Goal: Task Accomplishment & Management: Manage account settings

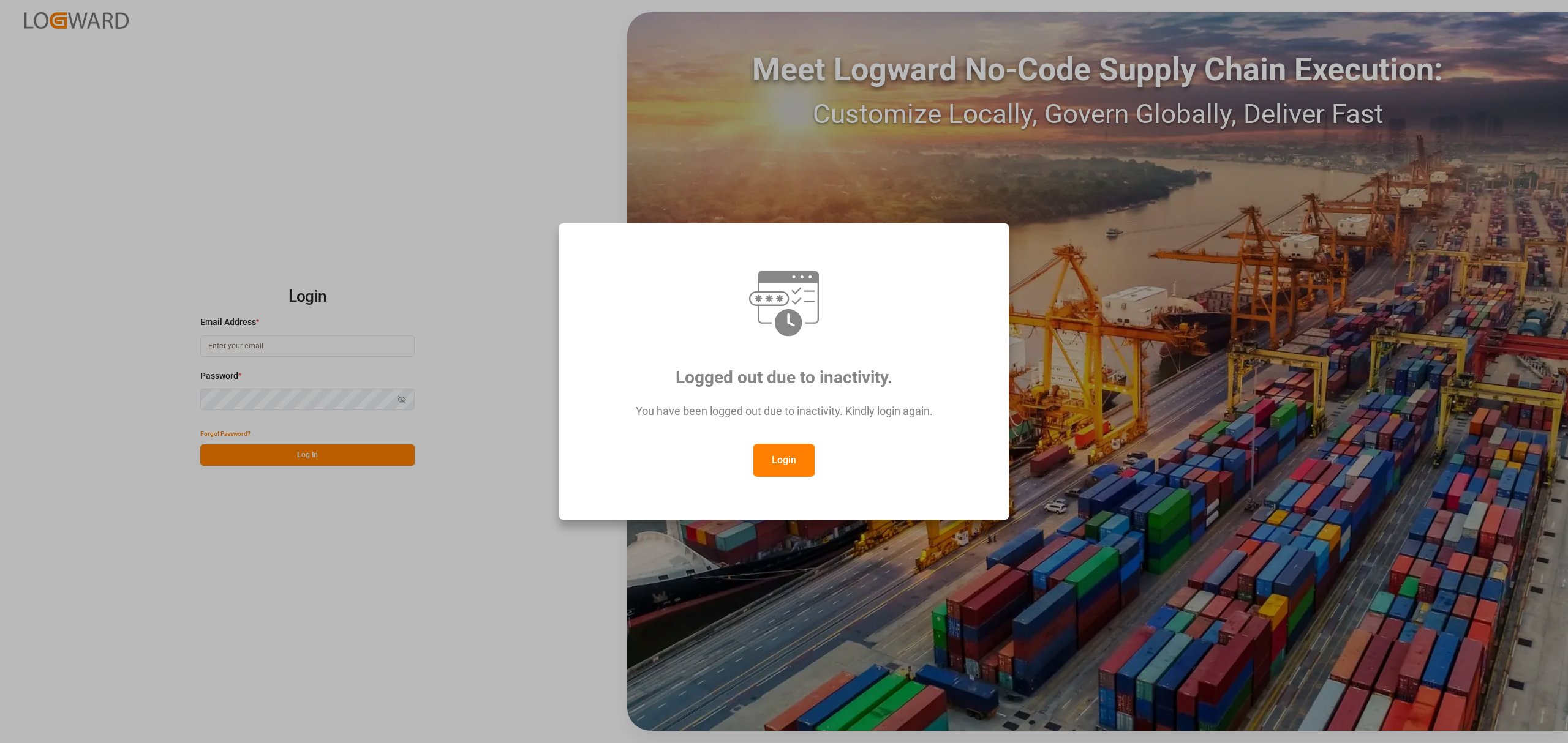
click at [786, 463] on button "Login" at bounding box center [784, 460] width 61 height 33
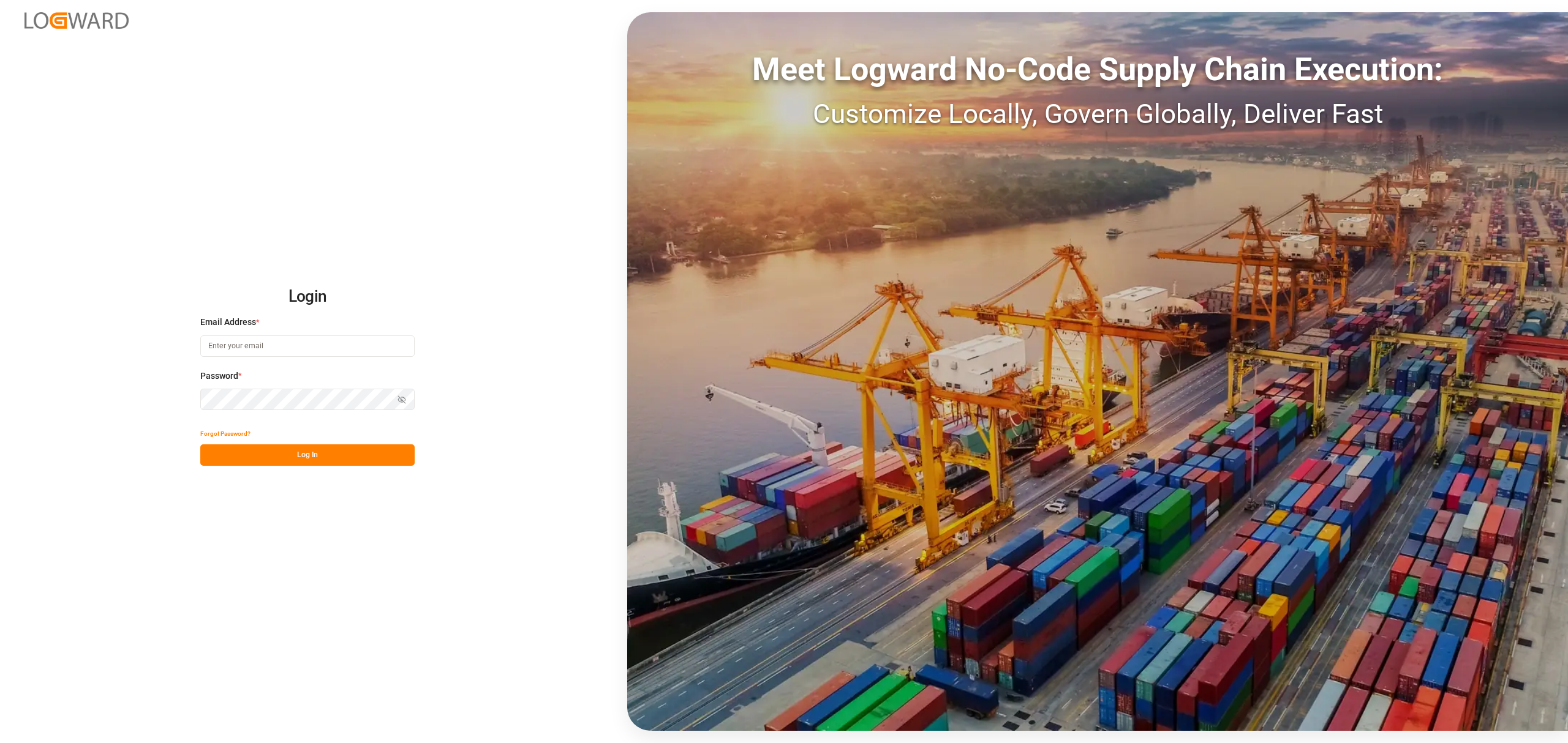
click at [306, 354] on input at bounding box center [308, 346] width 214 height 22
type input "[PERSON_NAME][EMAIL_ADDRESS][PERSON_NAME][DOMAIN_NAME]"
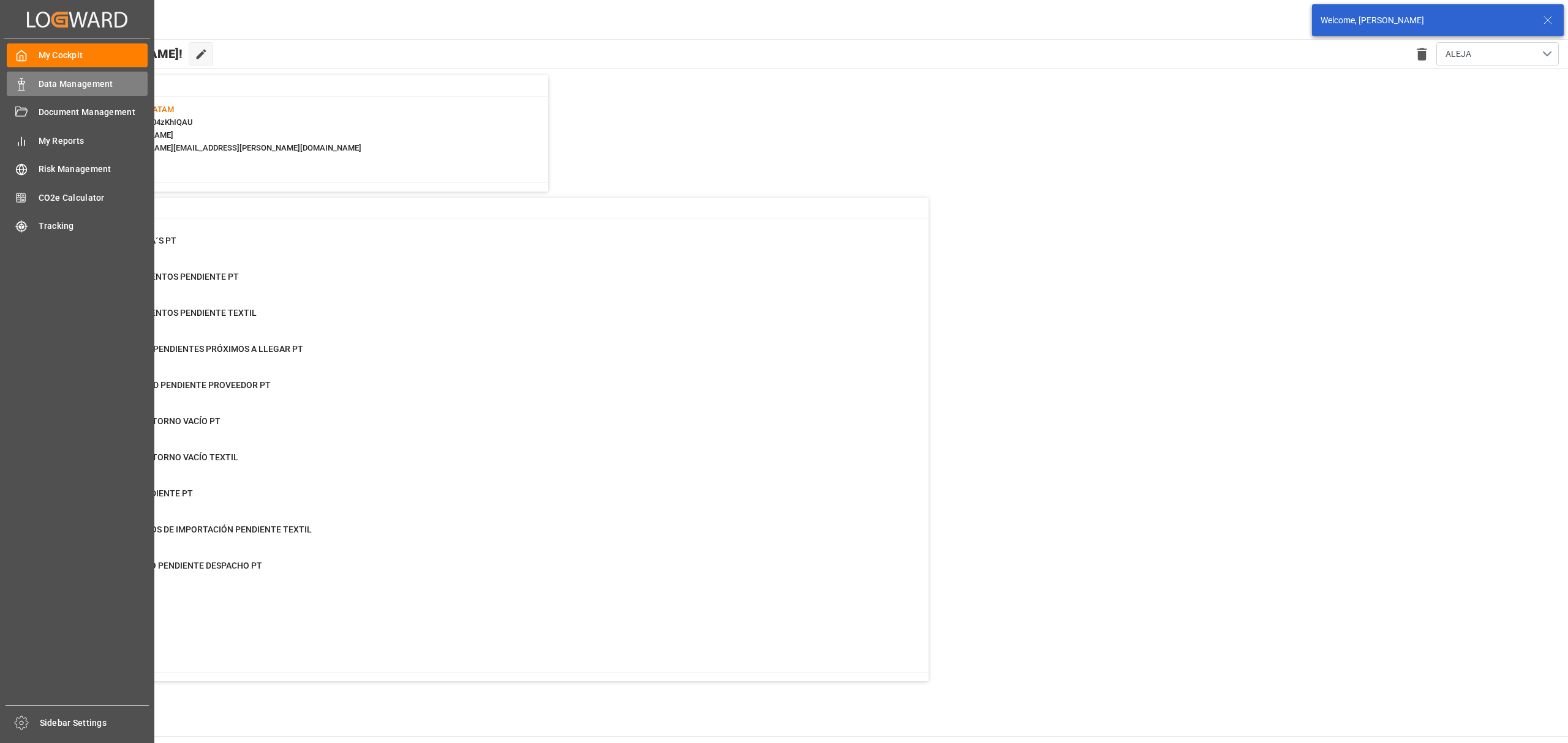
click at [74, 82] on span "Data Management" at bounding box center [93, 84] width 110 height 13
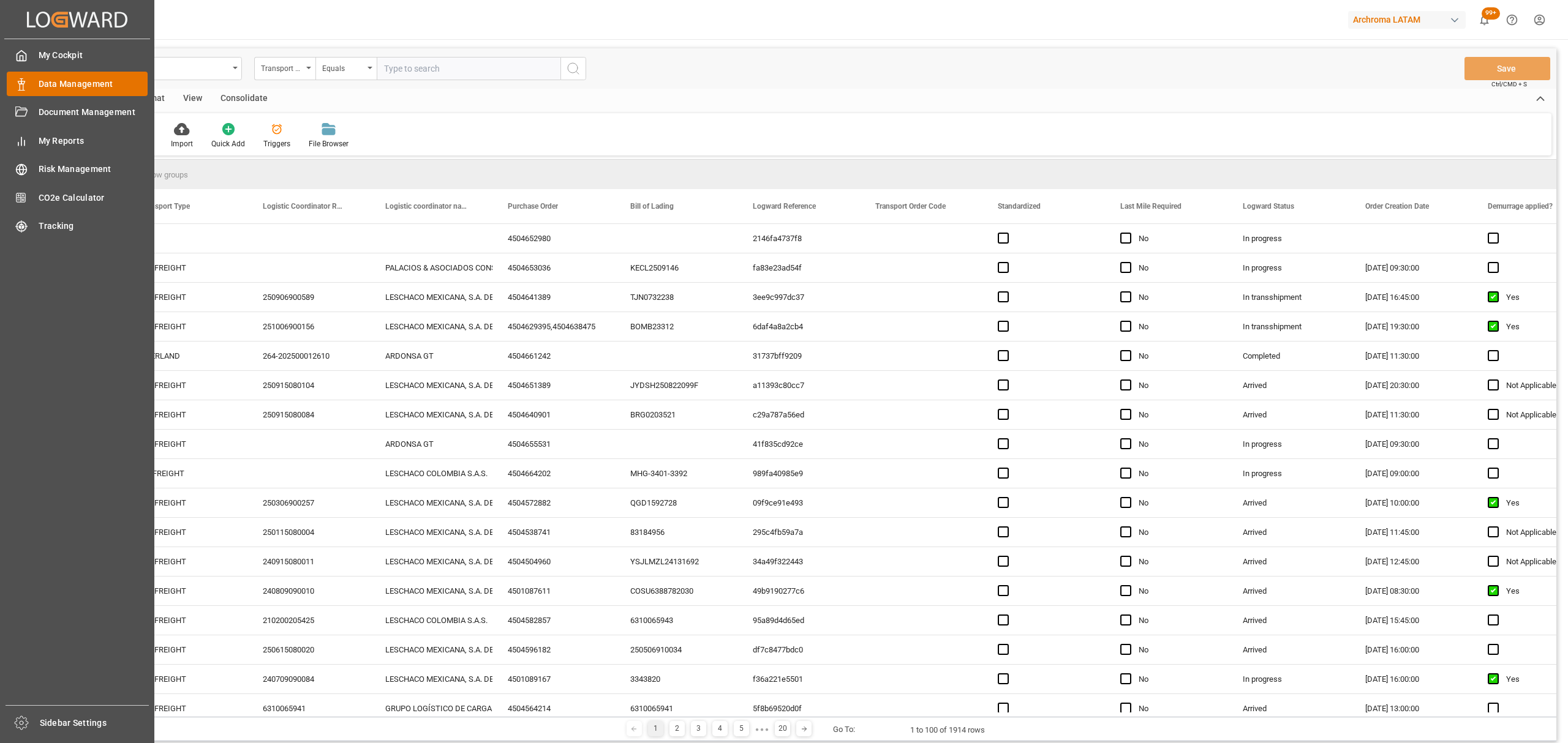
click at [86, 81] on span "Data Management" at bounding box center [93, 84] width 110 height 13
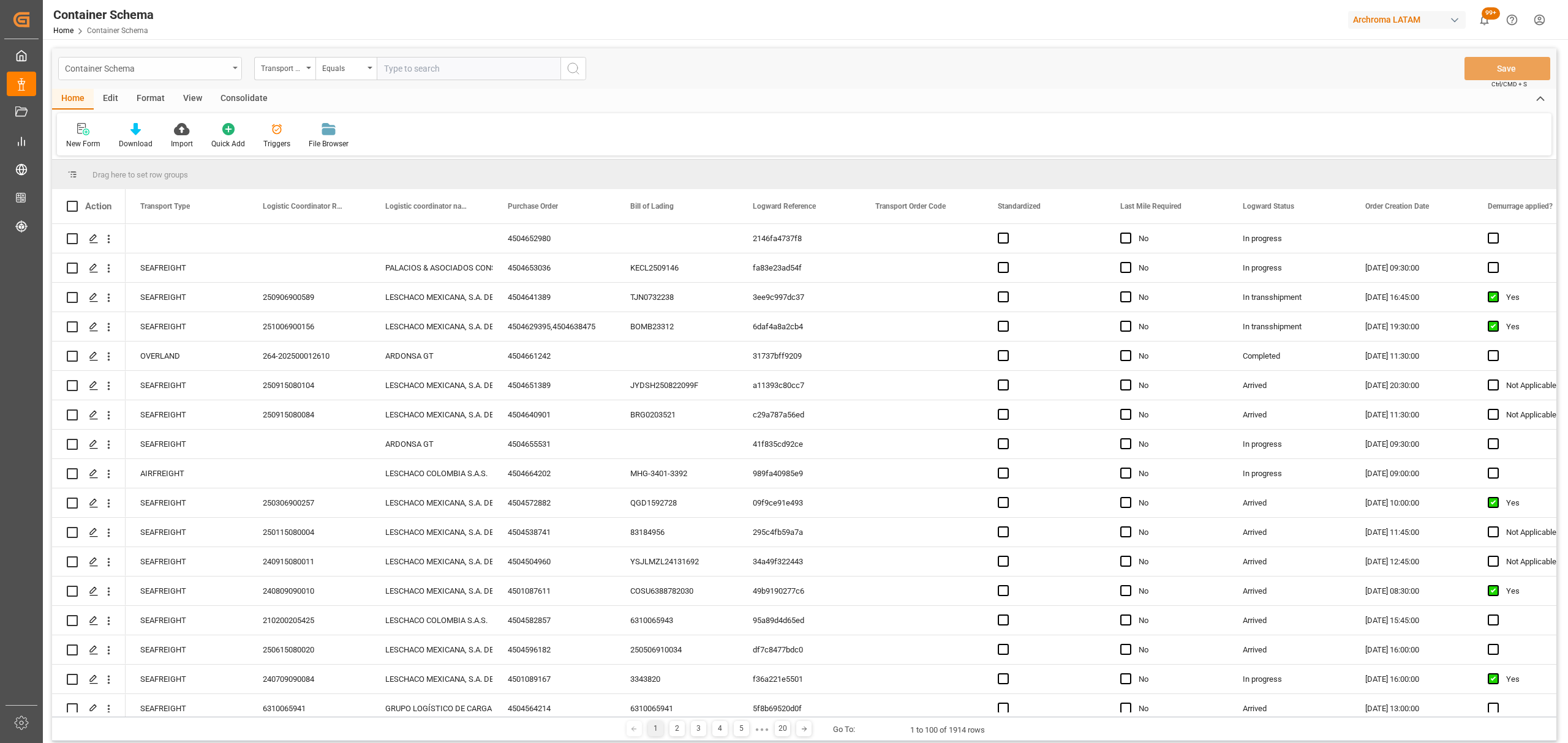
click at [135, 71] on div "Container Schema" at bounding box center [147, 67] width 163 height 15
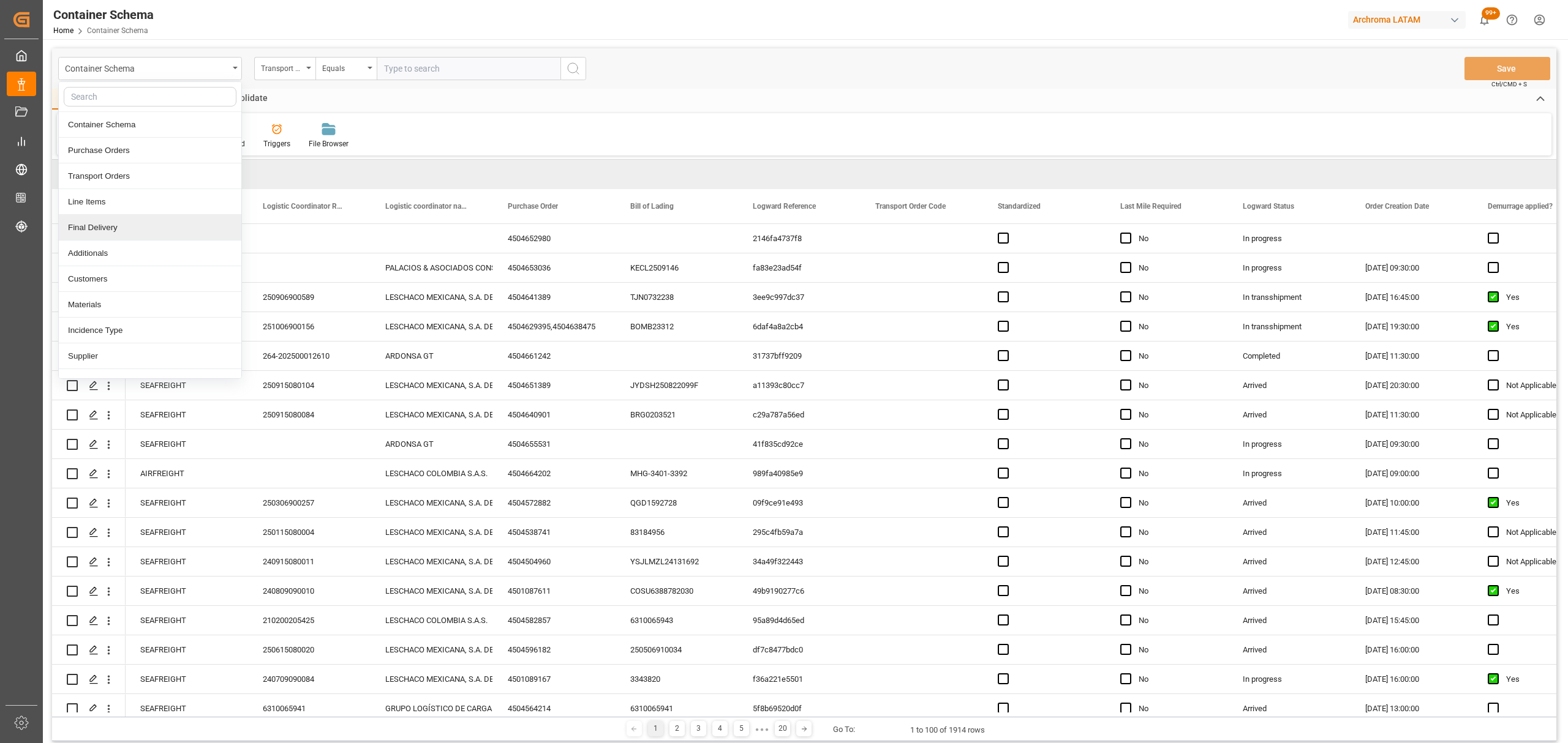
click at [145, 226] on div "Final Delivery" at bounding box center [150, 228] width 183 height 26
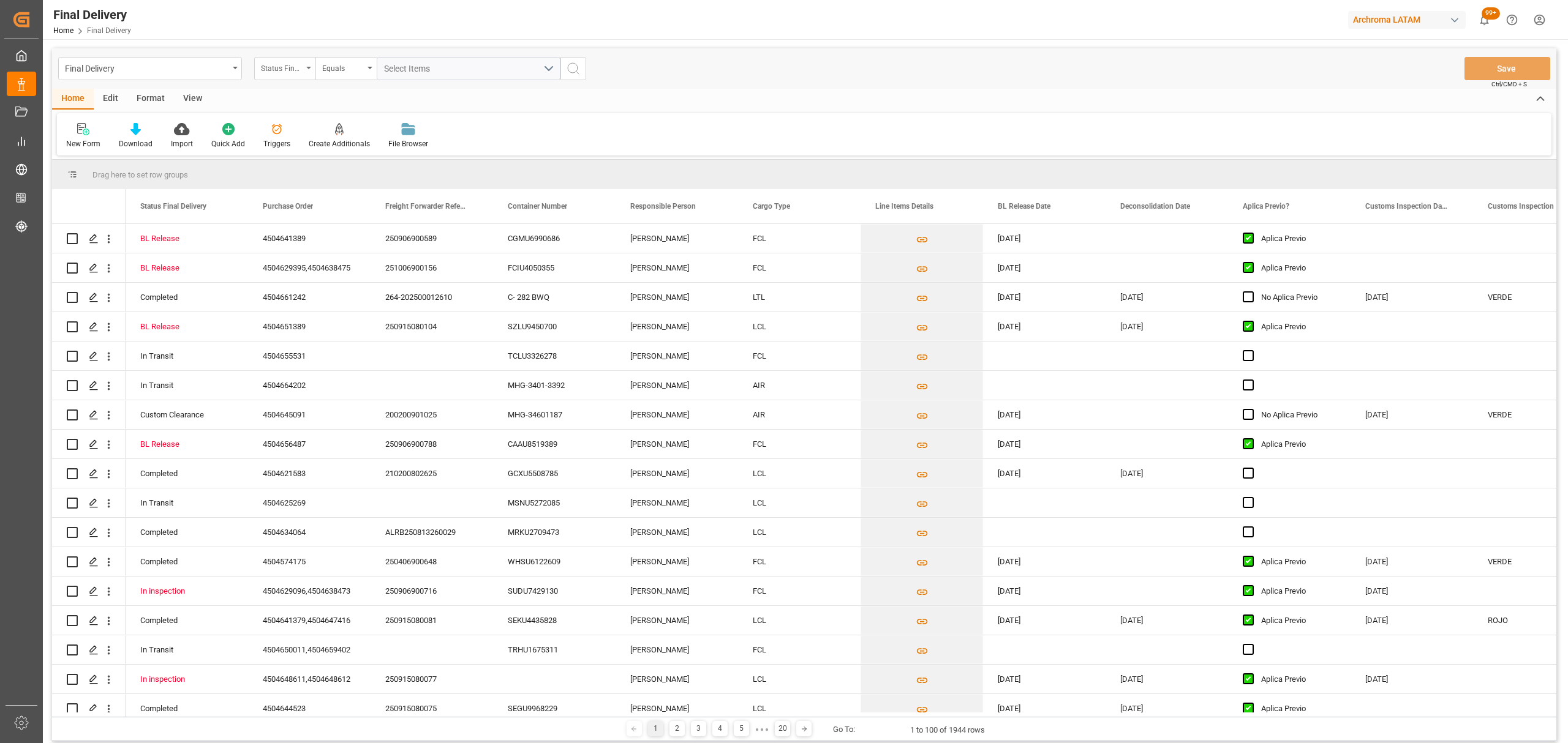
click at [307, 72] on div "Status Final Delivery" at bounding box center [285, 69] width 61 height 24
click at [309, 157] on div "Purchase Order" at bounding box center [346, 151] width 183 height 26
click at [352, 87] on div "Final Delivery Purchase Order Equals Save Ctrl/CMD + S" at bounding box center [804, 68] width 1504 height 40
click at [353, 74] on div "Equals" at bounding box center [343, 67] width 41 height 14
click at [398, 143] on div "Fuzzy search" at bounding box center [407, 151] width 183 height 26
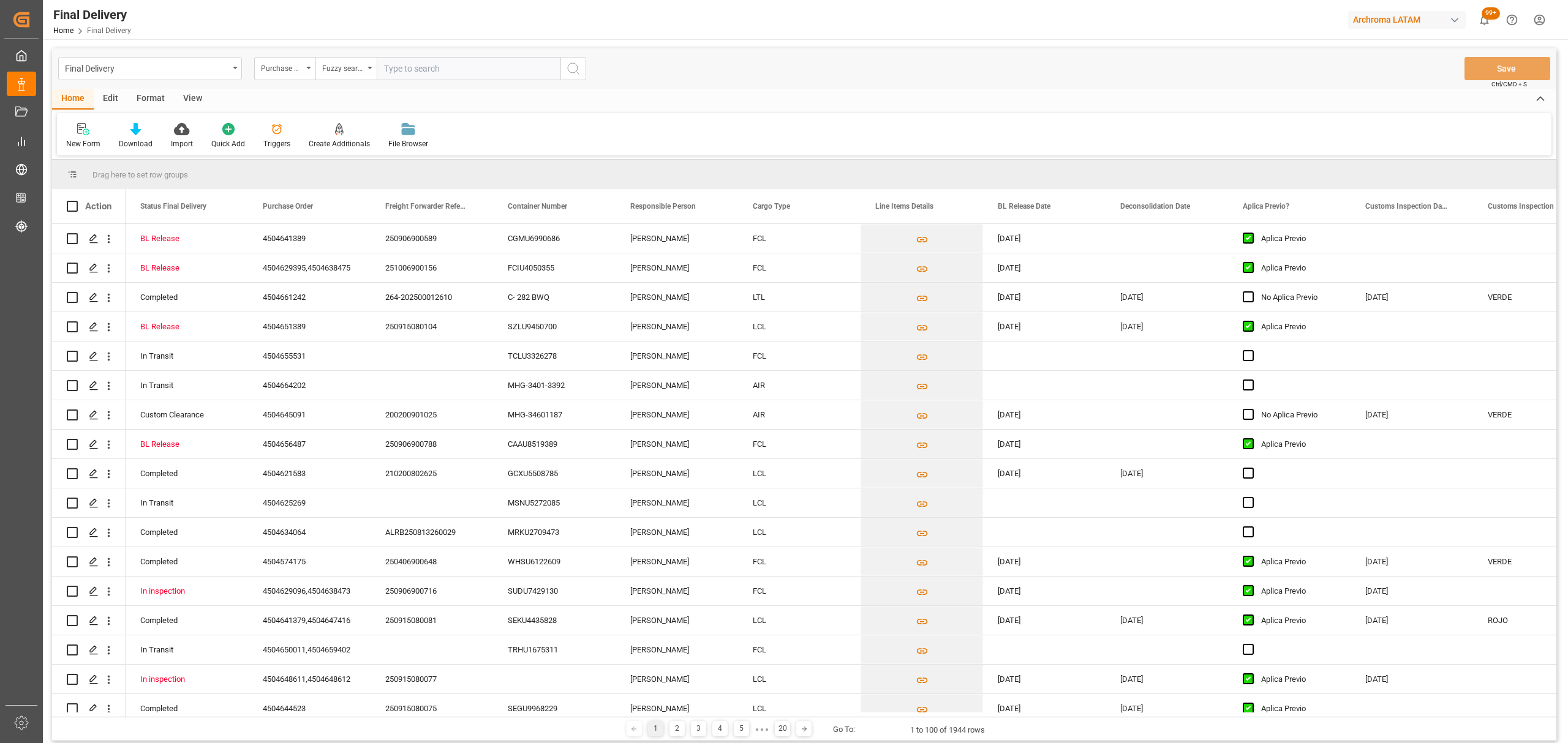
click at [415, 61] on input "text" at bounding box center [469, 69] width 184 height 24
paste input "4504664239"
type input "4504664239"
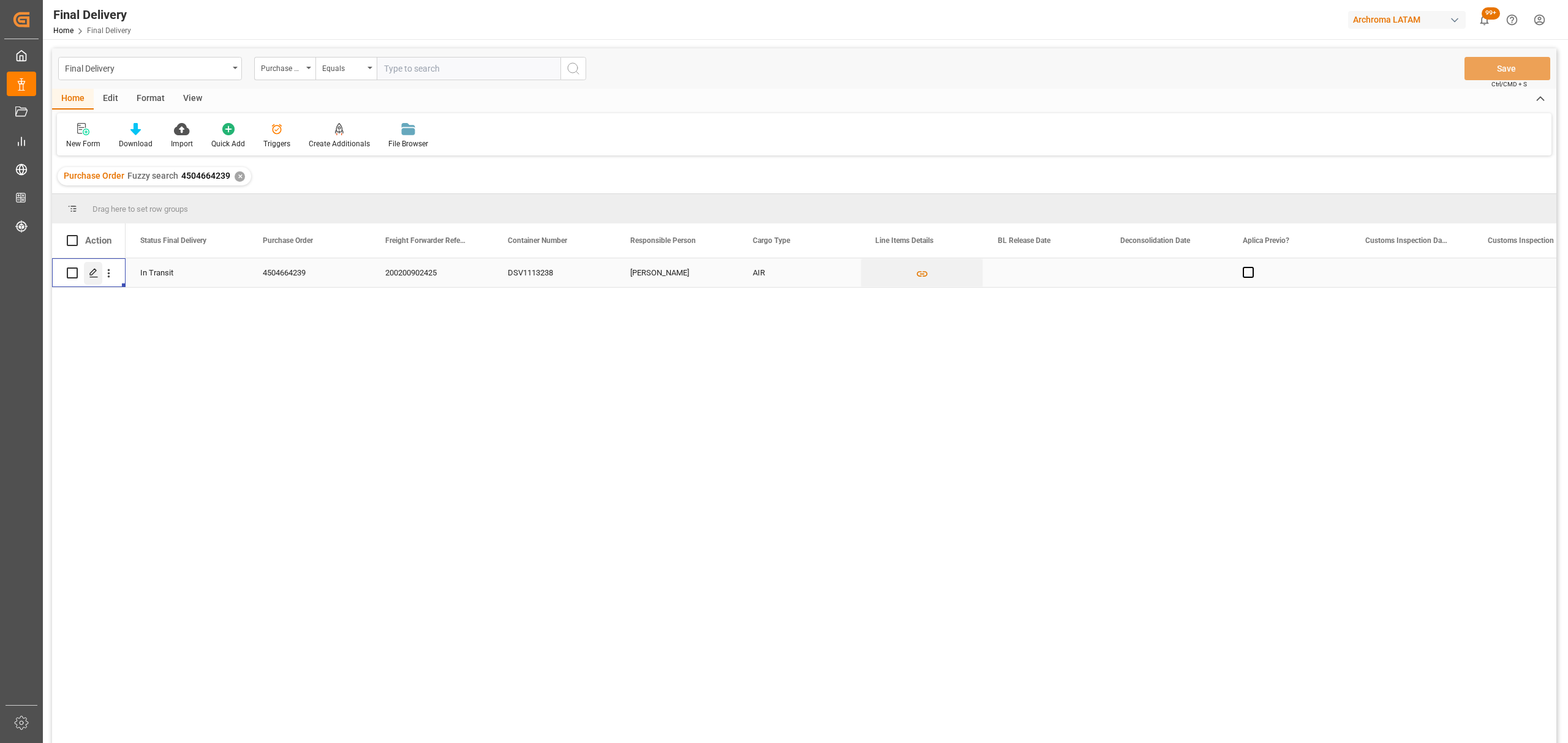
click at [91, 269] on icon "Press SPACE to select this row." at bounding box center [93, 273] width 10 height 10
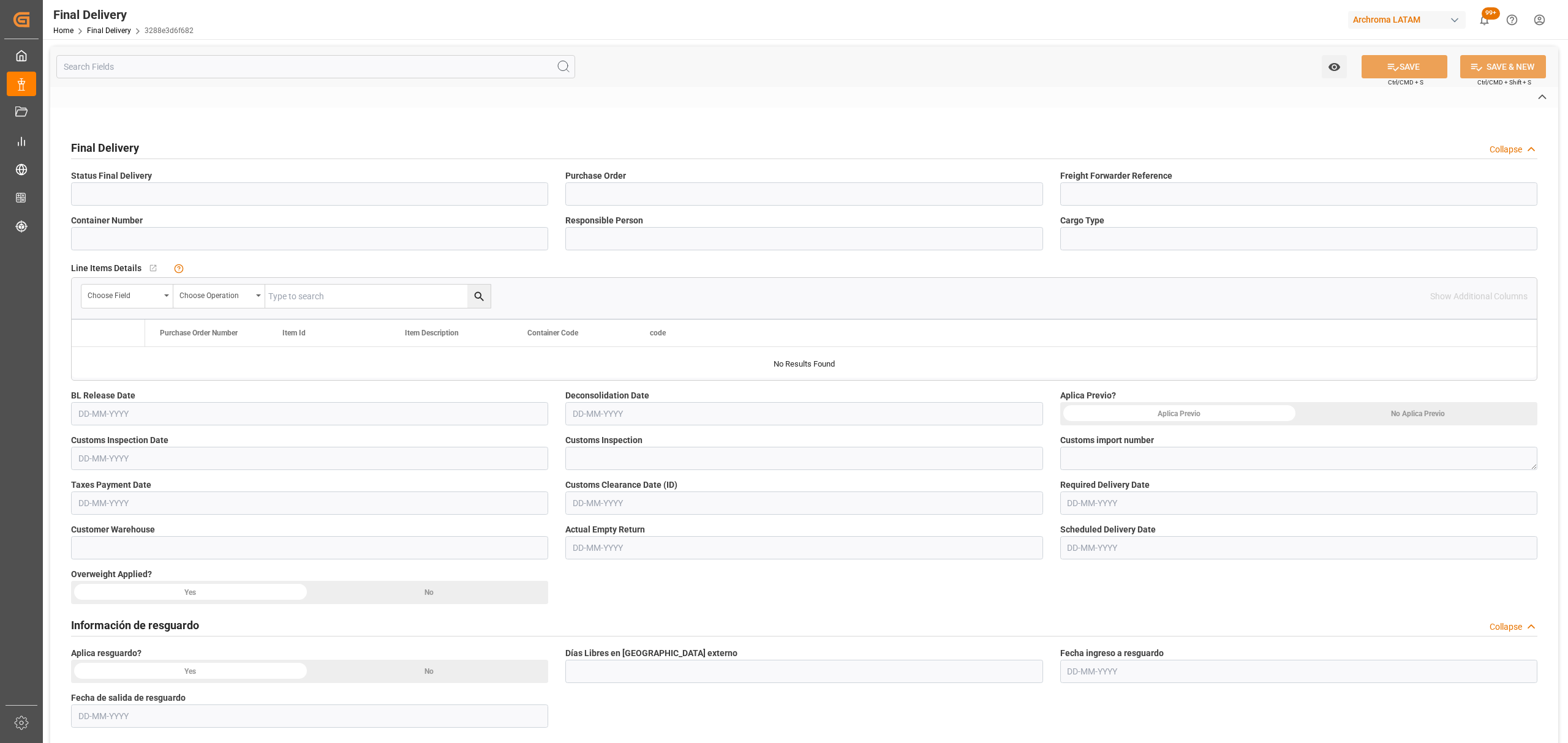
type input "In Transit"
type input "4504664239"
type input "200200902425"
type input "DSV1113238"
type input "[PERSON_NAME]"
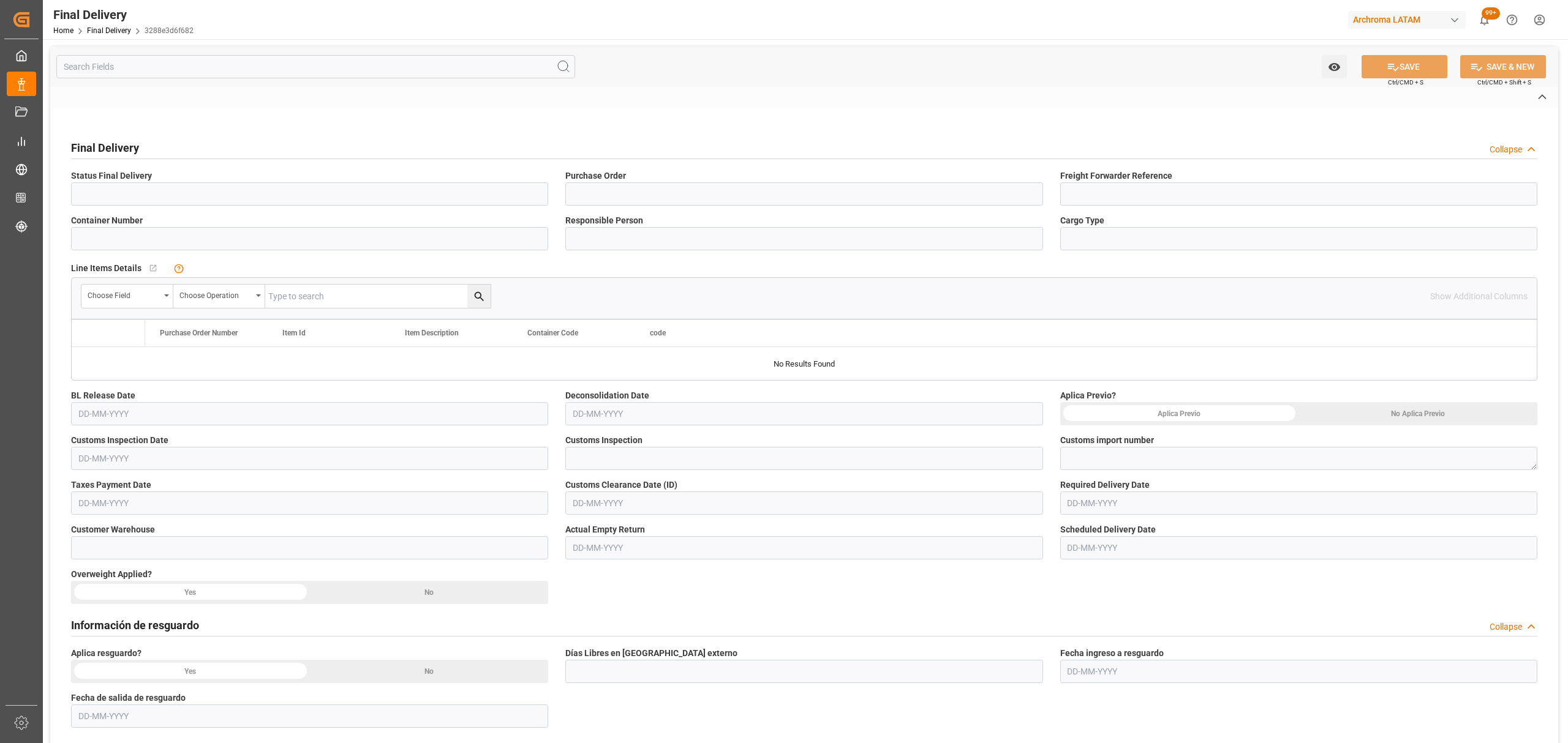
type input "AIR"
type input "ARCHROMA [GEOGRAPHIC_DATA] S.A.S"
type input "Not Assigned"
type input "3288e3d6f682"
type input "TEXTIL"
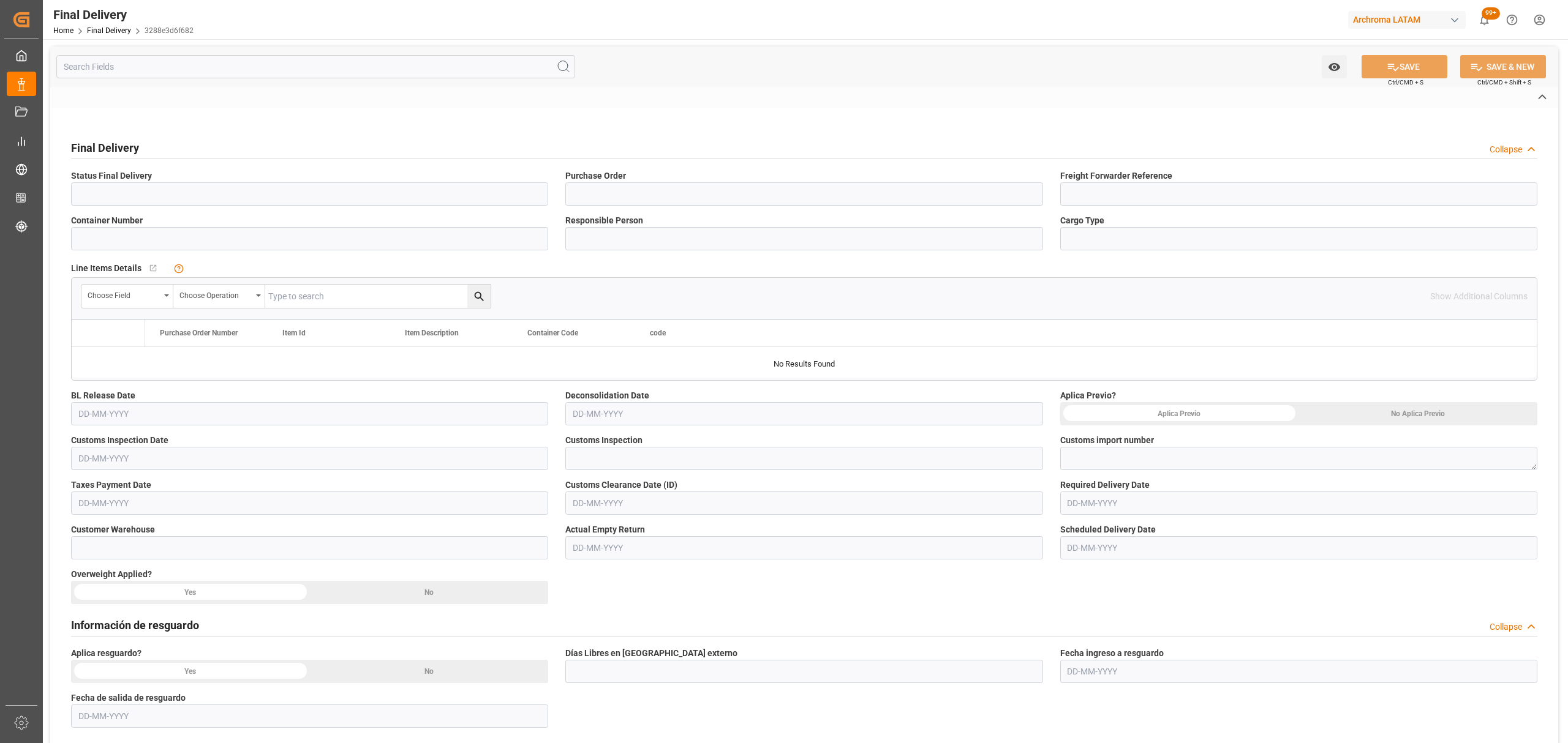
type input "2e6a1ebbbf5b"
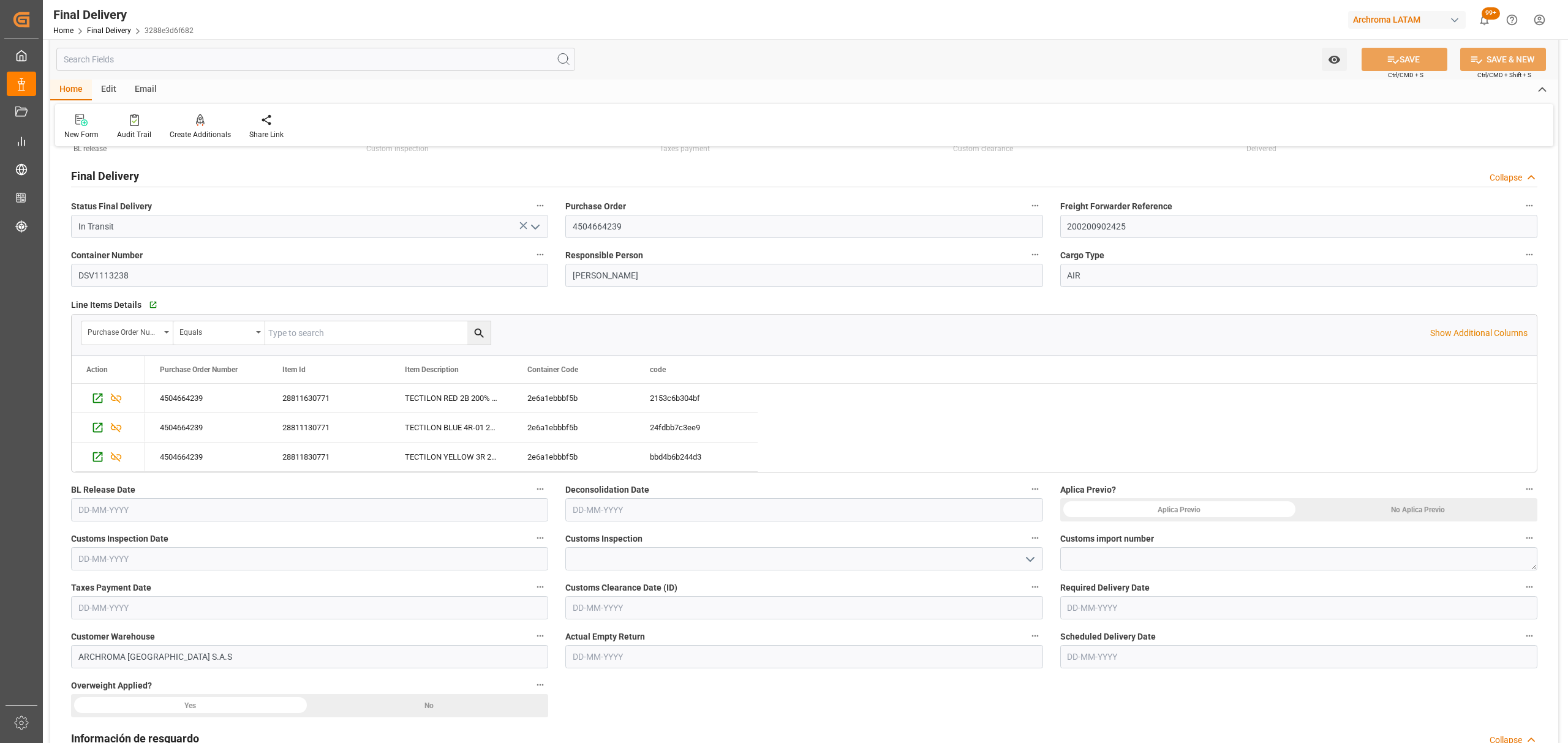
scroll to position [82, 0]
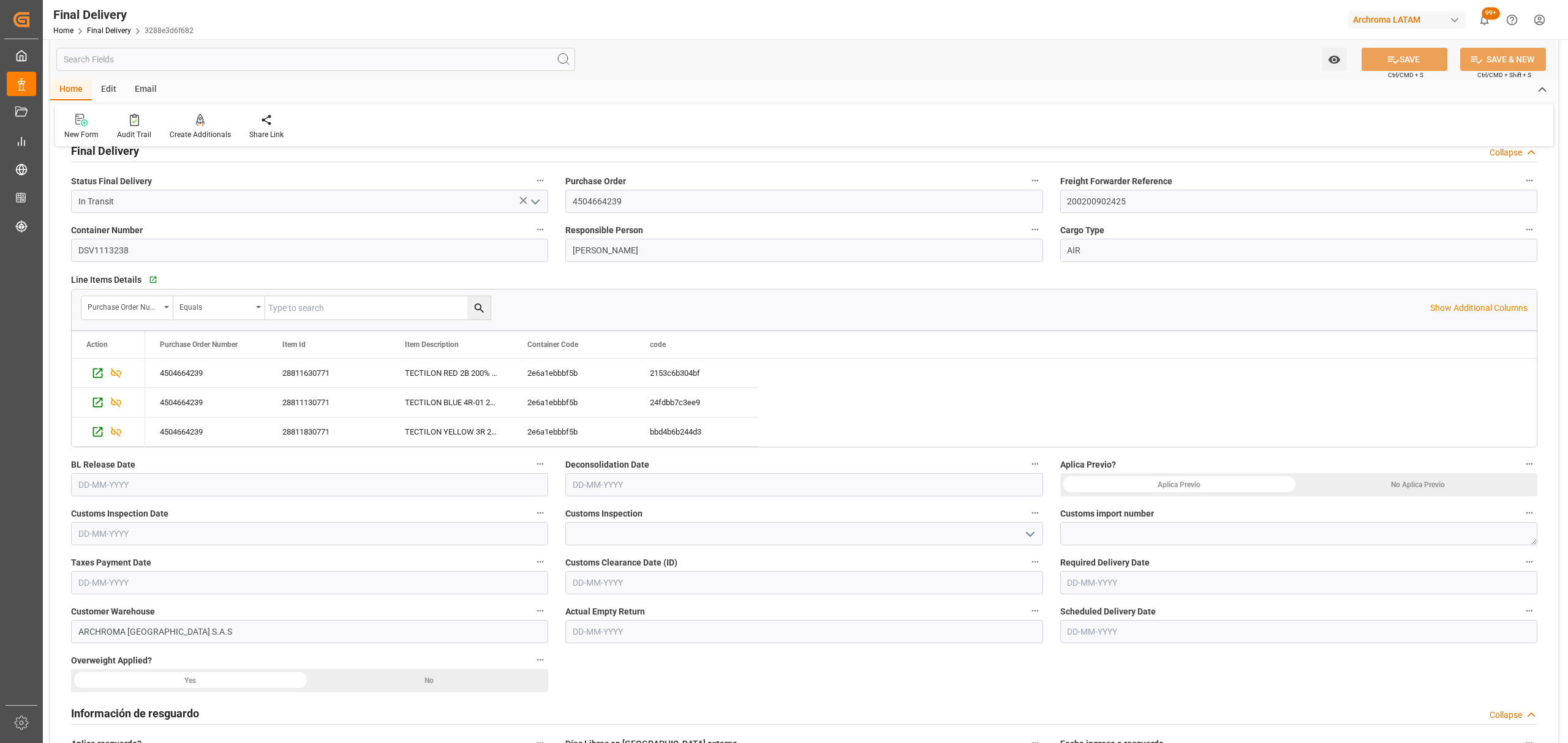
click at [186, 489] on input "text" at bounding box center [310, 485] width 477 height 24
click at [136, 606] on span "17" at bounding box center [134, 608] width 8 height 9
type input "[DATE]"
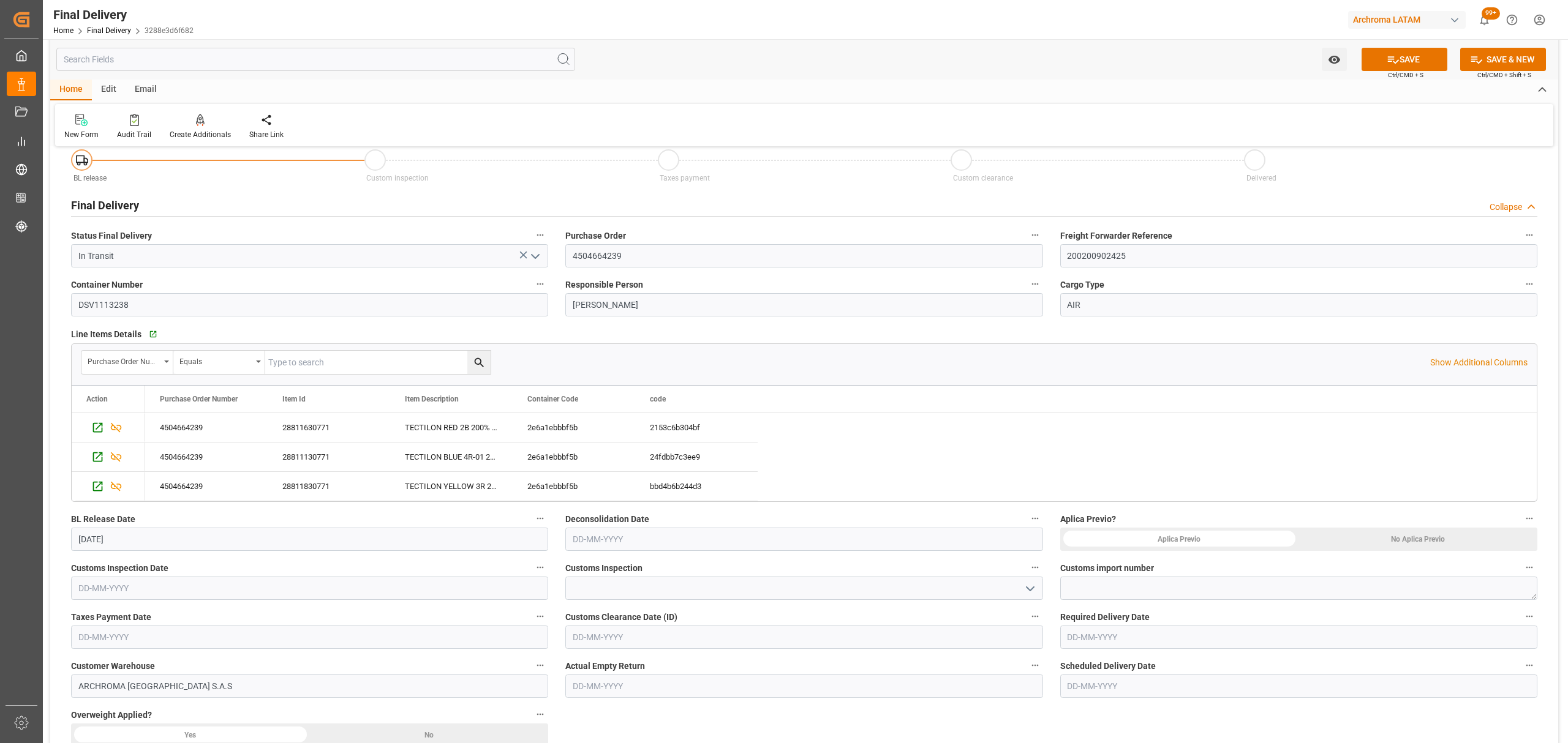
scroll to position [0, 0]
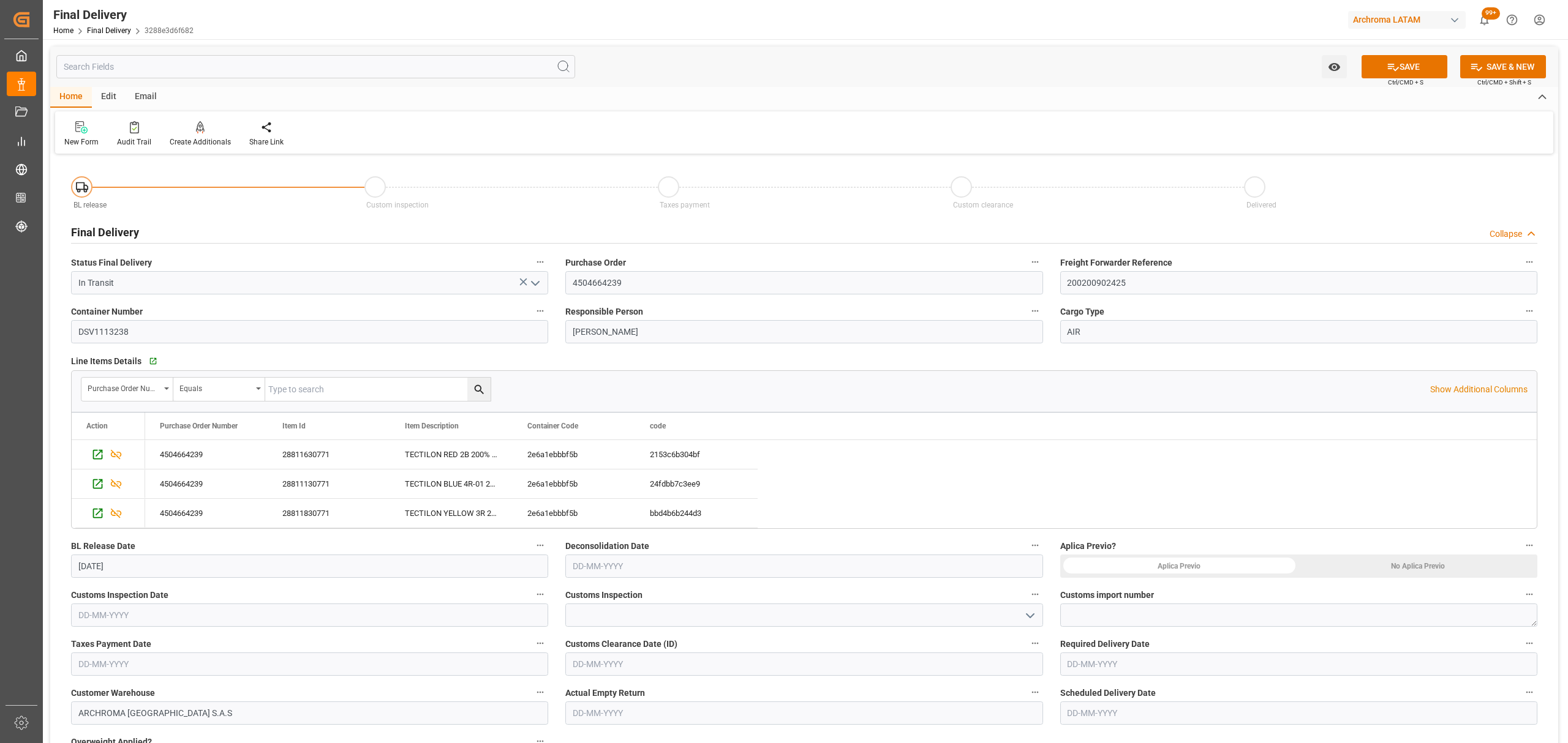
click at [1106, 664] on input "text" at bounding box center [1299, 664] width 477 height 24
click at [1099, 606] on span "23" at bounding box center [1099, 603] width 8 height 9
type input "[DATE]"
click at [1407, 79] on span "Ctrl/CMD + S" at bounding box center [1405, 82] width 35 height 9
click at [1407, 70] on button "SAVE" at bounding box center [1405, 67] width 86 height 24
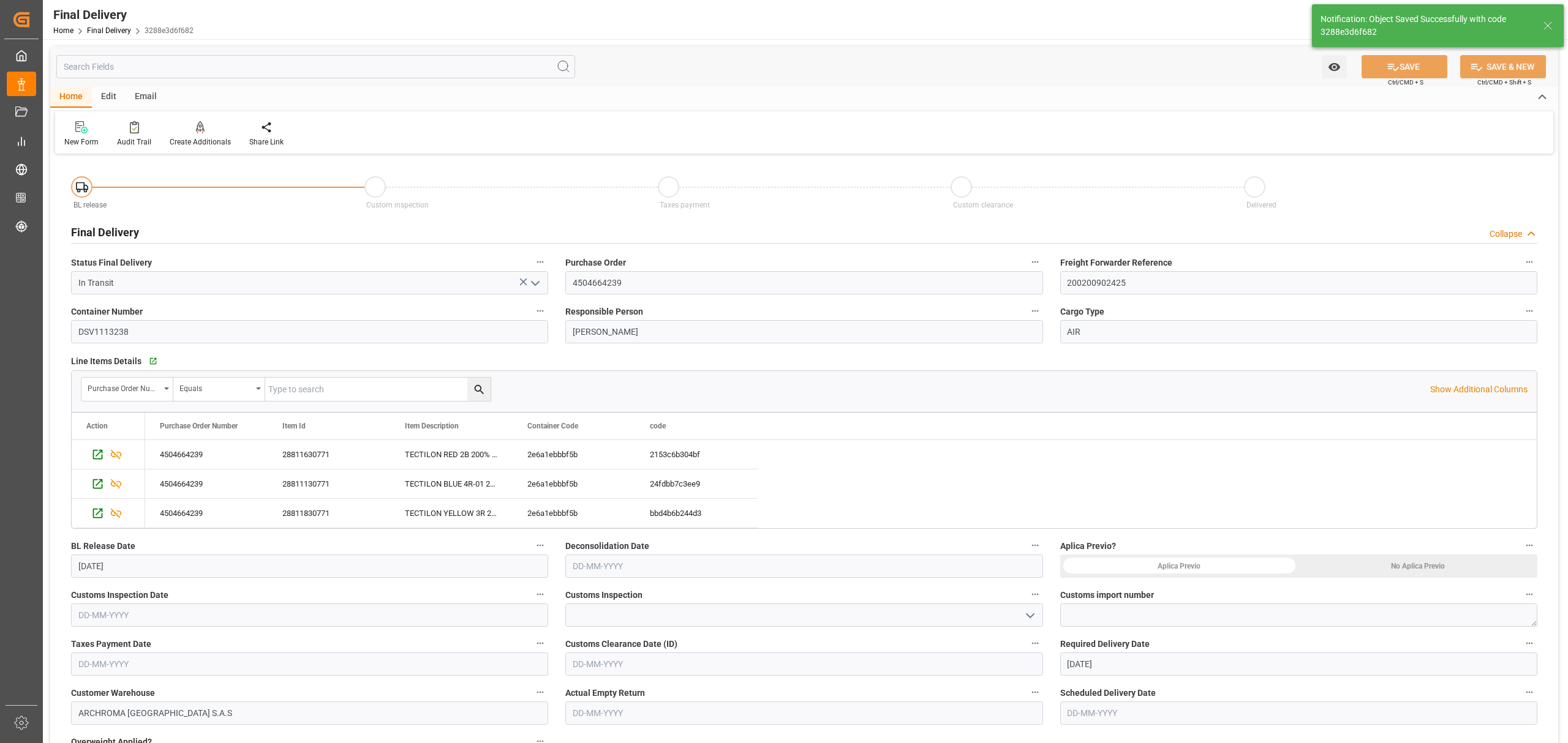
type textarea "1"
type input "BL Release"
click at [268, 128] on icon at bounding box center [267, 127] width 12 height 12
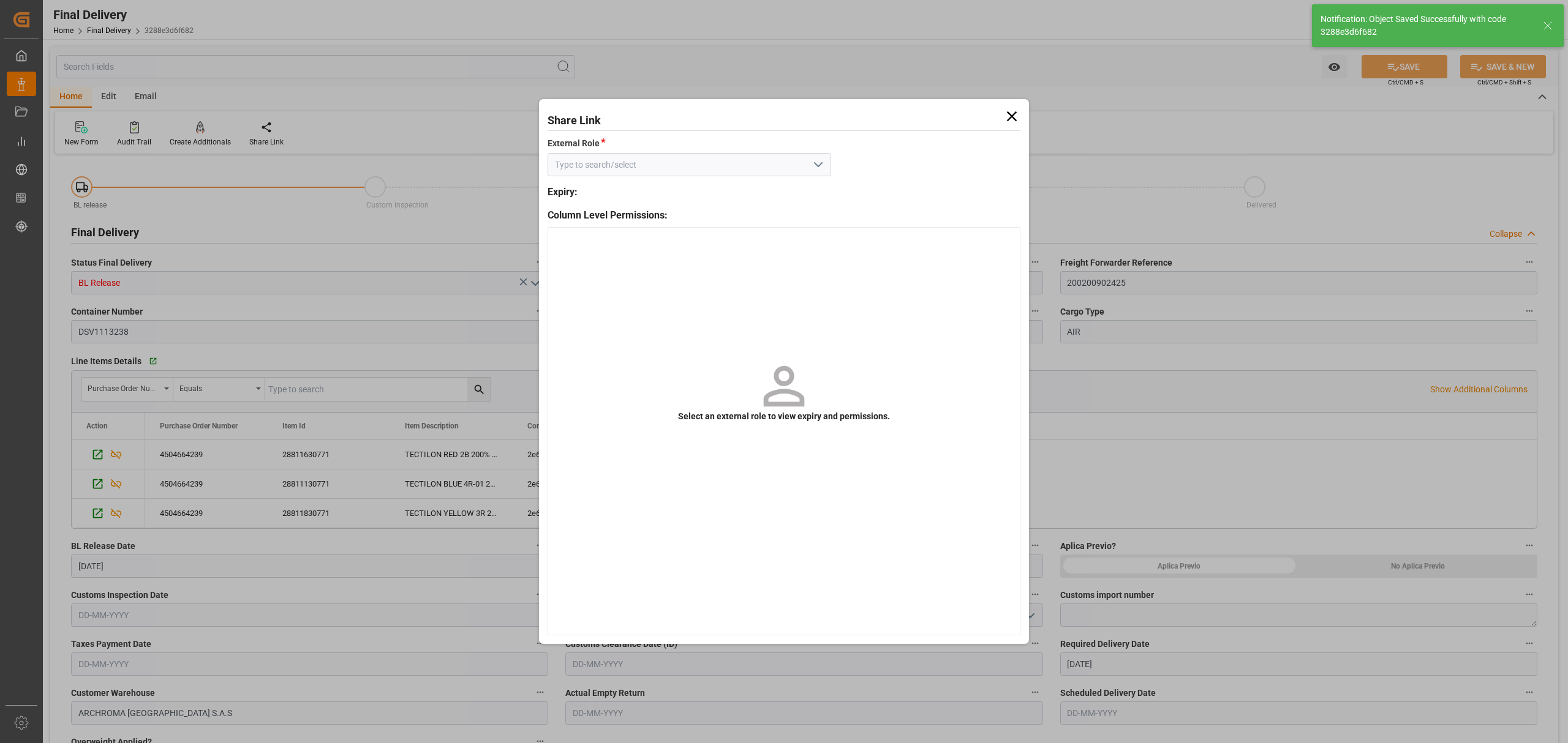
click at [821, 166] on icon "open menu" at bounding box center [818, 165] width 15 height 15
click at [732, 190] on div "External - finalDelivery" at bounding box center [690, 192] width 282 height 28
type input "External - finalDelivery"
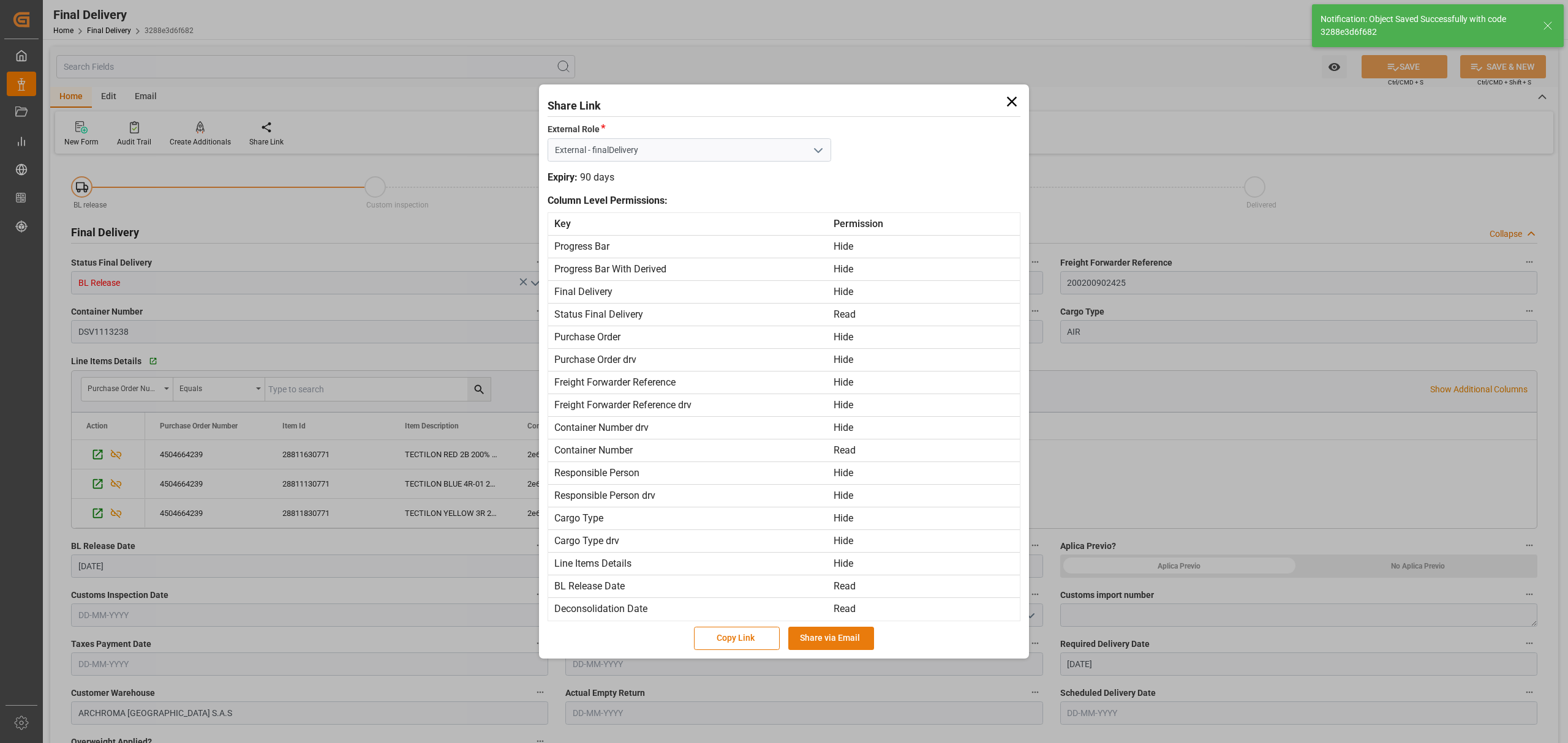
click at [846, 645] on button "Share via Email" at bounding box center [831, 638] width 86 height 24
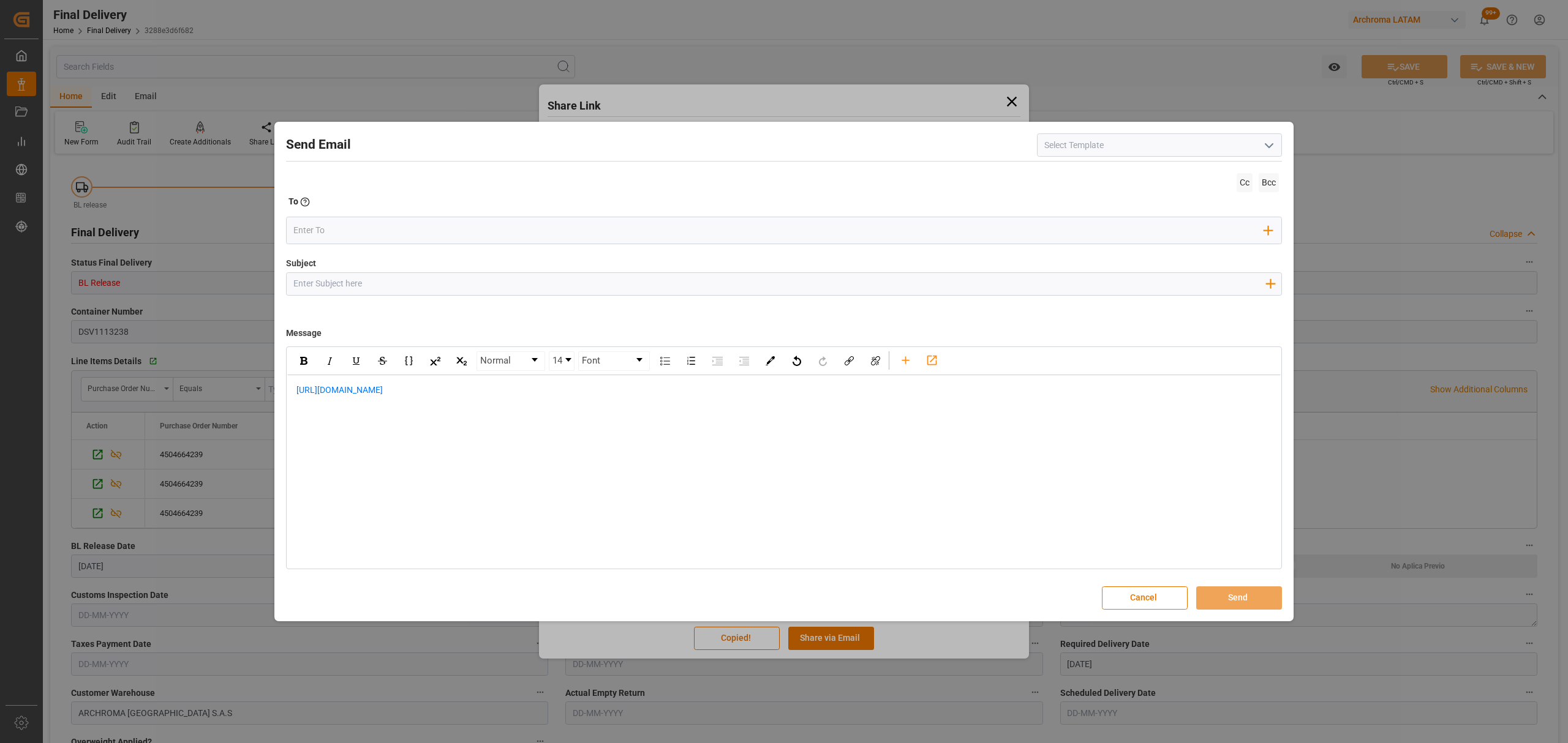
click at [442, 277] on input "Subject" at bounding box center [779, 283] width 985 height 22
paste input "PO 4504664239 10,20,30 //TE//AIR//LOGWARD STATUS//ARCHROMA [GEOGRAPHIC_DATA]//A…"
type input "PO 4504664239 10,20,30 //TE//AIR//LOGWARD STATUS//ARCHROMA [GEOGRAPHIC_DATA]//A…"
click at [293, 390] on div "[URL][DOMAIN_NAME]" at bounding box center [784, 397] width 994 height 43
click at [326, 385] on div "rdw-editor" at bounding box center [784, 390] width 976 height 13
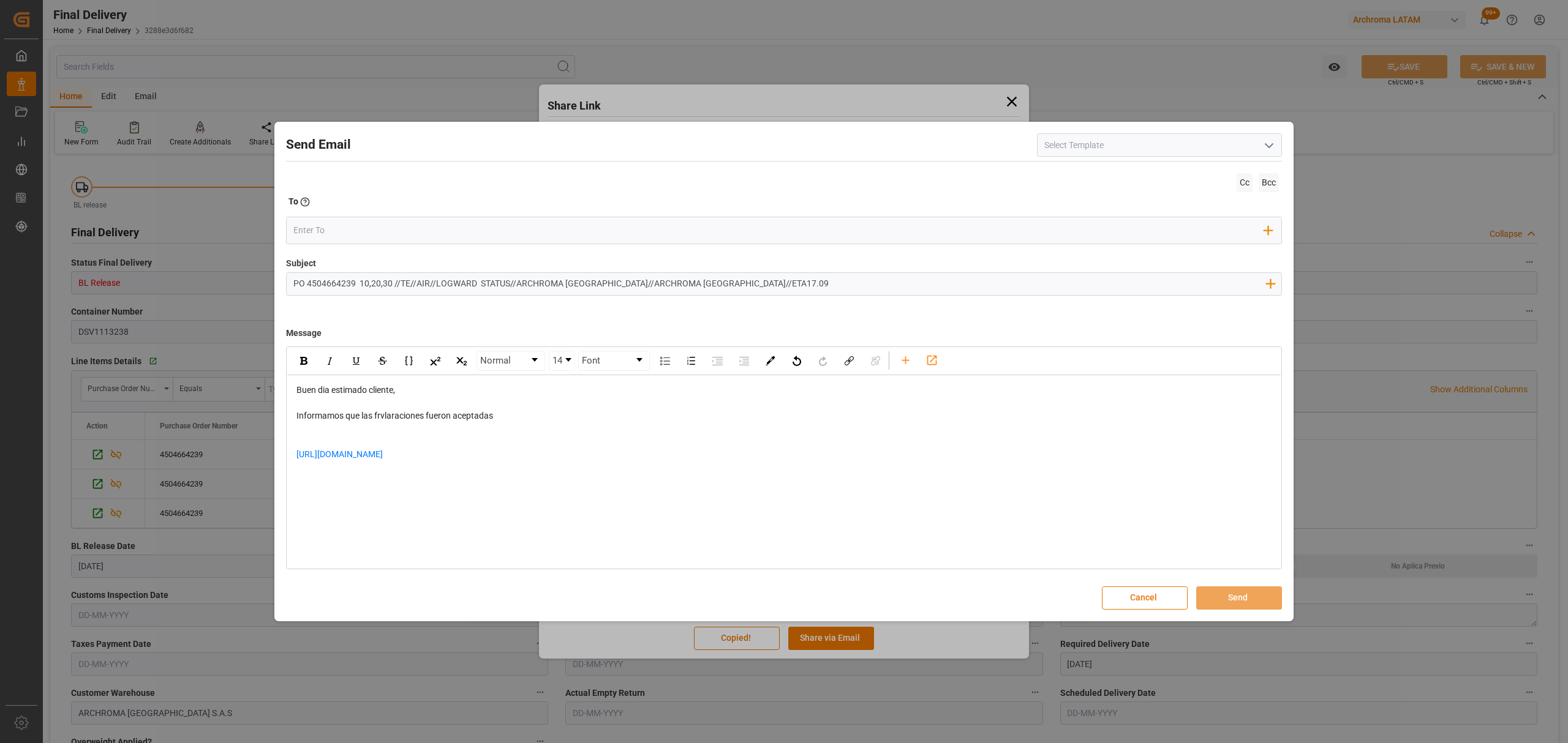
click at [383, 415] on span "Informamos que las frvlaraciones fueron aceptadas" at bounding box center [395, 416] width 197 height 10
click at [543, 418] on div "Informamos que las declaraciones fueron aceptadas" at bounding box center [784, 416] width 976 height 13
drag, startPoint x: 635, startPoint y: 463, endPoint x: 609, endPoint y: 464, distance: 26.0
click at [632, 463] on div "[URL][DOMAIN_NAME]" at bounding box center [784, 461] width 976 height 26
click at [577, 459] on div "[URL][DOMAIN_NAME]" at bounding box center [784, 461] width 976 height 26
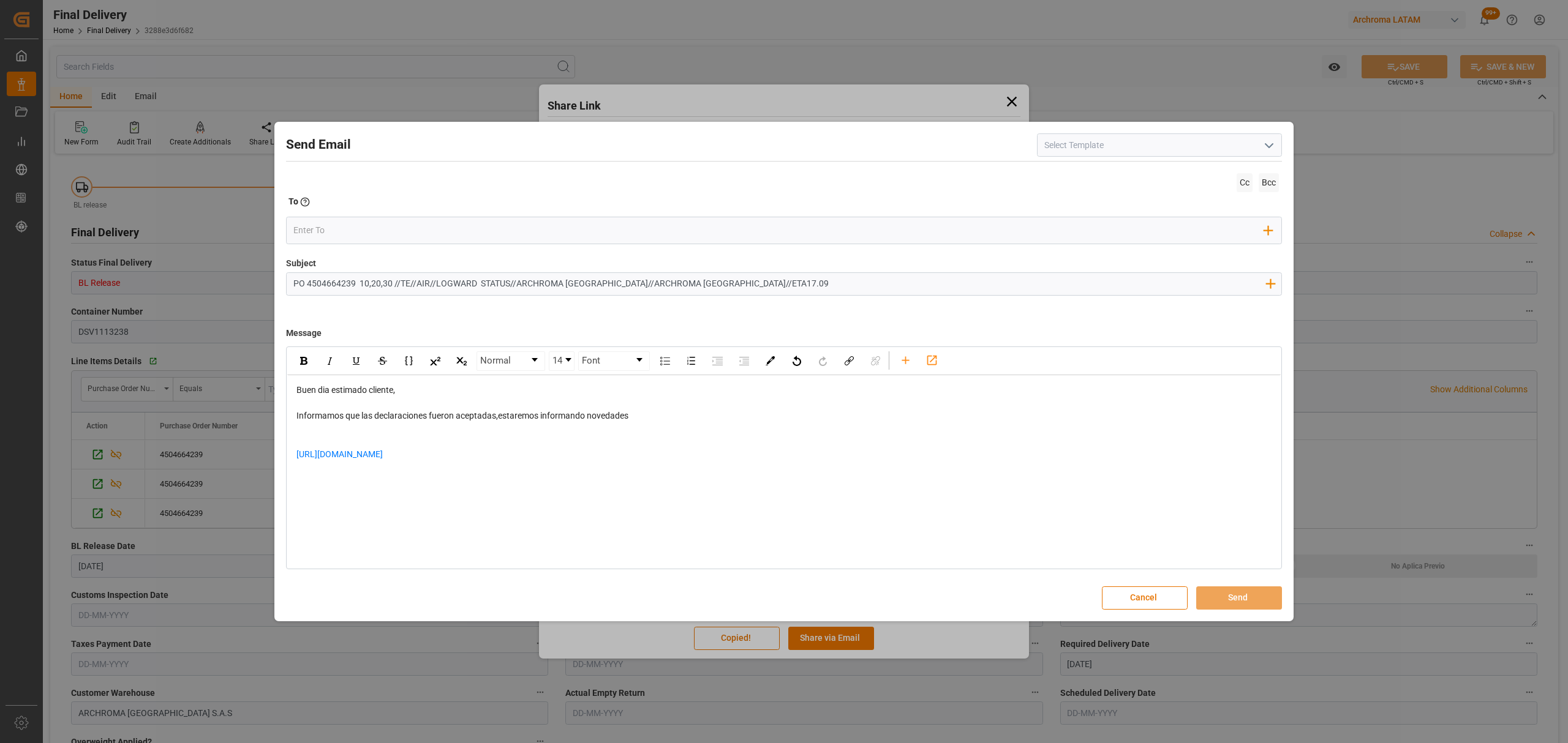
click at [407, 483] on div "rdw-editor" at bounding box center [784, 487] width 976 height 26
click at [359, 230] on input "email" at bounding box center [779, 231] width 972 height 19
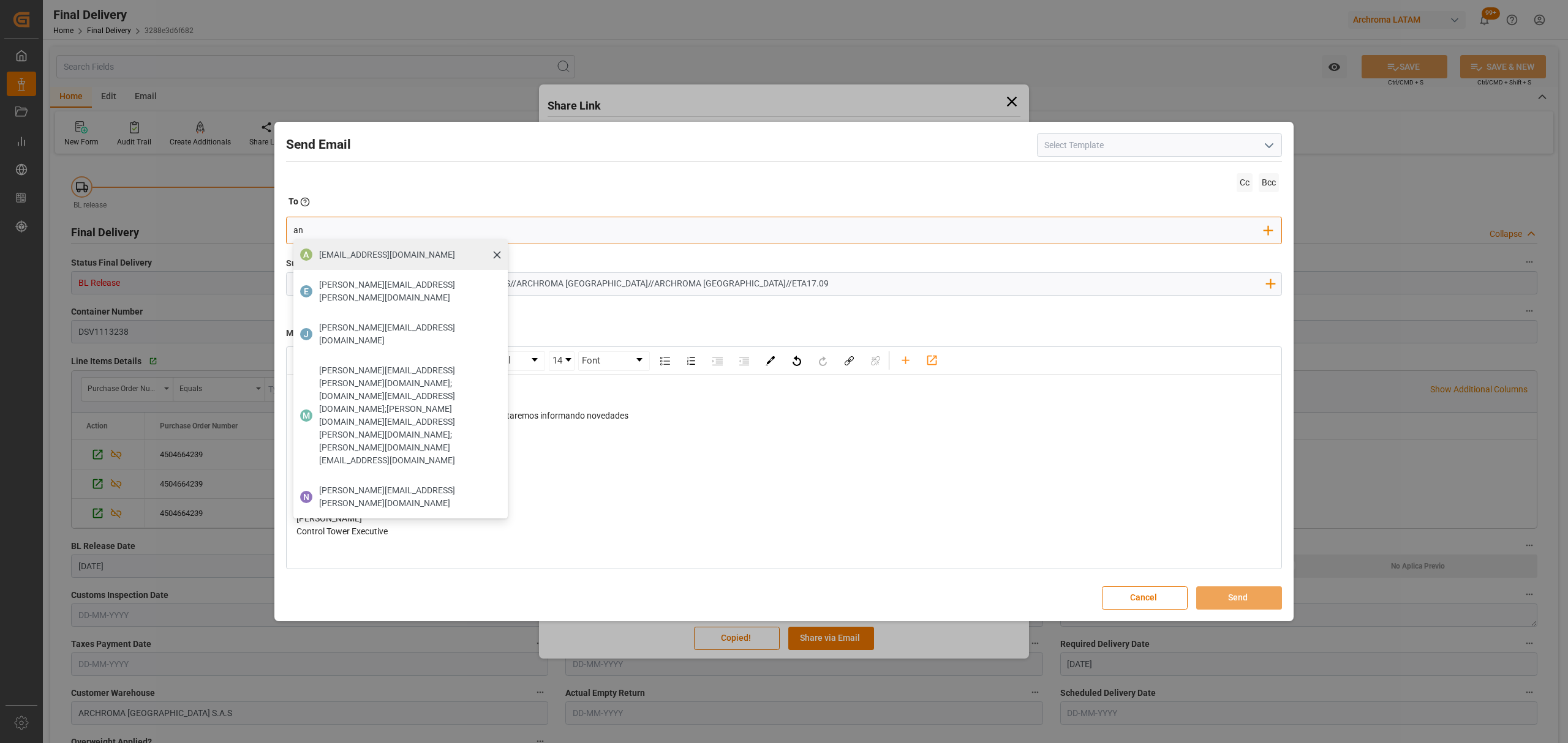
type input "angie"
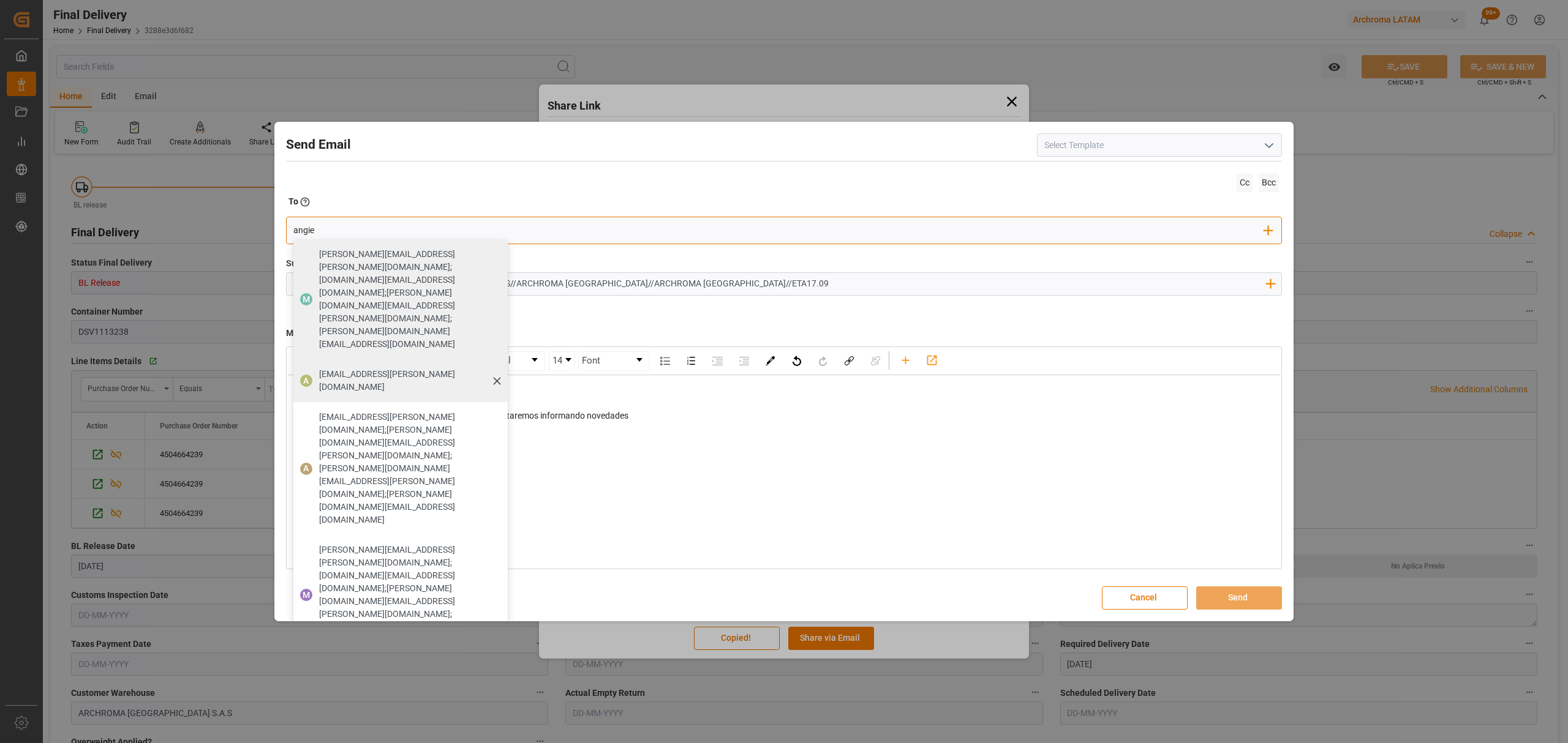
click at [394, 368] on span "[EMAIL_ADDRESS][PERSON_NAME][DOMAIN_NAME]" at bounding box center [409, 381] width 180 height 26
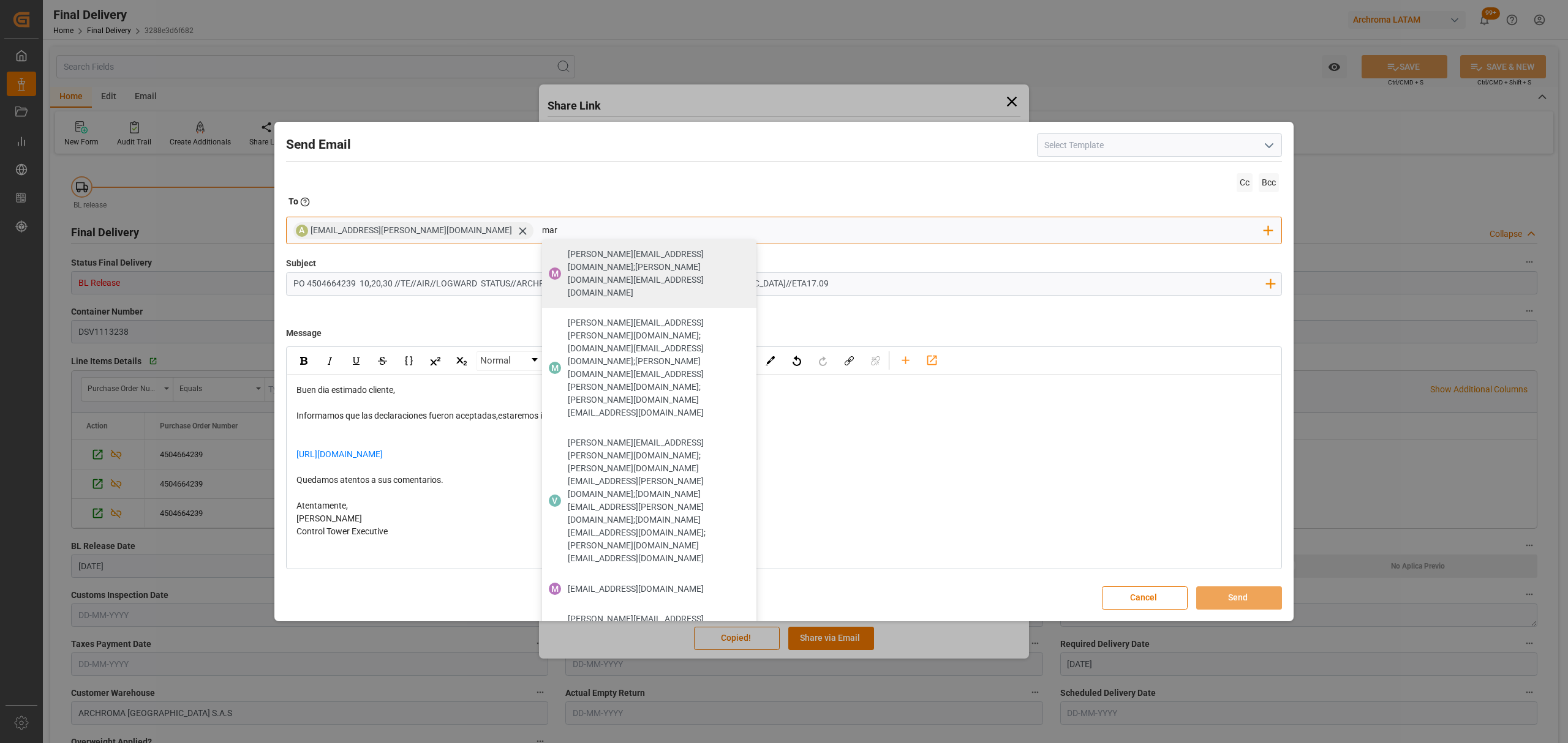
type input "maria"
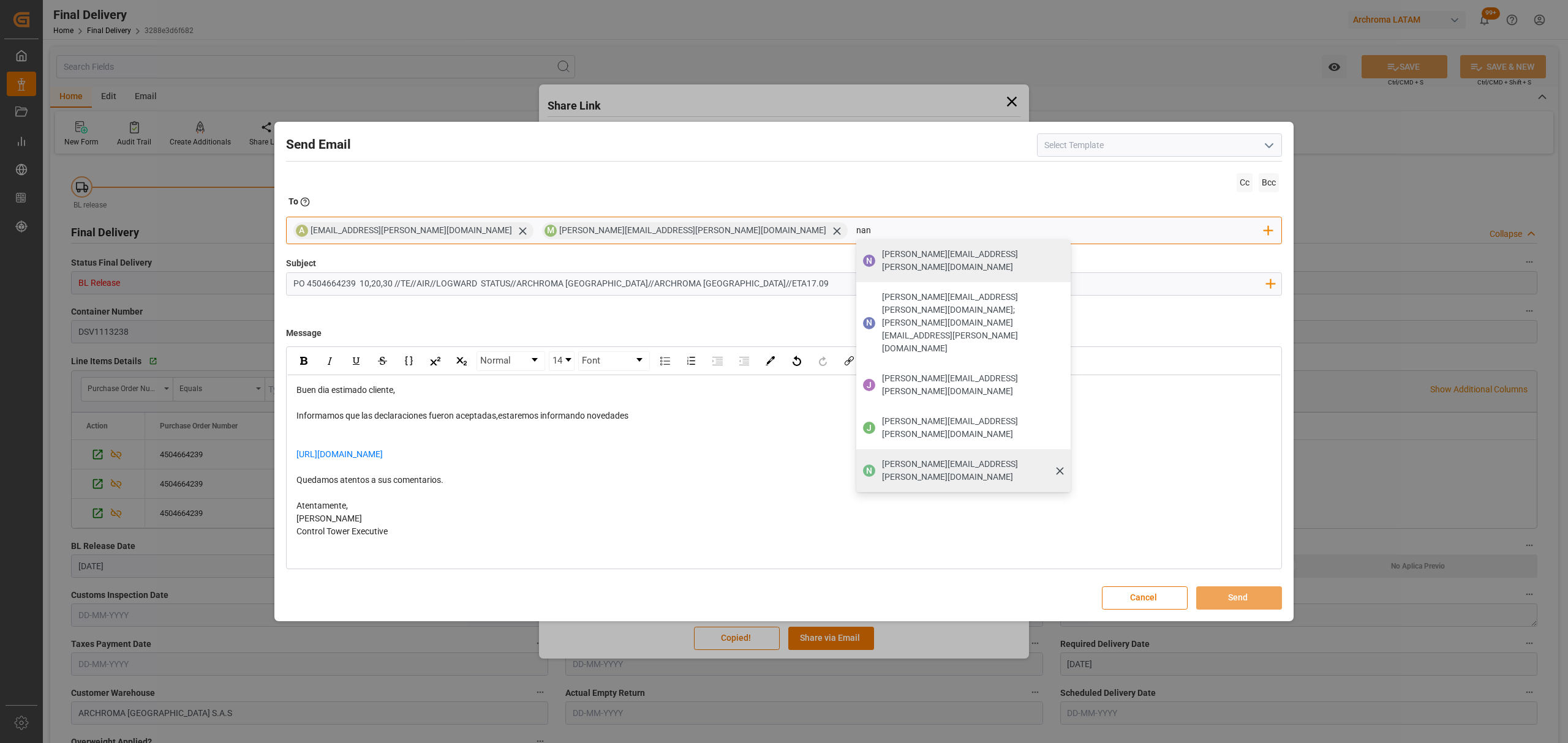
type input "nan"
click at [882, 458] on span "[PERSON_NAME][EMAIL_ADDRESS][PERSON_NAME][DOMAIN_NAME]" at bounding box center [972, 471] width 180 height 26
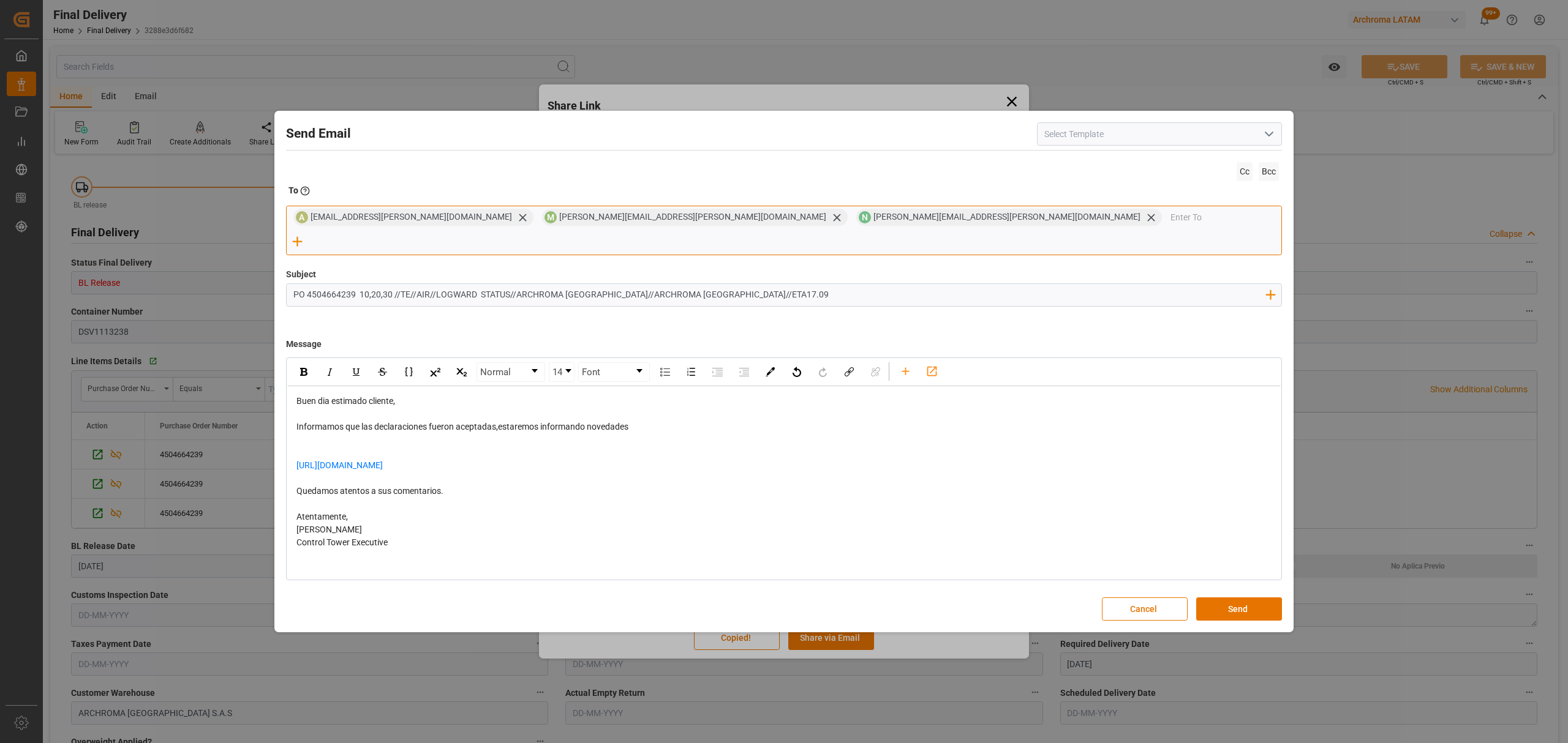
type input "l"
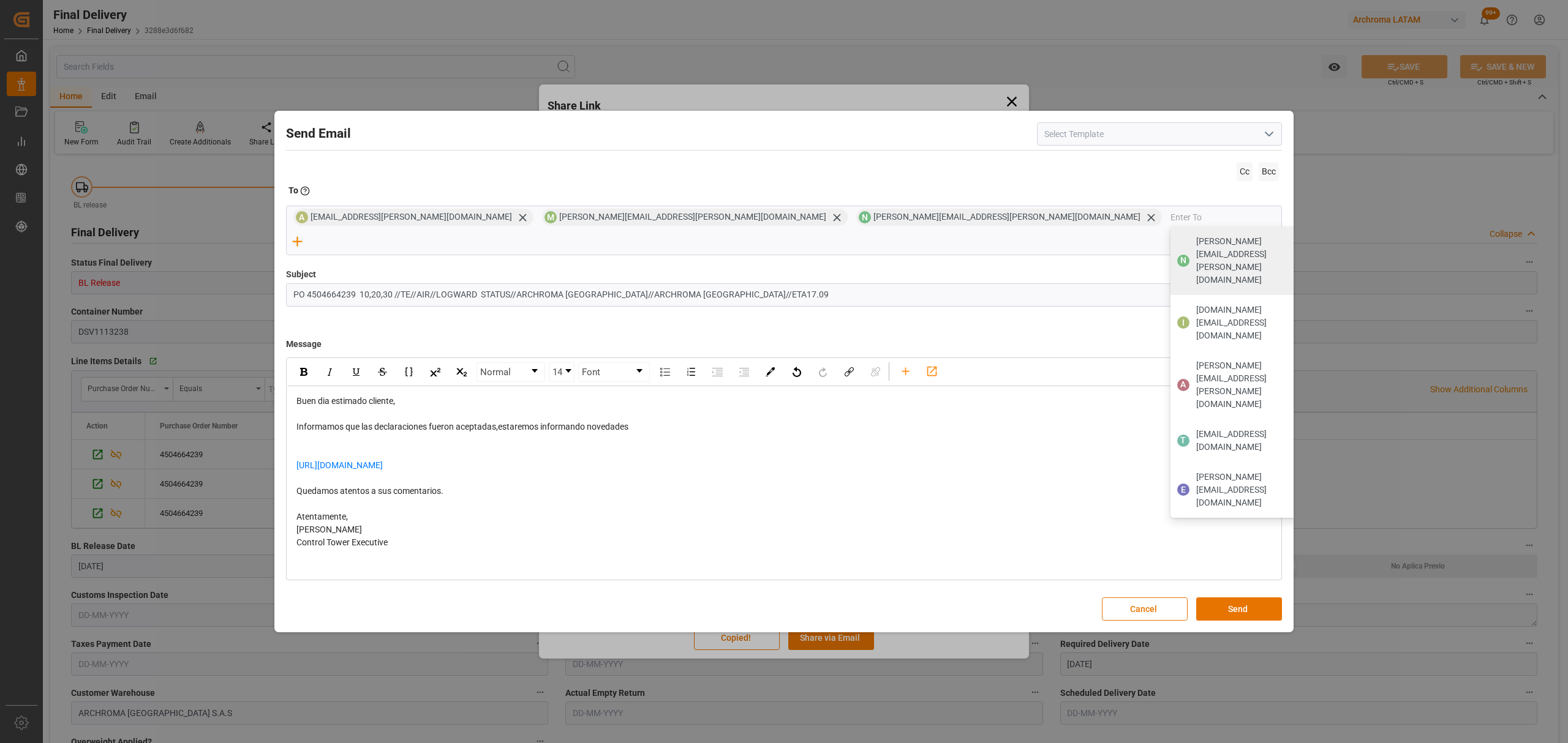
click at [1238, 598] on button "Send" at bounding box center [1239, 609] width 86 height 24
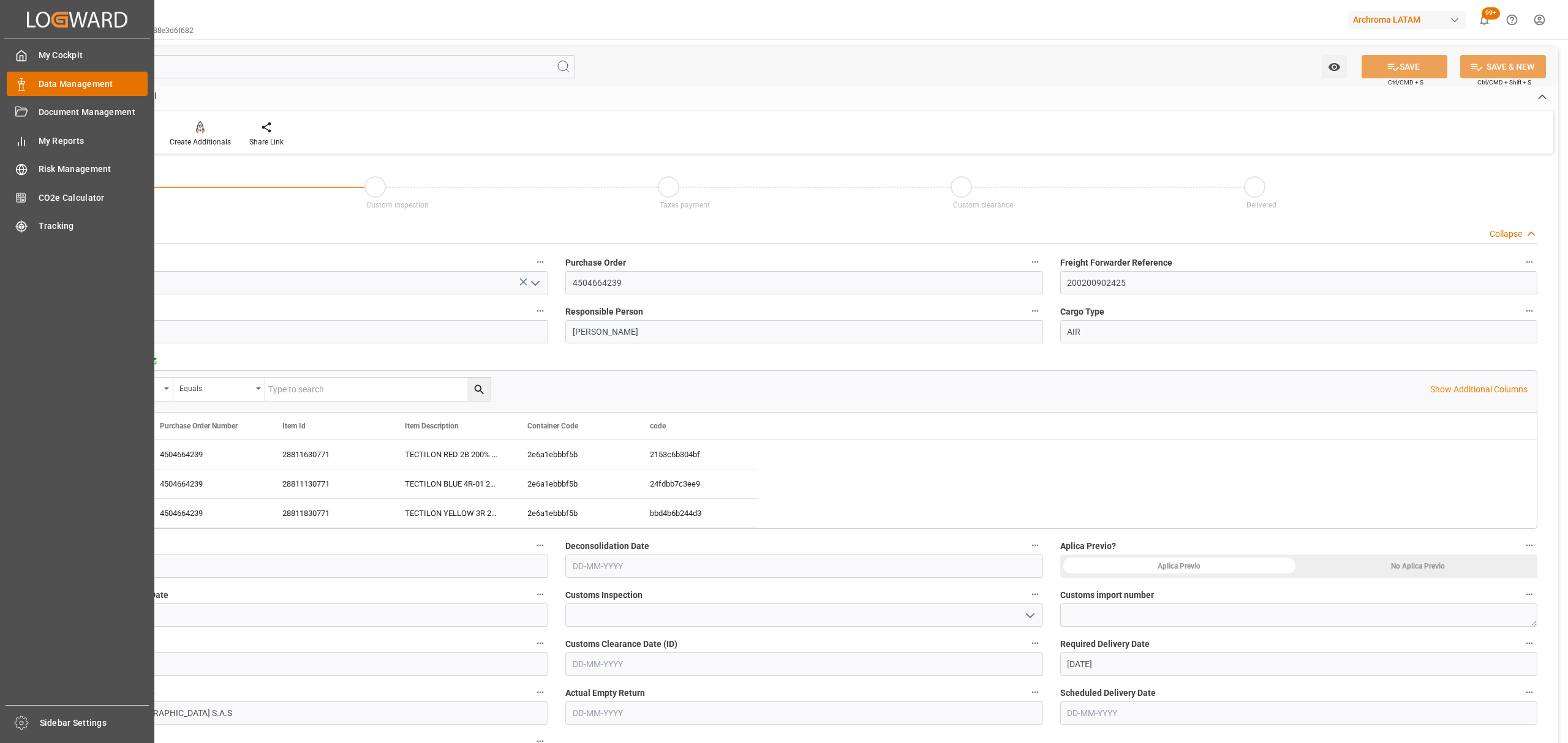
click at [40, 84] on span "Data Management" at bounding box center [93, 84] width 110 height 13
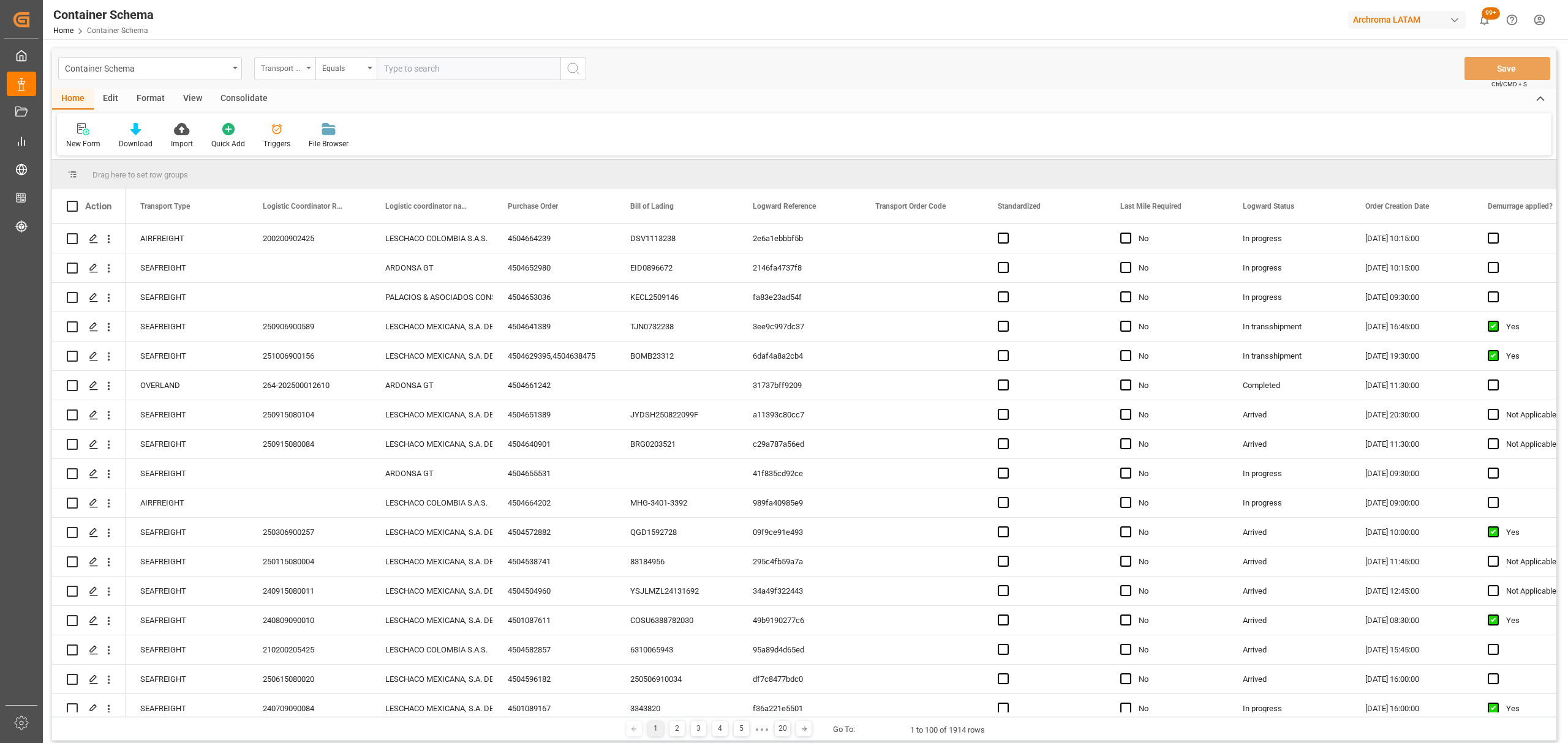
click at [280, 69] on div "Transport Type" at bounding box center [282, 67] width 41 height 14
click at [310, 200] on div "Purchase Order" at bounding box center [346, 202] width 183 height 26
click at [349, 71] on div "Equals" at bounding box center [343, 67] width 41 height 14
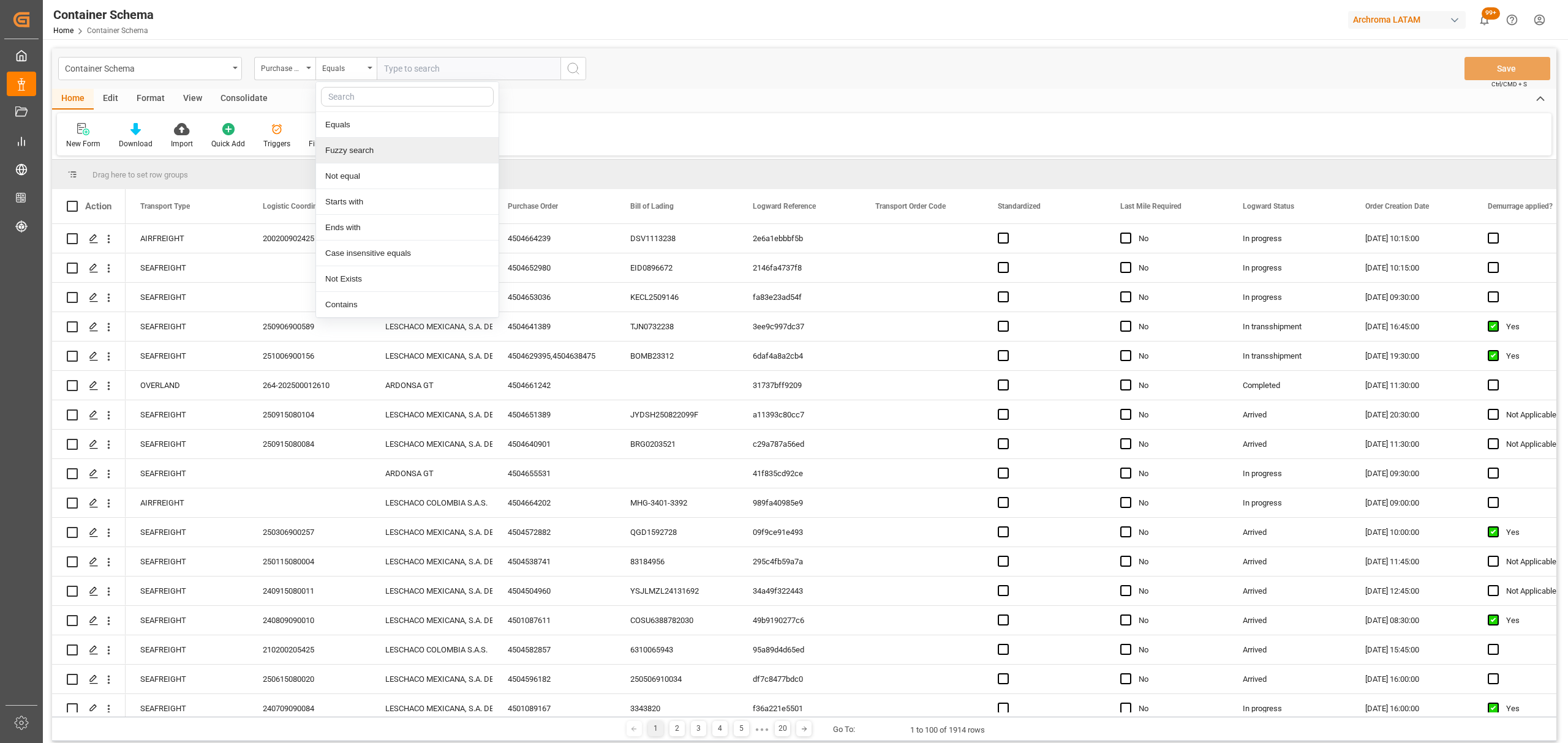
drag, startPoint x: 378, startPoint y: 146, endPoint x: 407, endPoint y: 85, distance: 67.5
click at [378, 145] on div "Fuzzy search" at bounding box center [407, 151] width 183 height 26
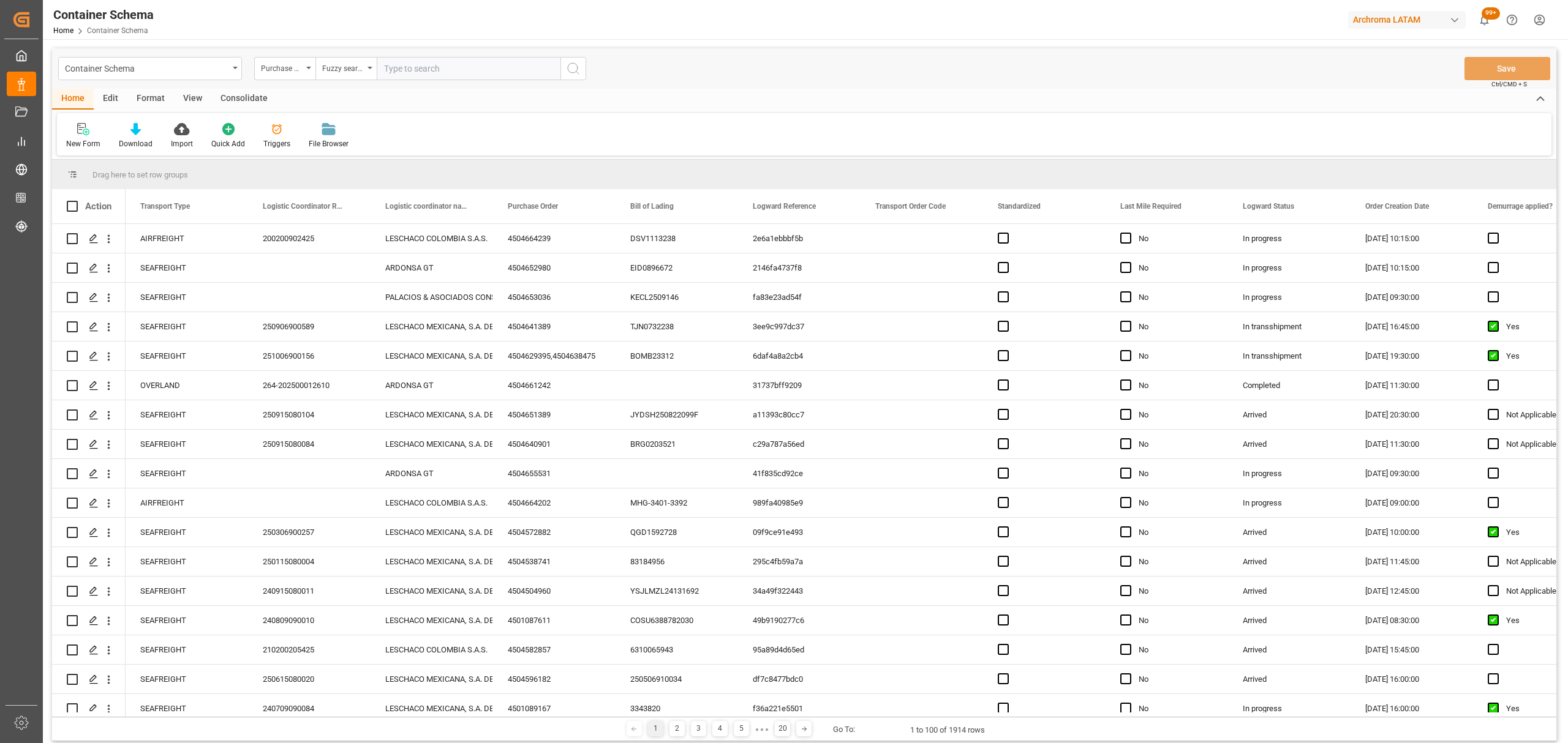
click at [420, 64] on input "text" at bounding box center [469, 69] width 184 height 24
paste input "4504655399"
type input "4504655399"
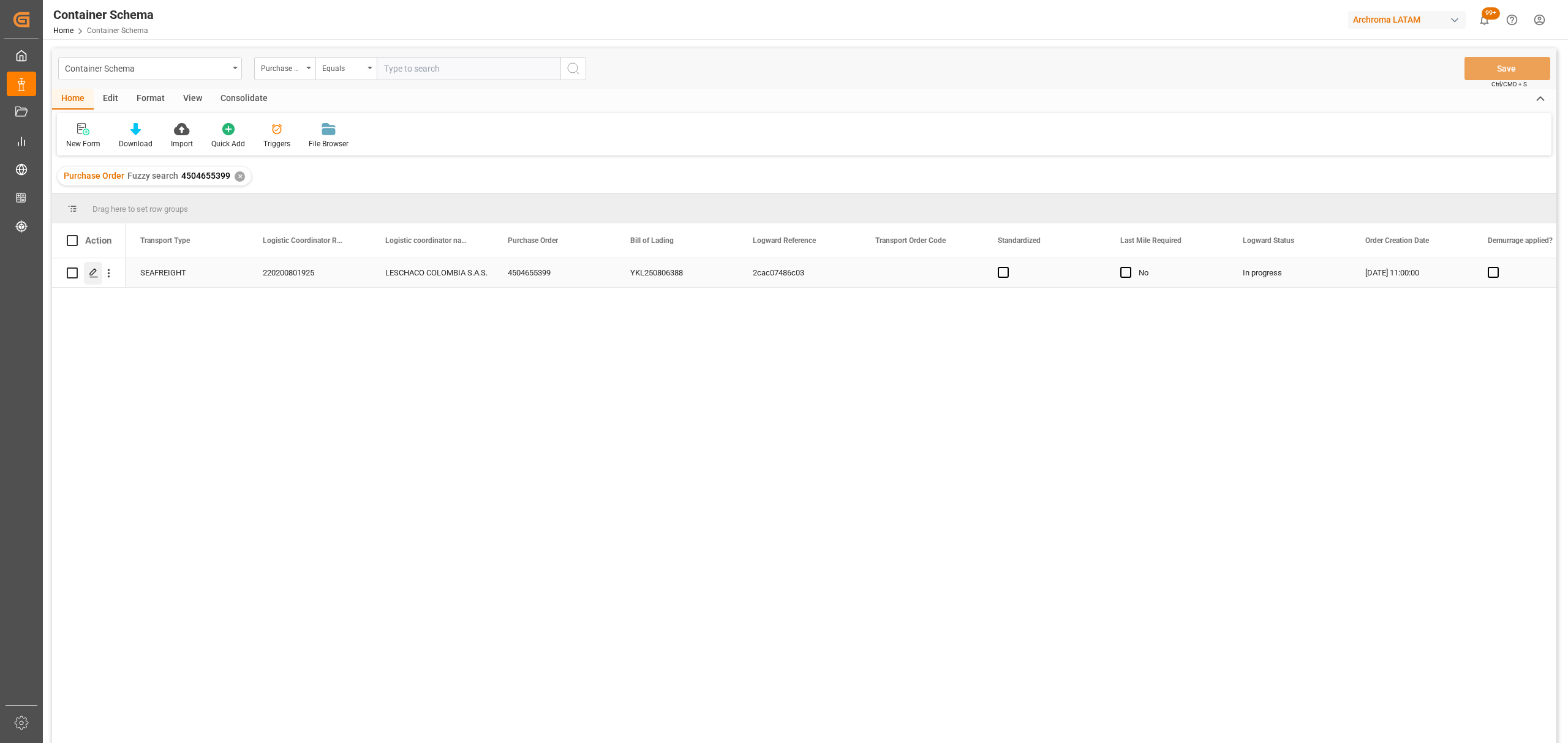
click at [96, 270] on polygon "Press SPACE to select this row." at bounding box center [93, 272] width 6 height 6
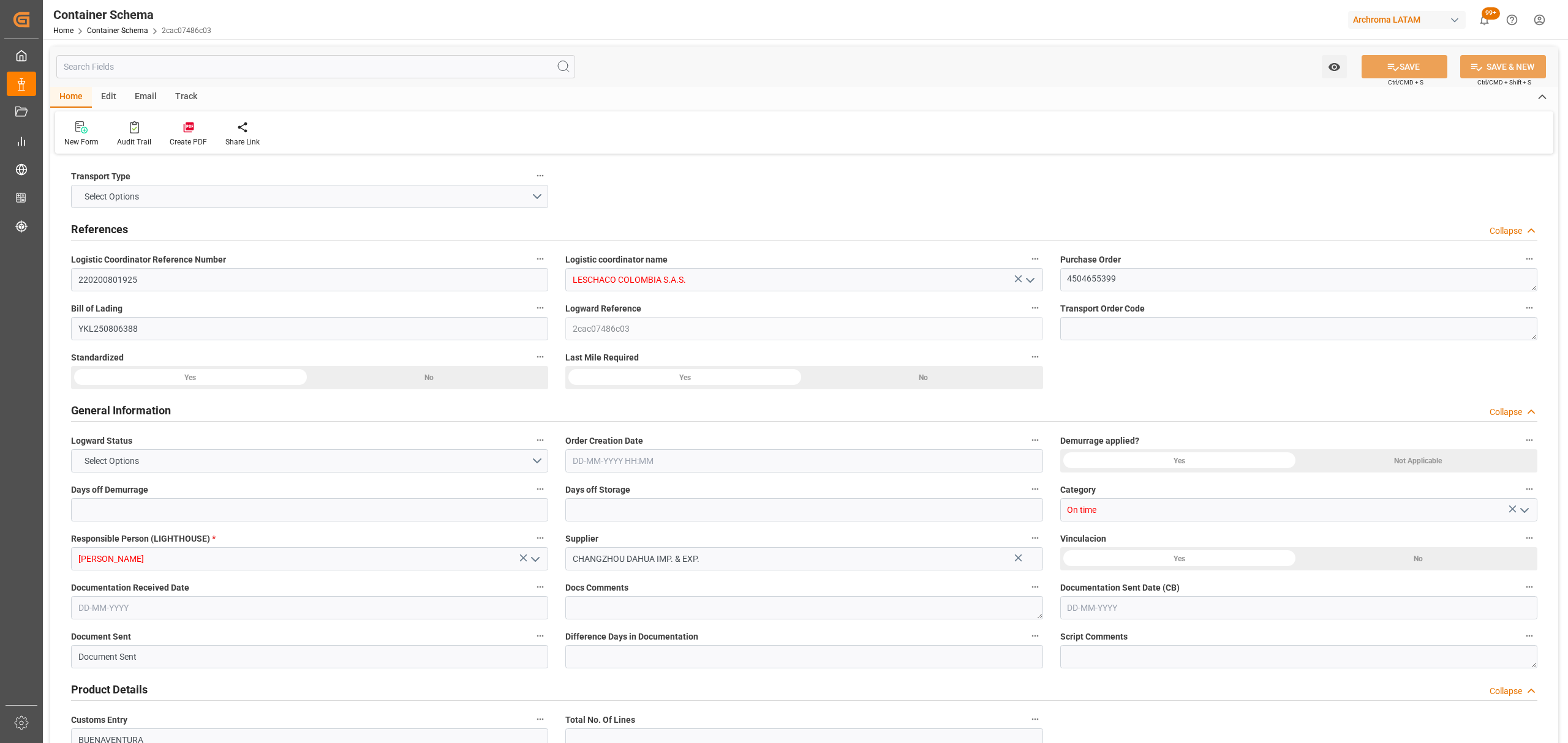
type input "0"
type input "3"
type input "1"
type input "20"
type input "5000"
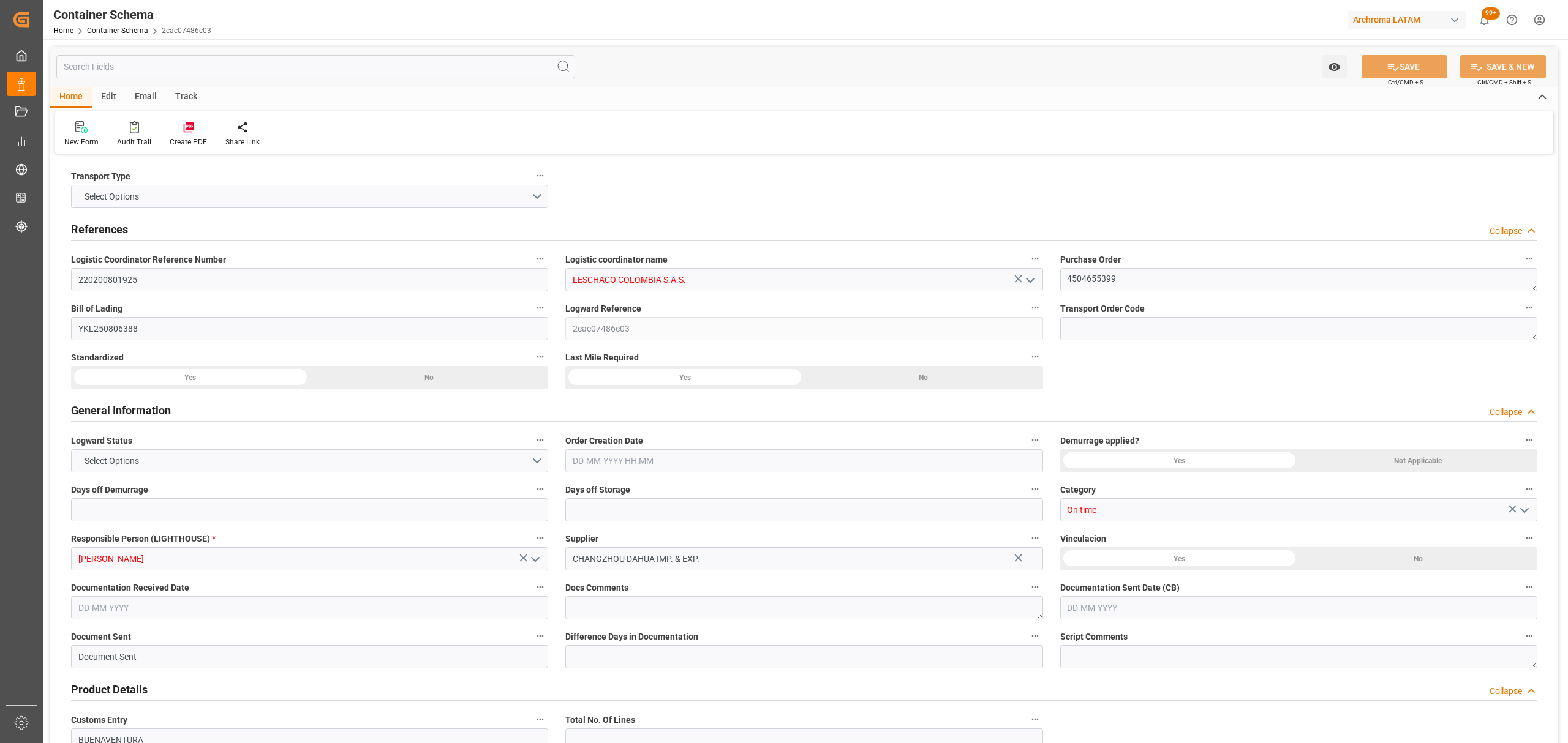
type input "5000"
type input "Maersk"
type input "Maersk Line AS"
type input "CNSGH"
type input "CNSHA"
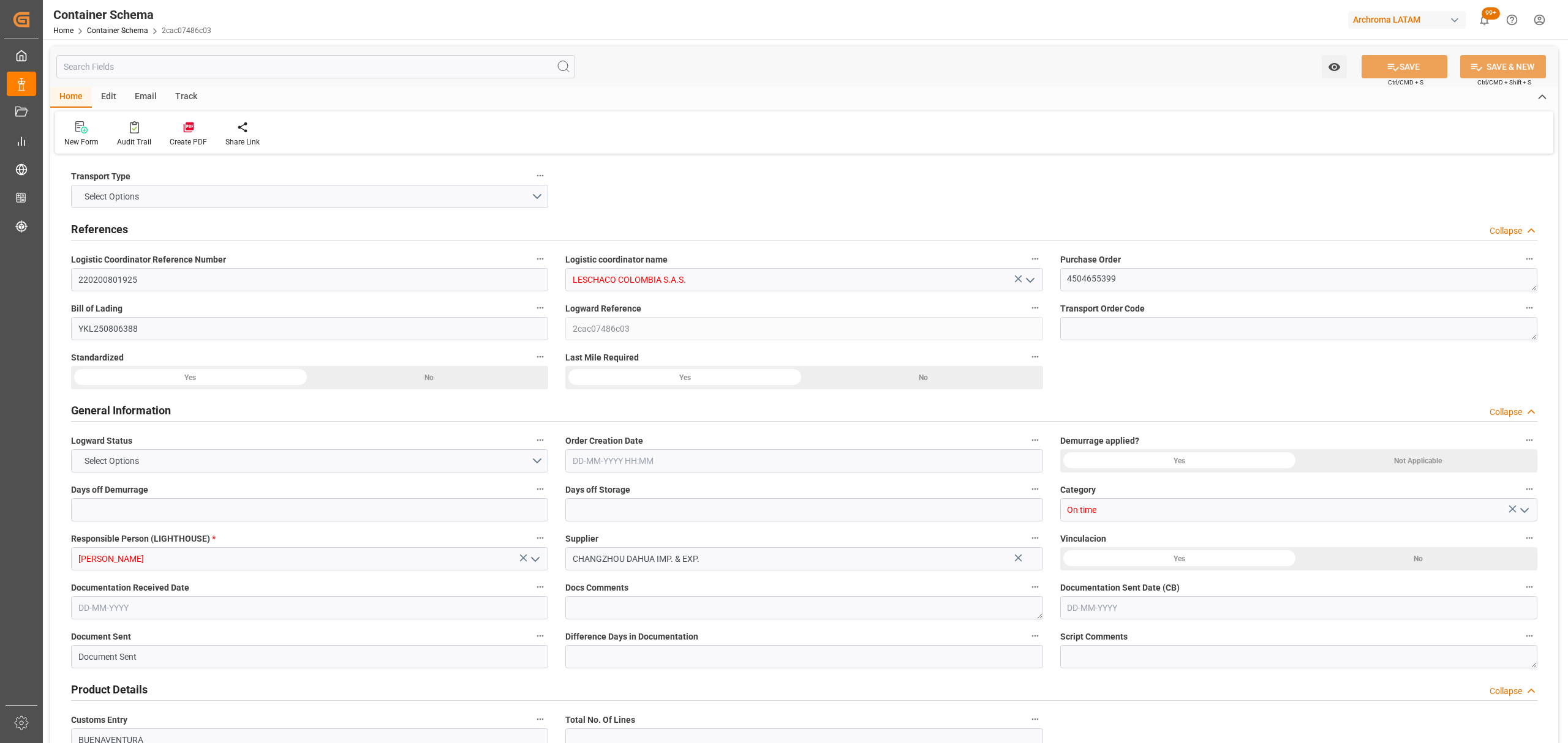
type input "COBUN"
type input "9070735"
type input "[DATE] 11:00"
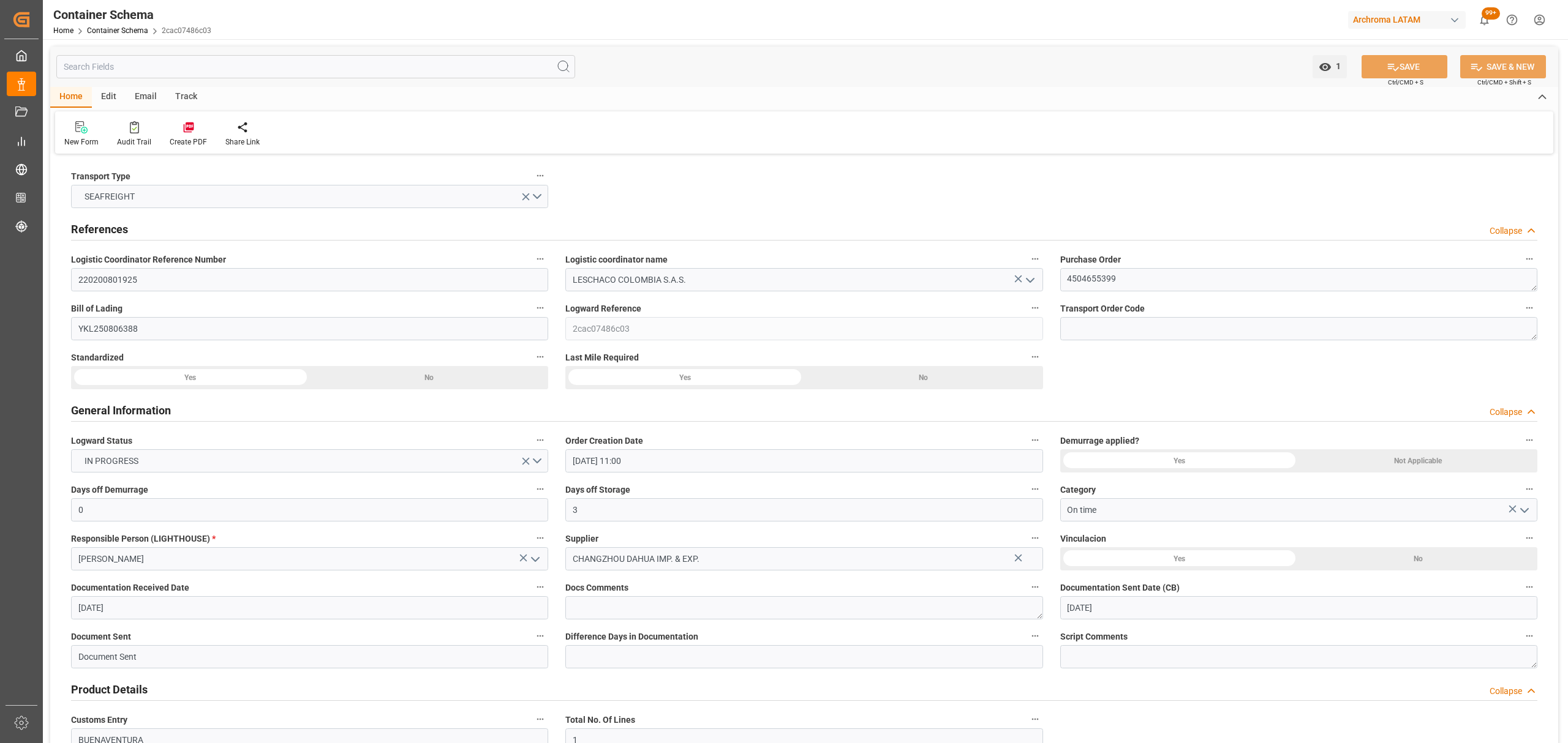
type input "[DATE]"
type input "[DATE] 00:00"
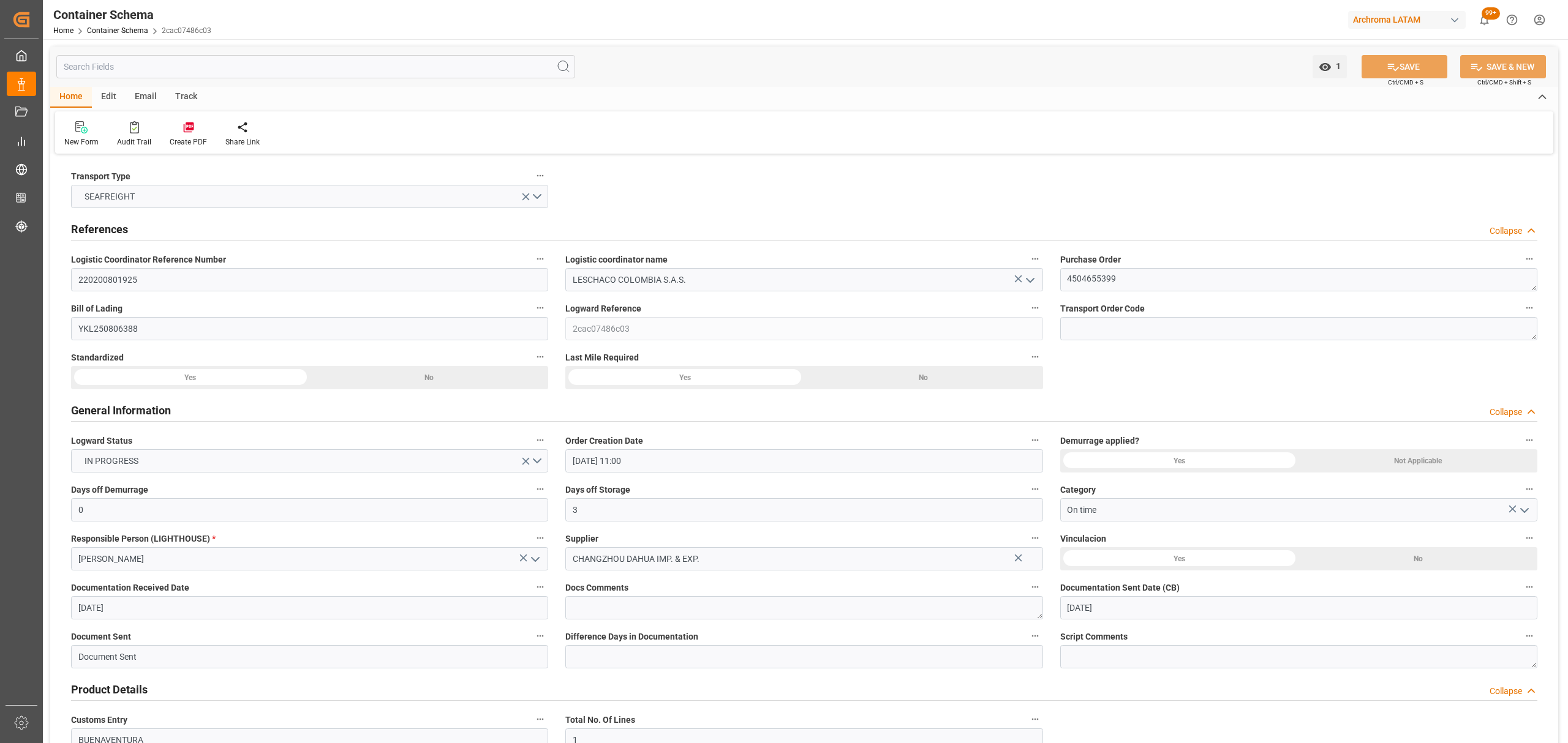
type input "[DATE] 00:00"
click at [189, 96] on div "Track" at bounding box center [186, 98] width 40 height 21
click at [79, 137] on div "Tracking" at bounding box center [79, 142] width 29 height 11
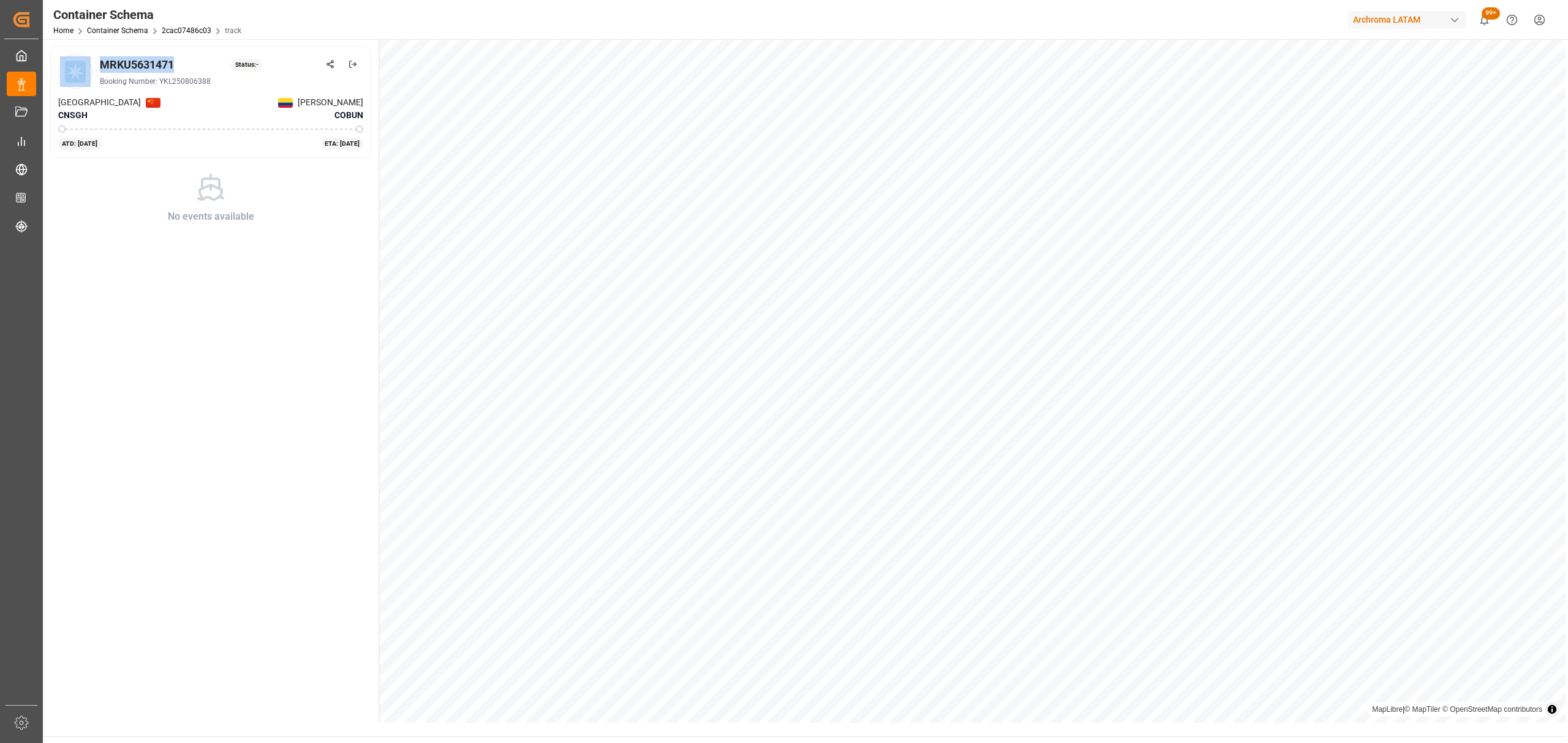
drag, startPoint x: 176, startPoint y: 62, endPoint x: 74, endPoint y: 62, distance: 102.0
click at [74, 62] on div "MRKU5631471 Status: - Booking Number: YKL250806388" at bounding box center [210, 71] width 305 height 34
drag, startPoint x: 116, startPoint y: 64, endPoint x: 175, endPoint y: 55, distance: 59.7
click at [169, 54] on div "MRKU5631471 Status: - Booking Number: YKL250806388 [GEOGRAPHIC_DATA] CNSGH [PER…" at bounding box center [210, 102] width 321 height 111
drag, startPoint x: 193, startPoint y: 58, endPoint x: 100, endPoint y: 61, distance: 93.0
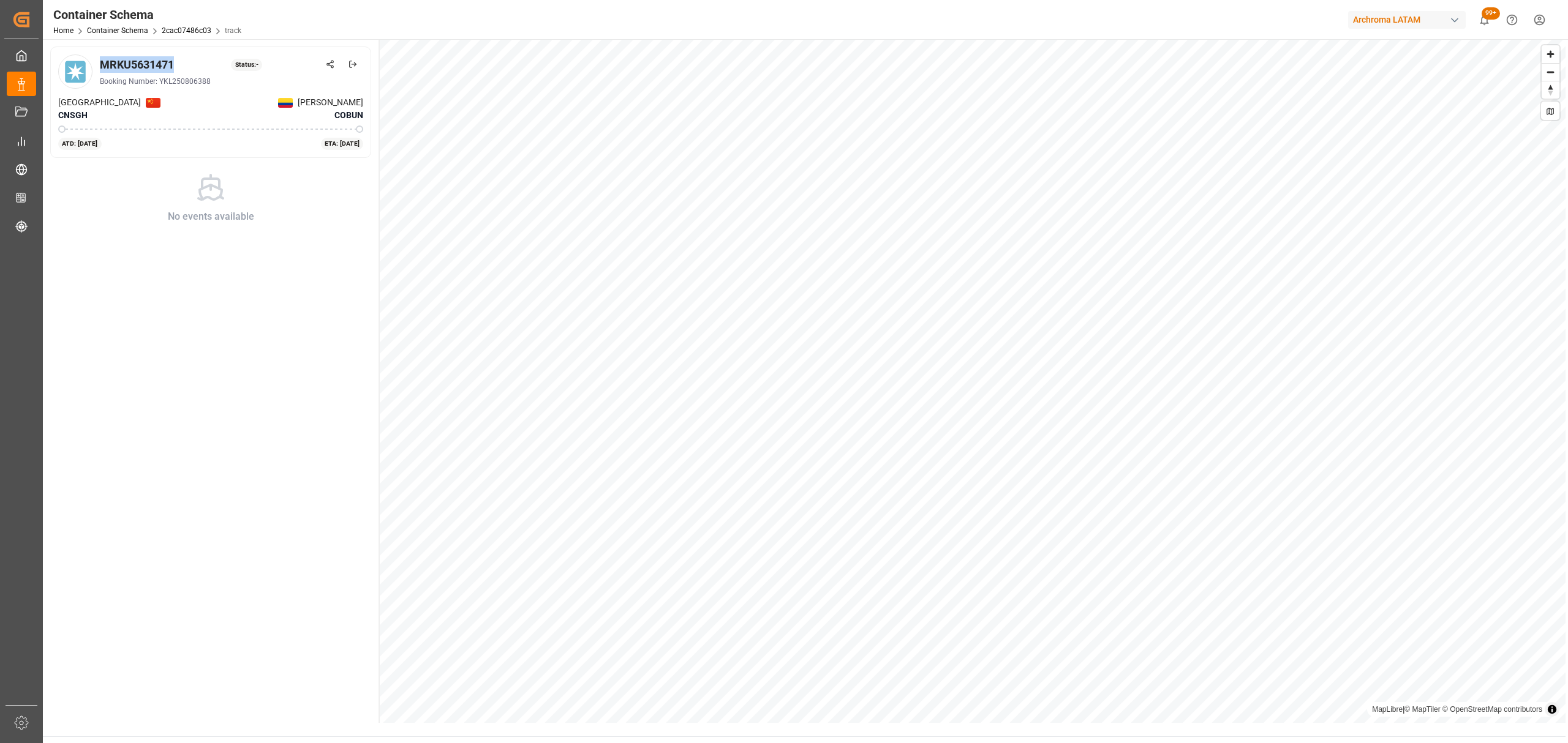
click at [100, 61] on div "MRKU5631471 Status: -" at bounding box center [232, 64] width 264 height 17
copy div "MRKU5631471"
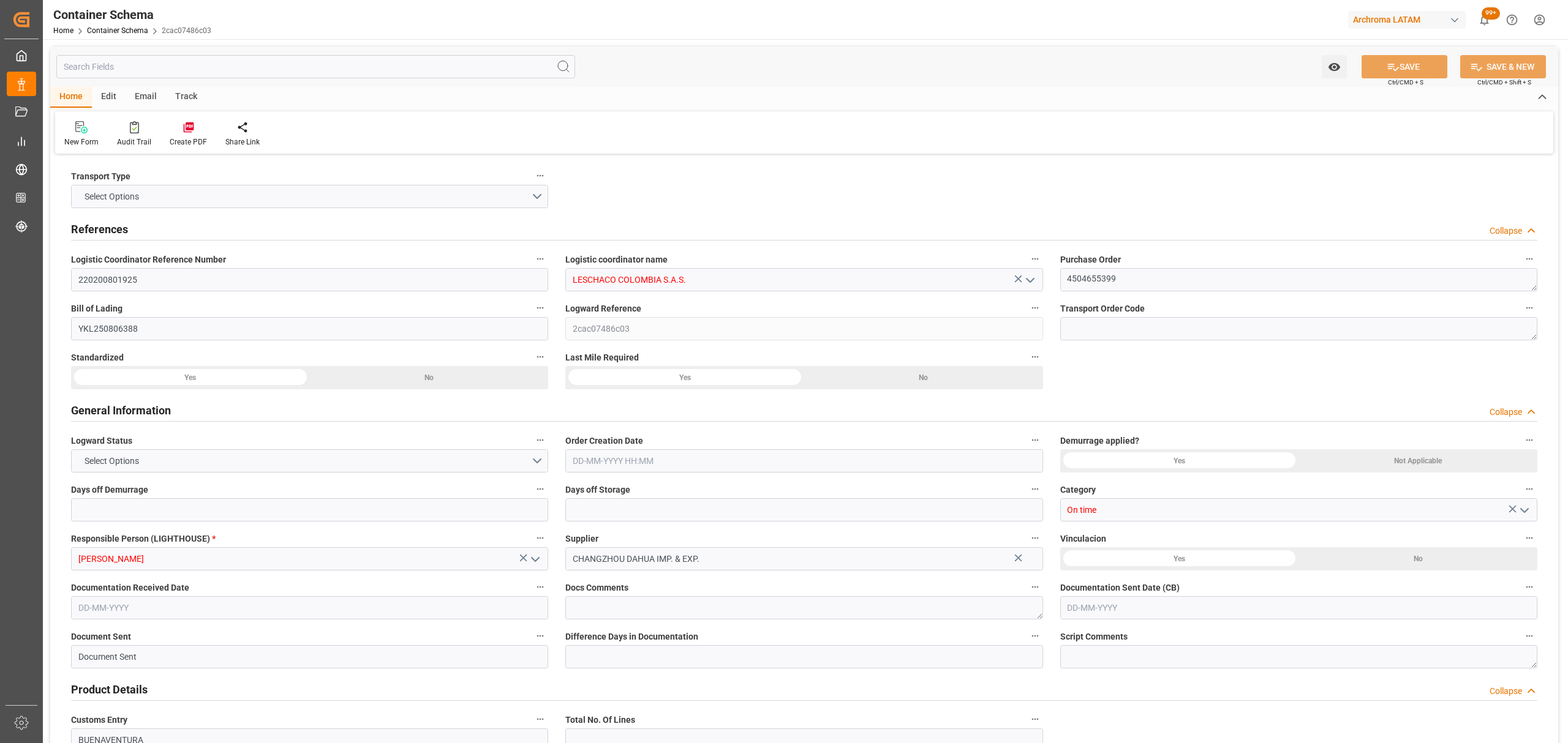
type input "0"
type input "3"
type input "1"
type input "20"
type input "5000"
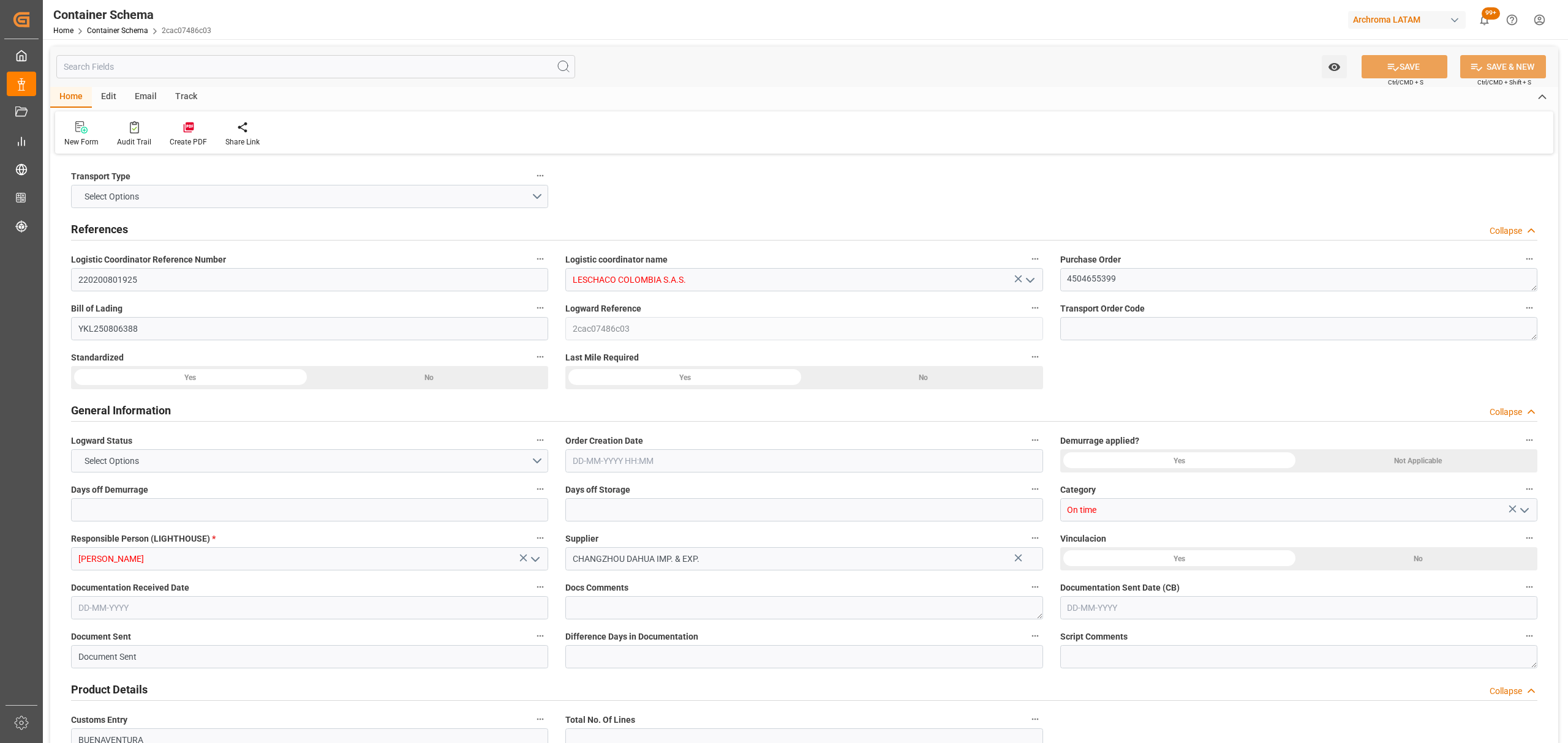
type input "5000"
type input "Maersk"
type input "Maersk Line AS"
type input "CNSGH"
type input "CNSHA"
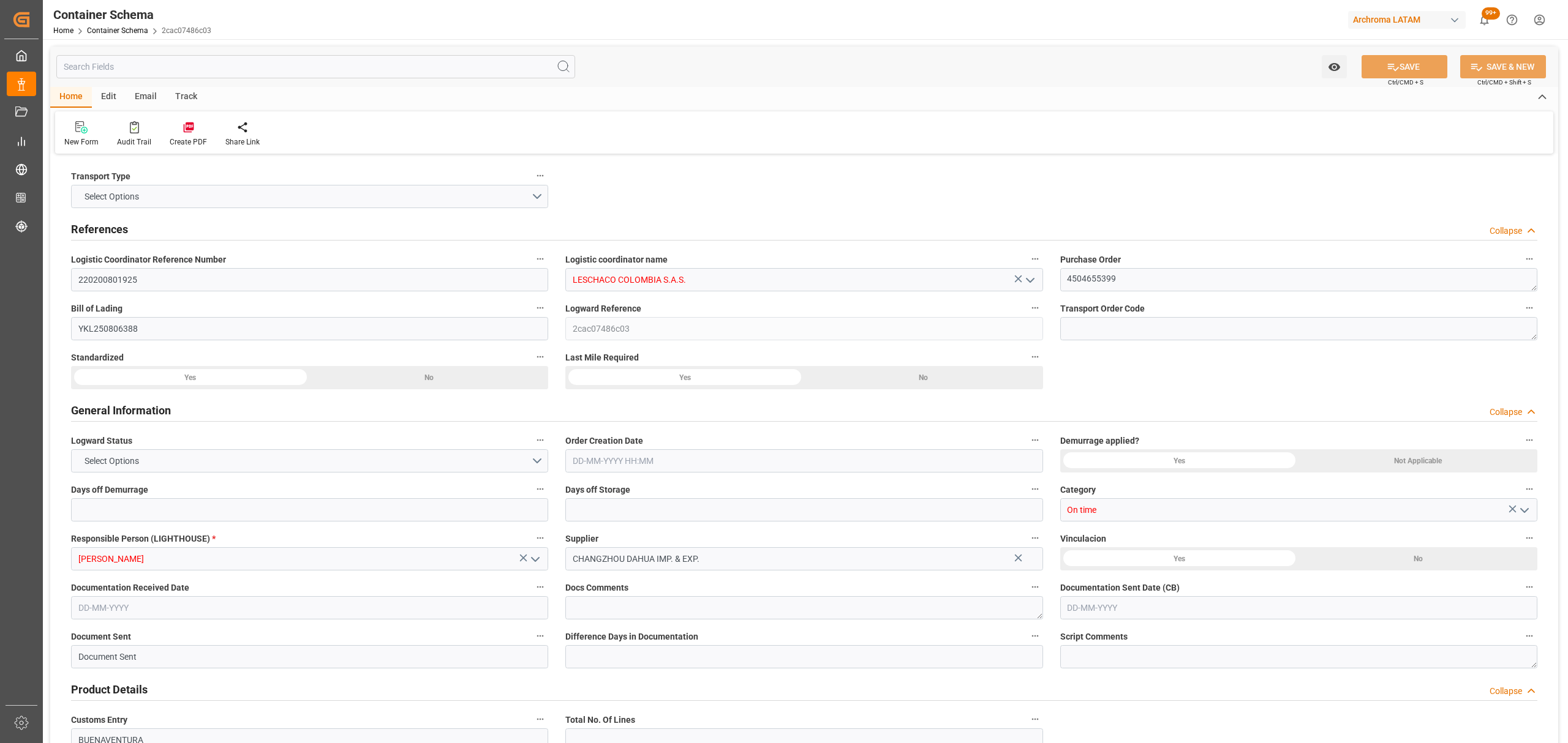
type input "COBUN"
type input "9070735"
type input "[DATE] 11:00"
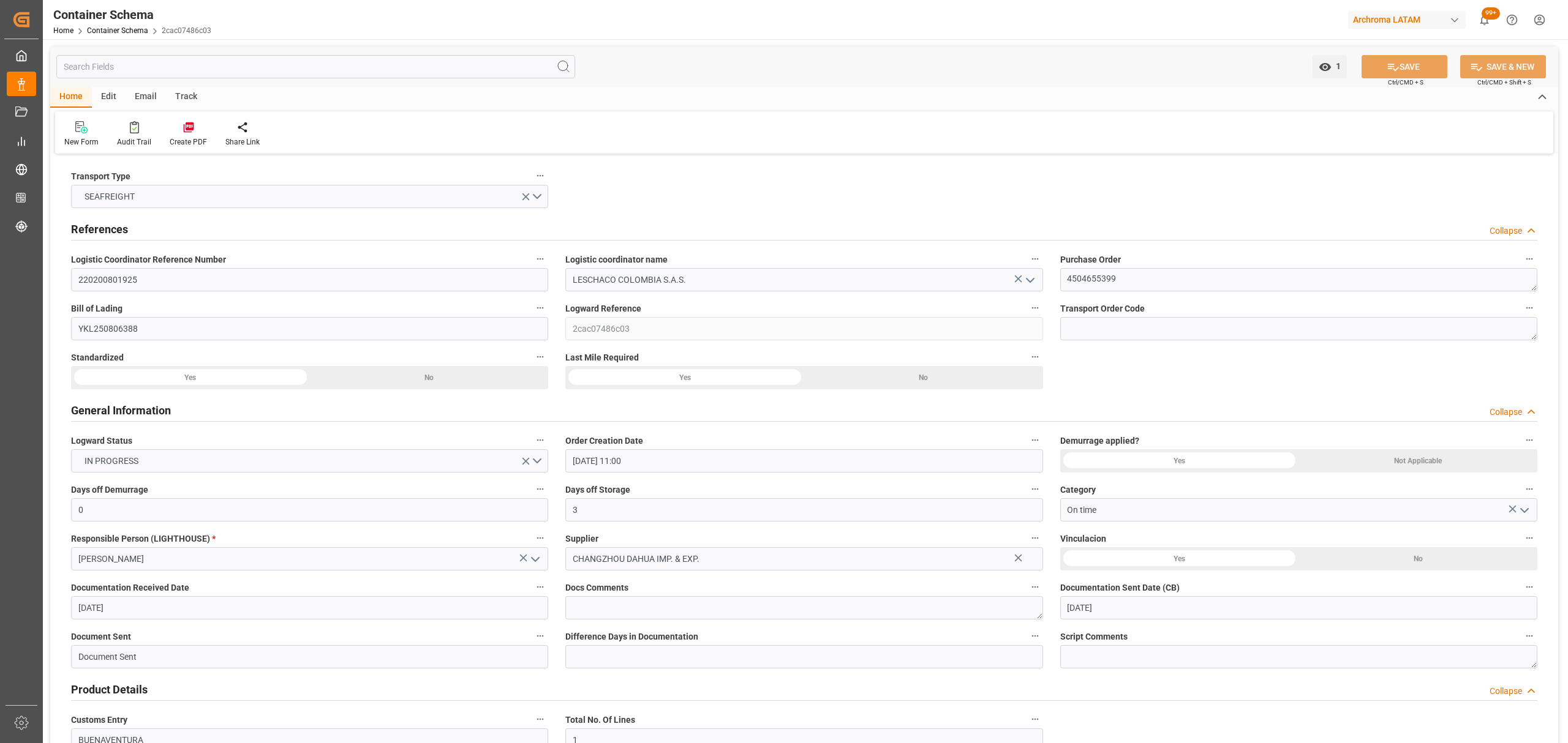
type input "[DATE]"
type input "[DATE] 00:00"
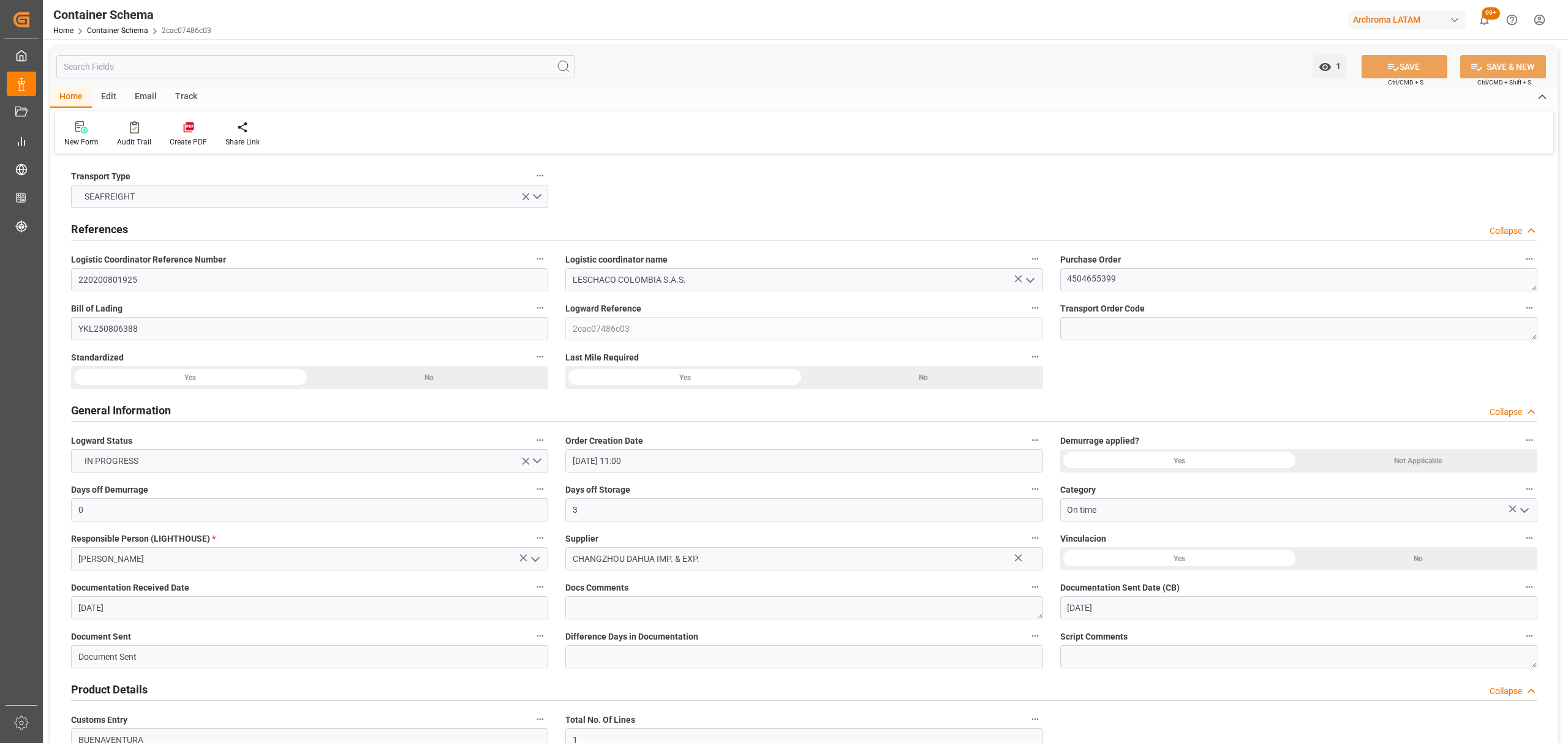
type input "[DATE] 00:00"
click at [135, 98] on div "Email" at bounding box center [145, 98] width 40 height 21
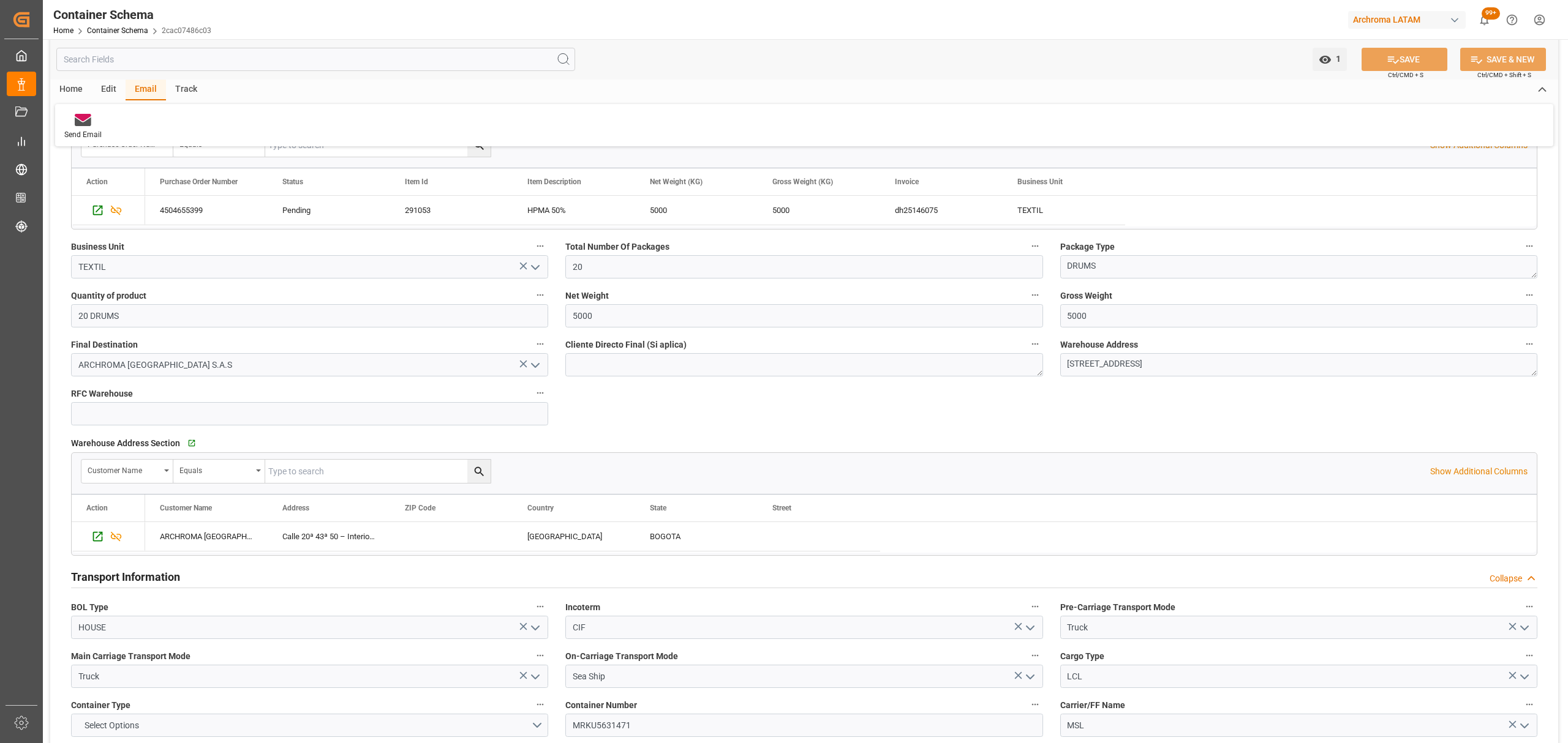
scroll to position [898, 0]
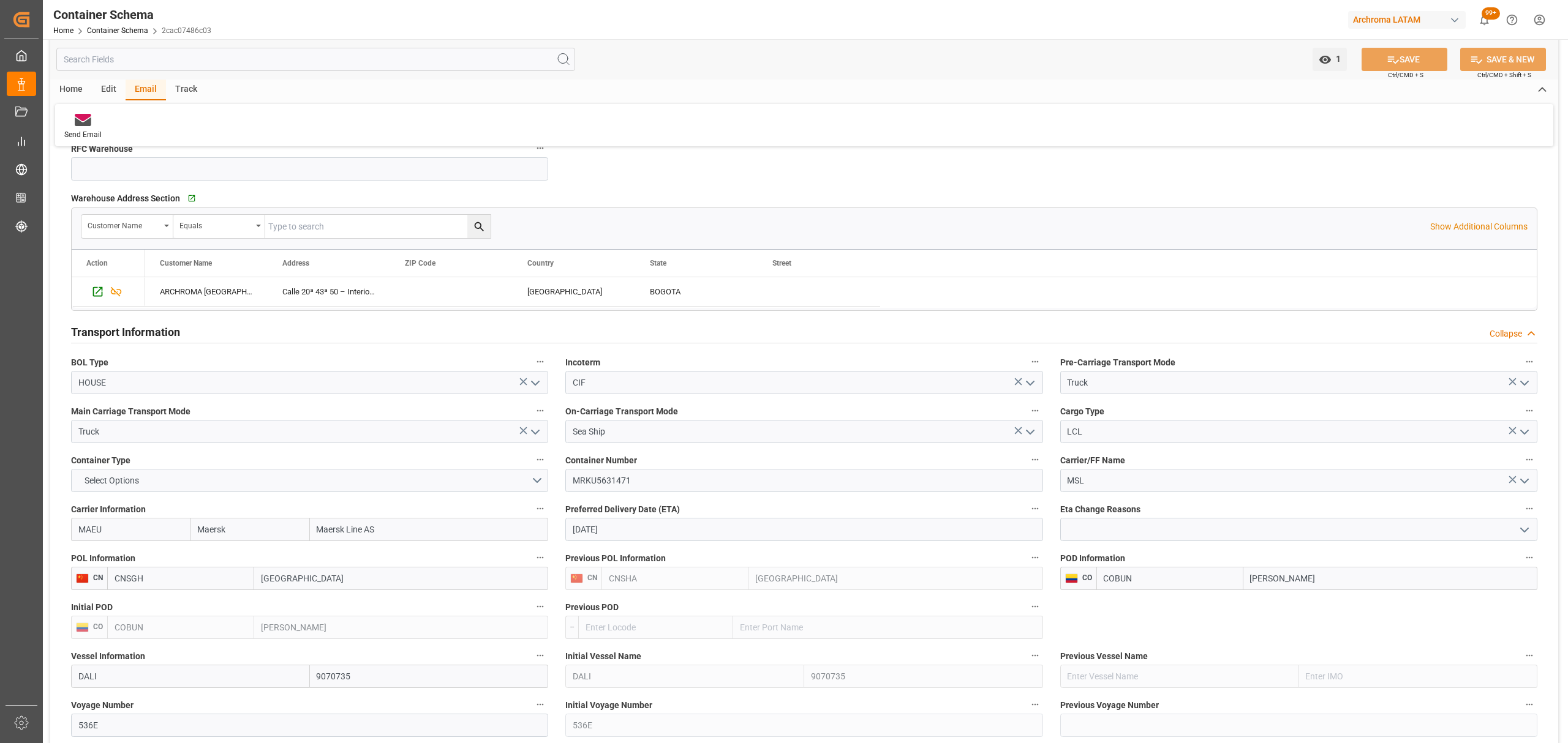
click at [682, 529] on input "[DATE]" at bounding box center [803, 530] width 477 height 24
click at [653, 629] on span "9" at bounding box center [653, 629] width 4 height 9
type input "[DATE]"
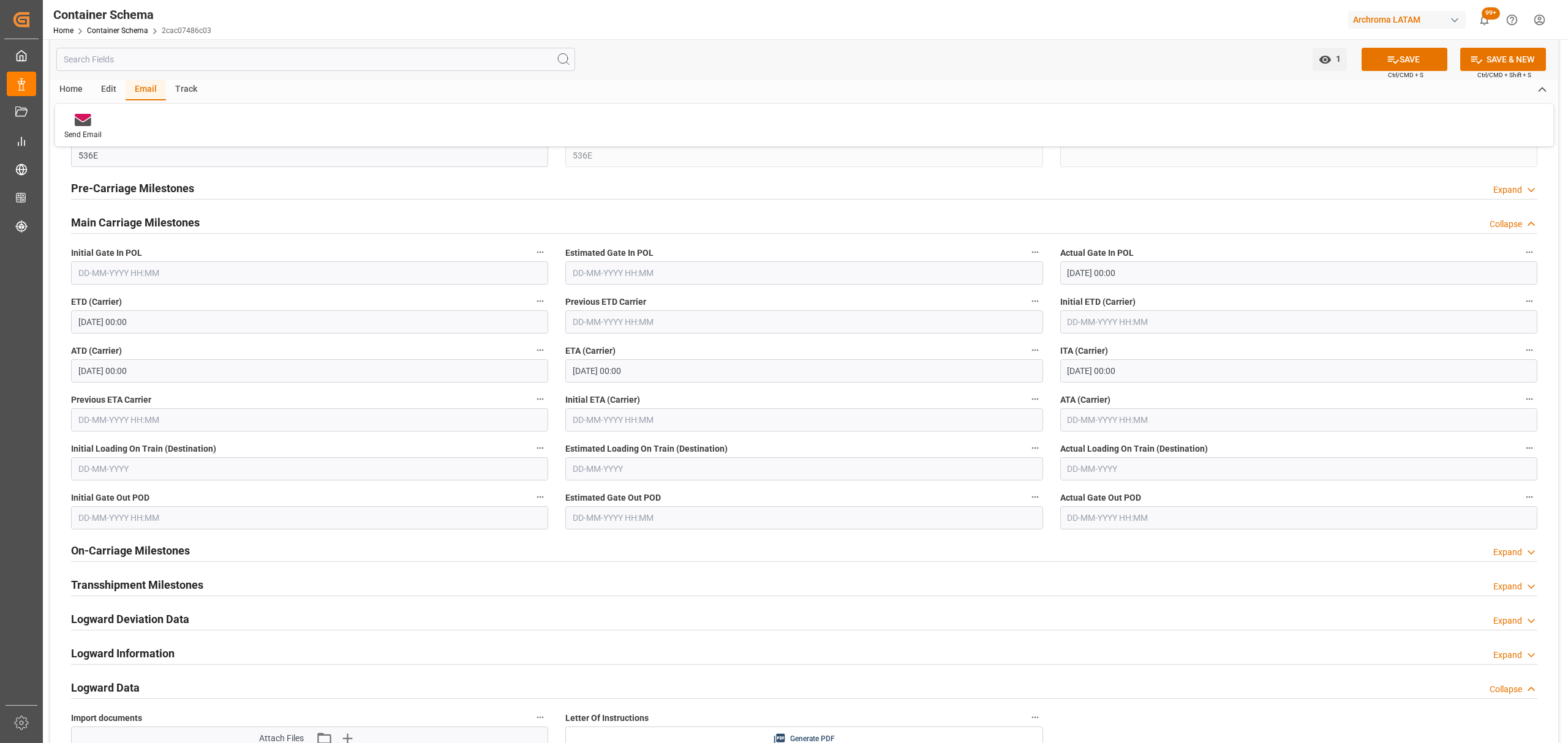
scroll to position [1469, 0]
click at [740, 369] on input "[DATE] 00:00" at bounding box center [803, 369] width 477 height 24
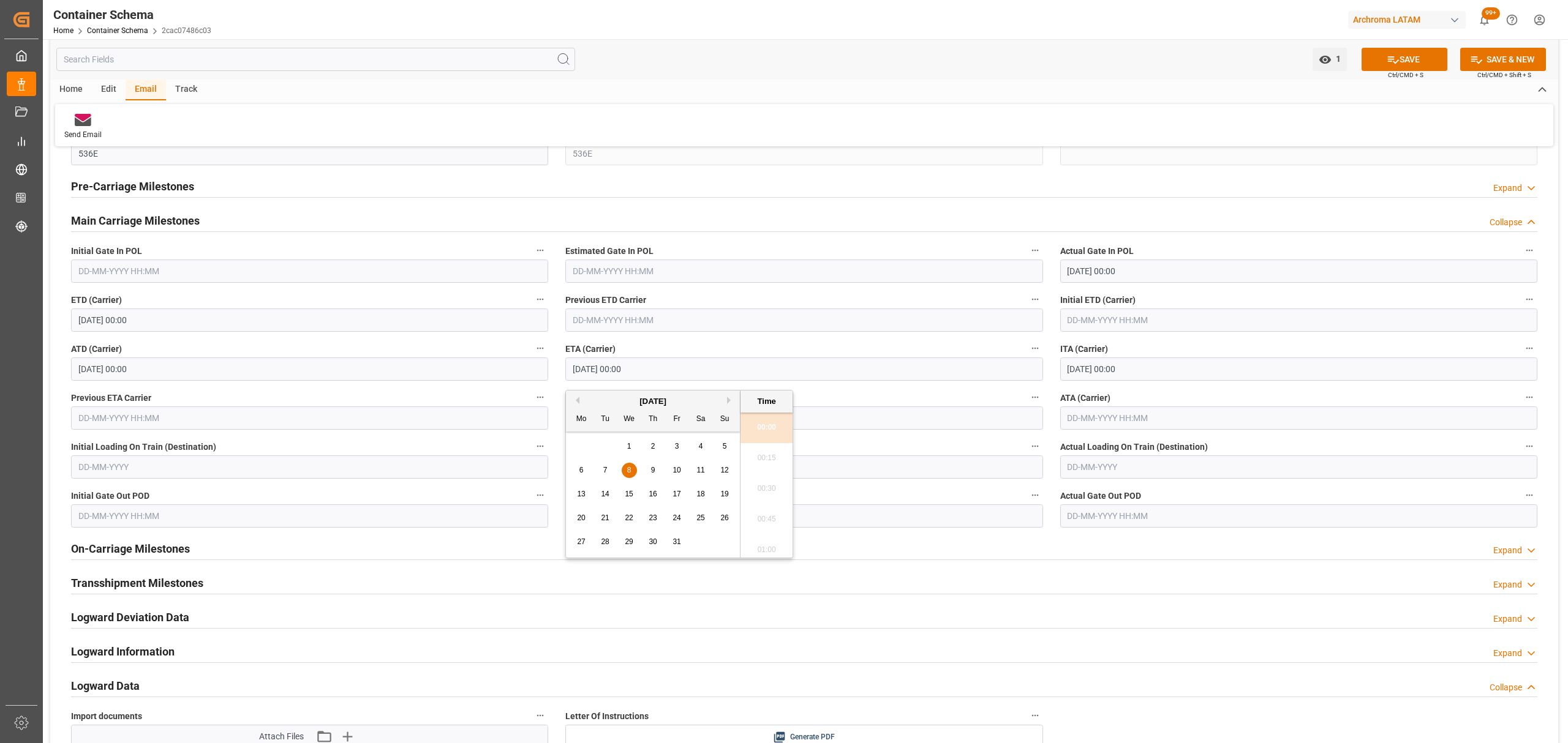
click at [652, 468] on span "9" at bounding box center [653, 470] width 4 height 9
type input "[DATE] 00:00"
click at [1406, 52] on button "SAVE" at bounding box center [1405, 59] width 86 height 24
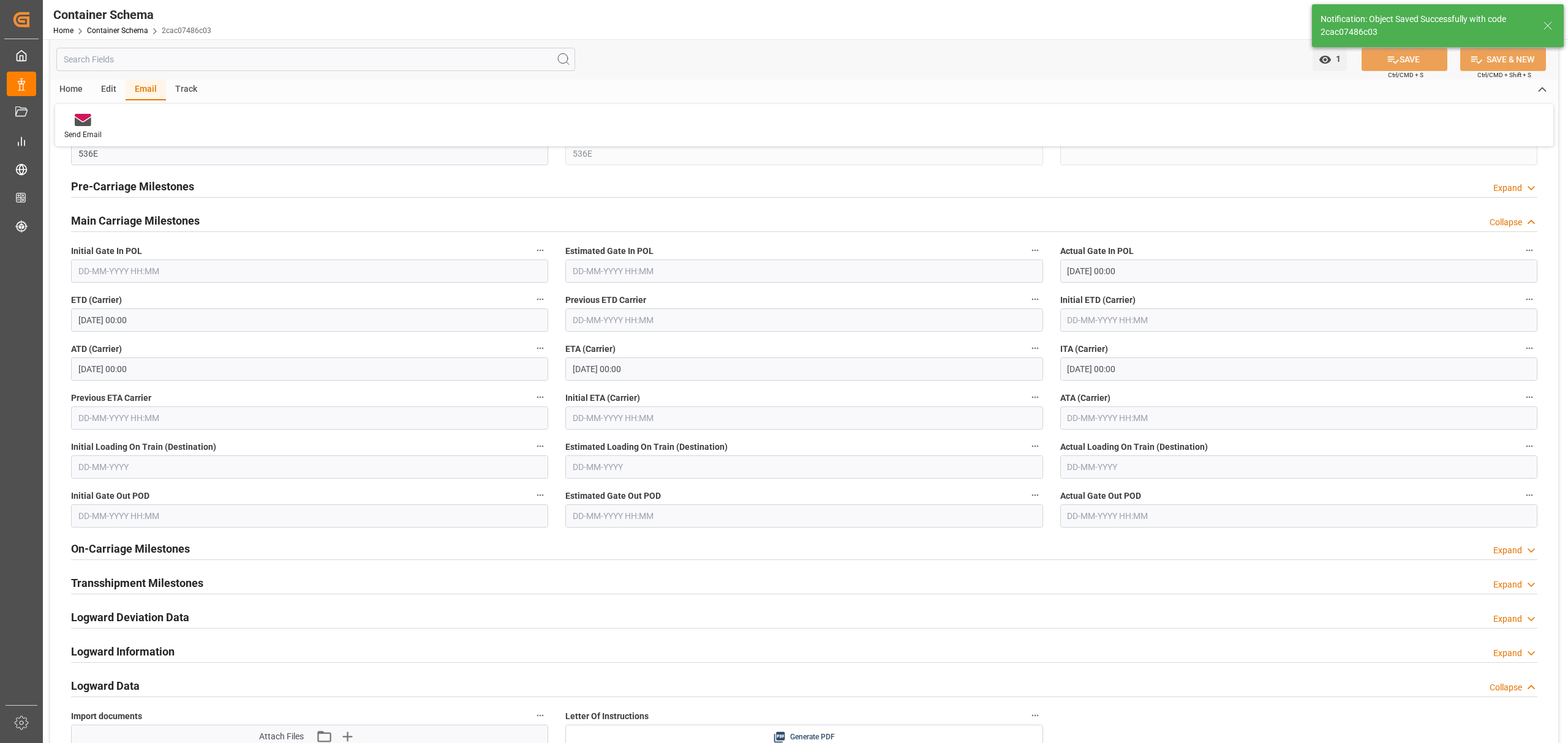
type input "[DATE] 00:00"
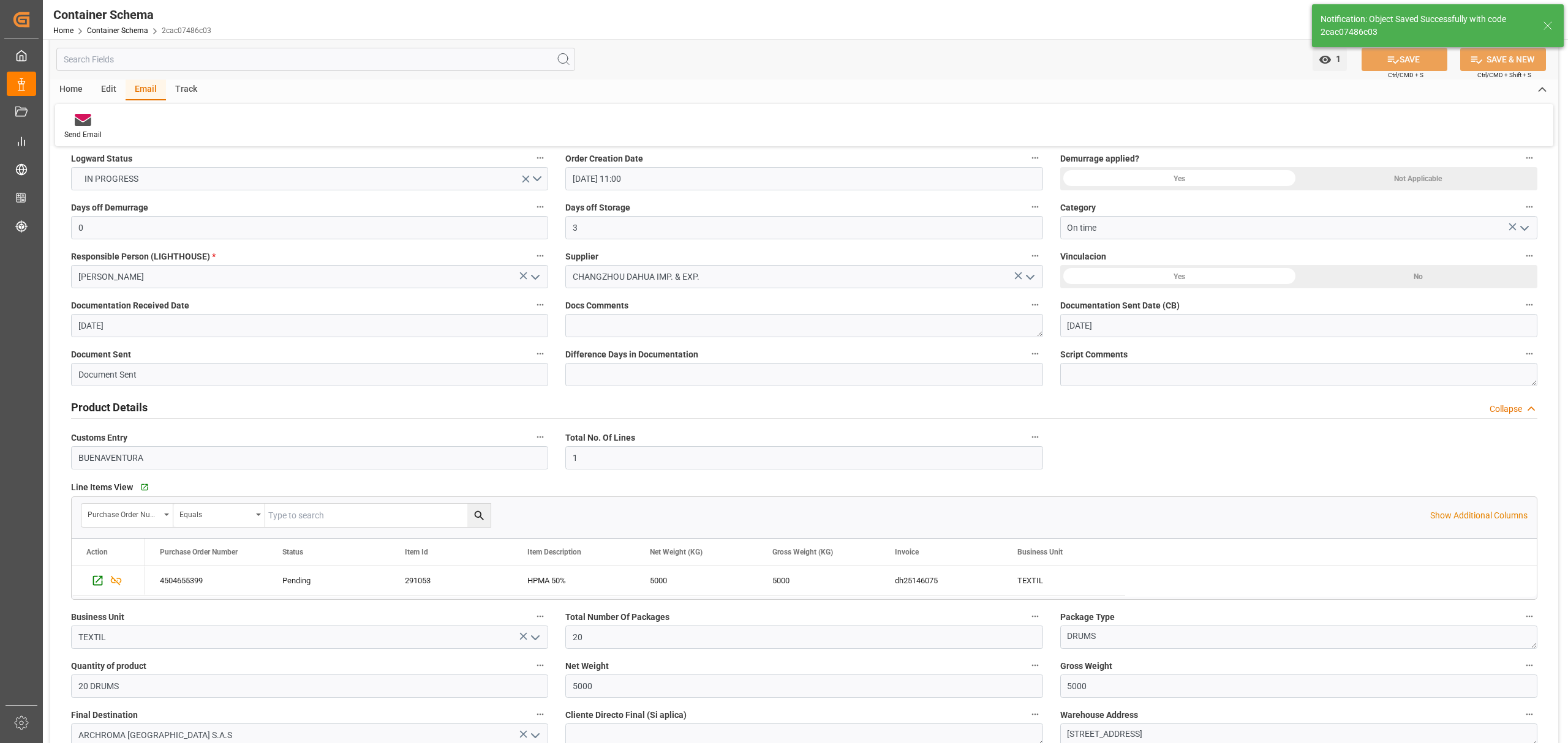
scroll to position [0, 0]
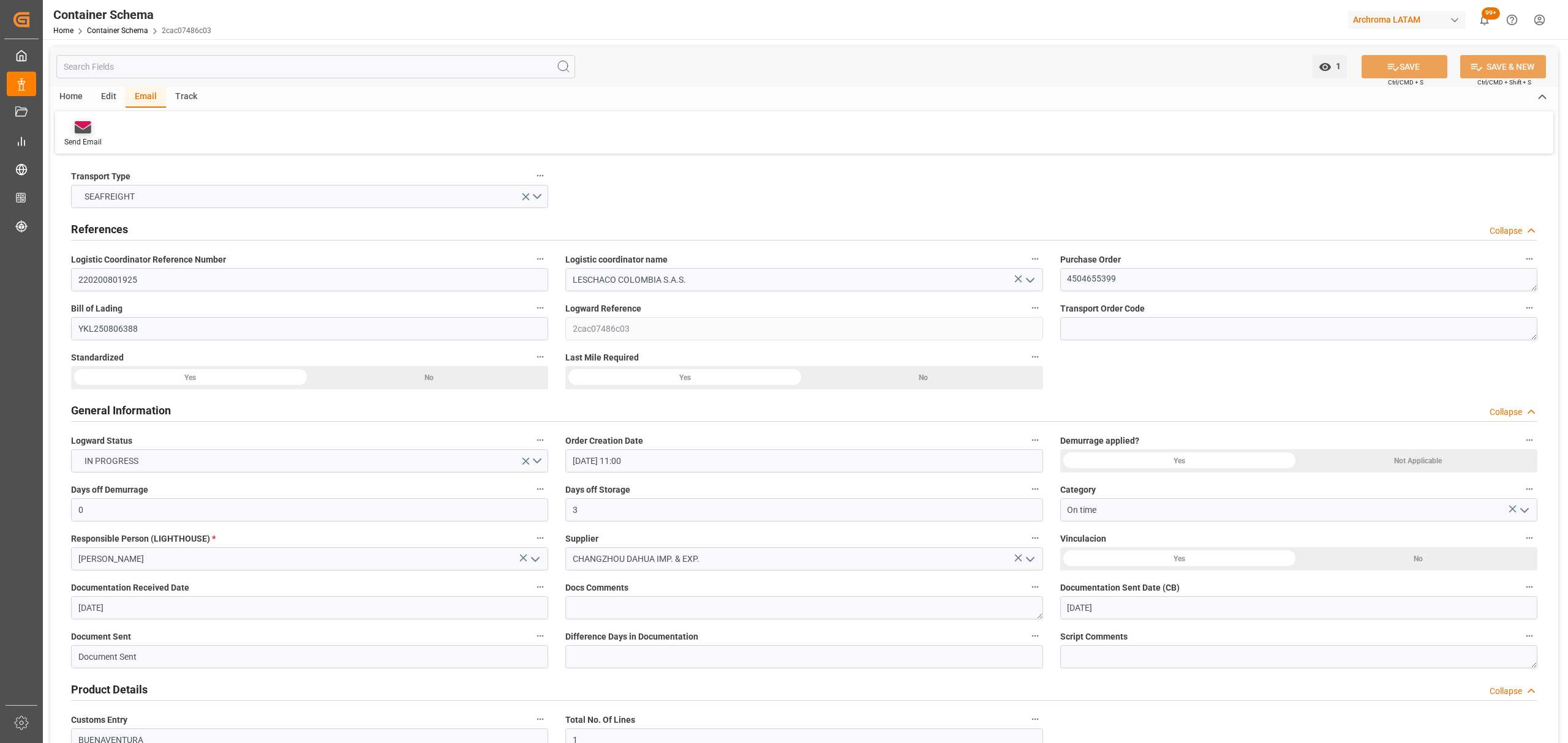
click at [84, 134] on div "Send Email" at bounding box center [83, 134] width 56 height 27
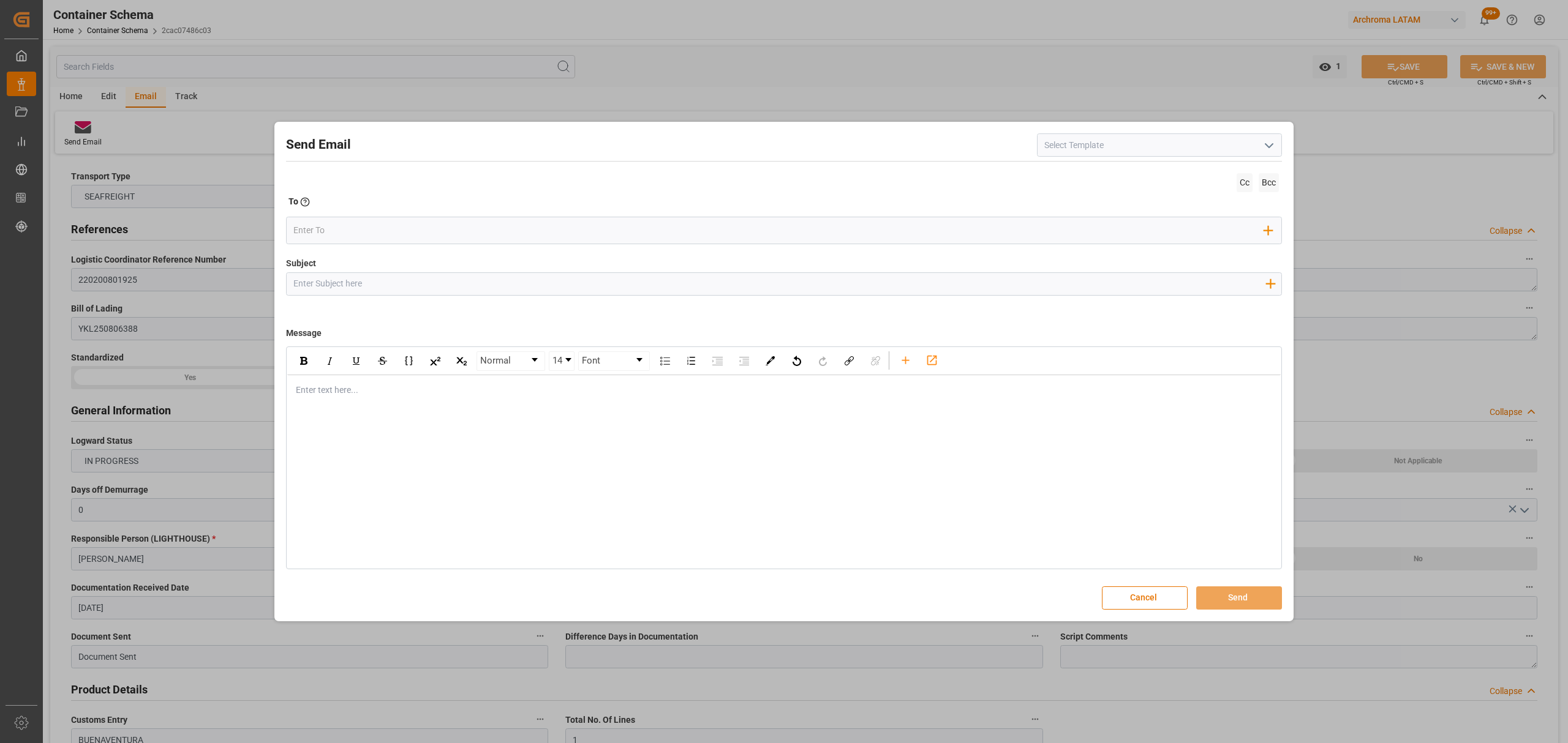
click at [353, 301] on div "Subject Add field to Subject" at bounding box center [784, 288] width 996 height 61
click at [349, 290] on input "Subject" at bounding box center [779, 283] width 985 height 22
paste input "PO 4504655399 //TE//DOCUMENTOS//[GEOGRAPHIC_DATA] DAHUA IMP & EXP//ARCHROMA [GE…"
drag, startPoint x: 736, startPoint y: 280, endPoint x: 709, endPoint y: 284, distance: 27.3
click at [709, 284] on input "PO 4504655399 //TE//DOCUMENTOS//[GEOGRAPHIC_DATA] DAHUA IMP & EXP//ARCHROMA [GE…" at bounding box center [779, 283] width 985 height 22
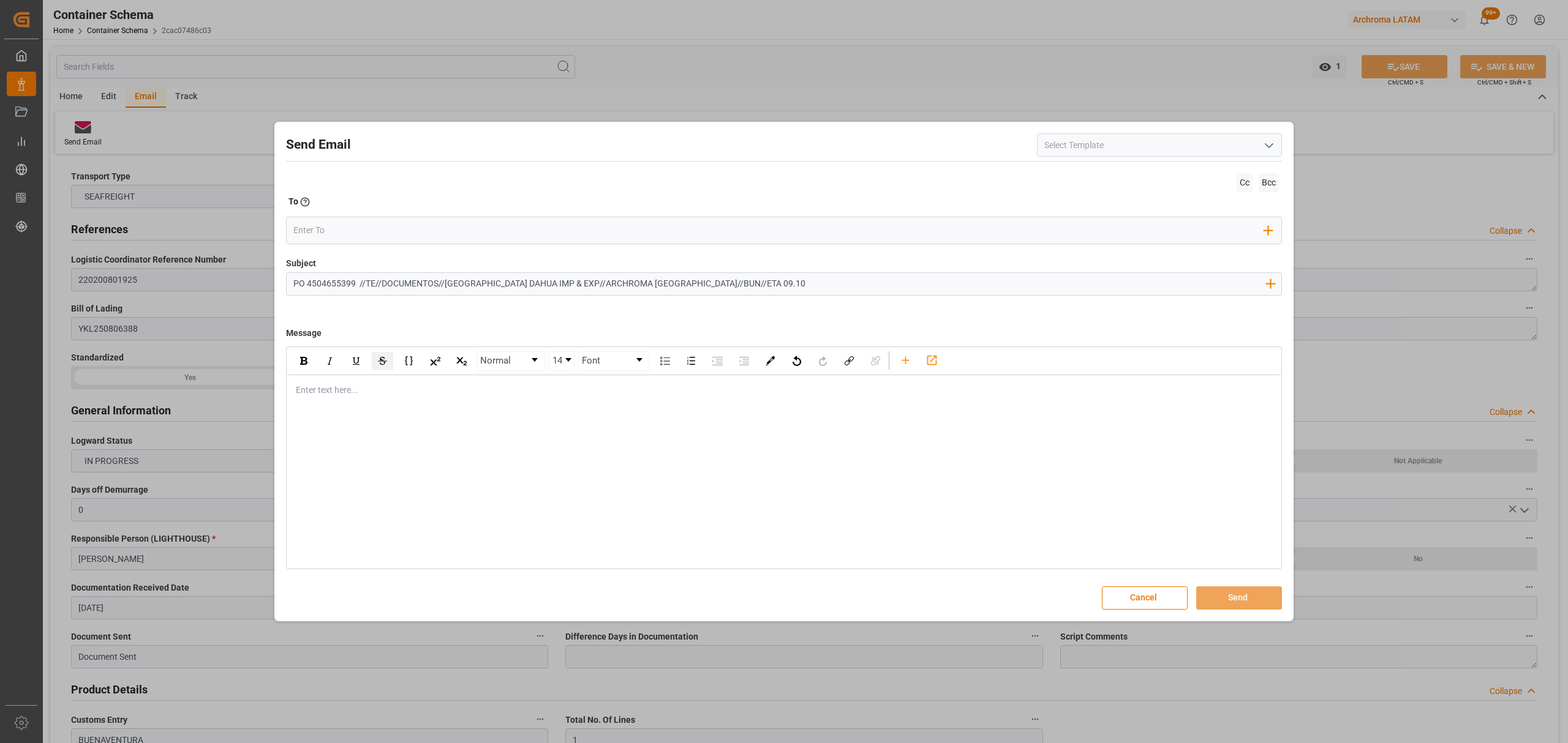
drag, startPoint x: 391, startPoint y: 399, endPoint x: 390, endPoint y: 366, distance: 33.0
click at [391, 398] on div "Enter text here..." at bounding box center [784, 390] width 994 height 30
drag, startPoint x: 438, startPoint y: 283, endPoint x: 381, endPoint y: 288, distance: 57.2
click at [381, 288] on input "PO 4504655399 //TE//DOCUMENTOS//[GEOGRAPHIC_DATA] DAHUA IMP & EXP//ARCHROMA [GE…" at bounding box center [779, 283] width 985 height 22
type input "PO 4504655399 //TE//LOGWARD STATUS//[GEOGRAPHIC_DATA] DAHUA IMP & EXP//ARCHROMA…"
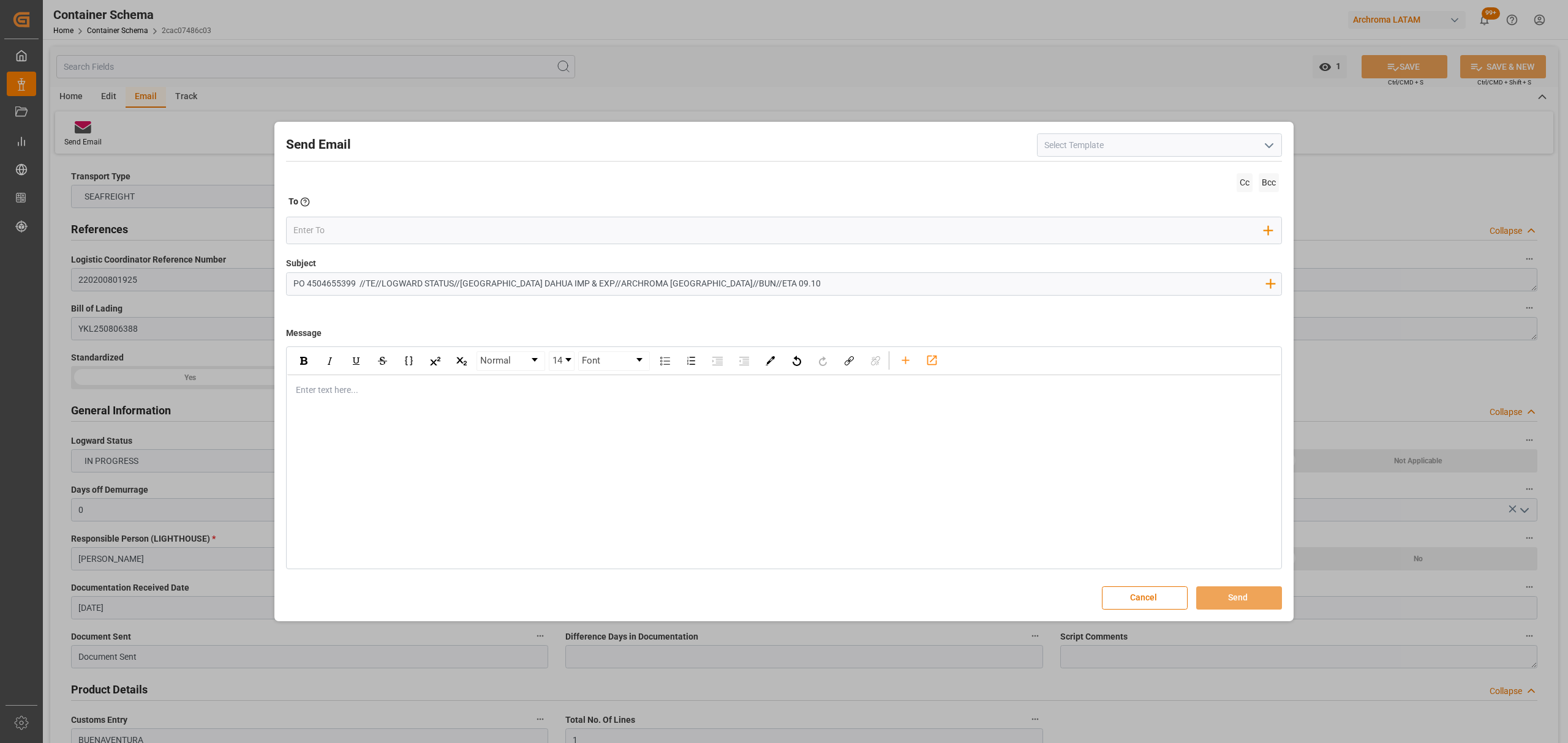
click at [360, 395] on div "rdw-editor" at bounding box center [784, 390] width 976 height 13
click at [349, 395] on div "rdw-editor" at bounding box center [784, 390] width 976 height 13
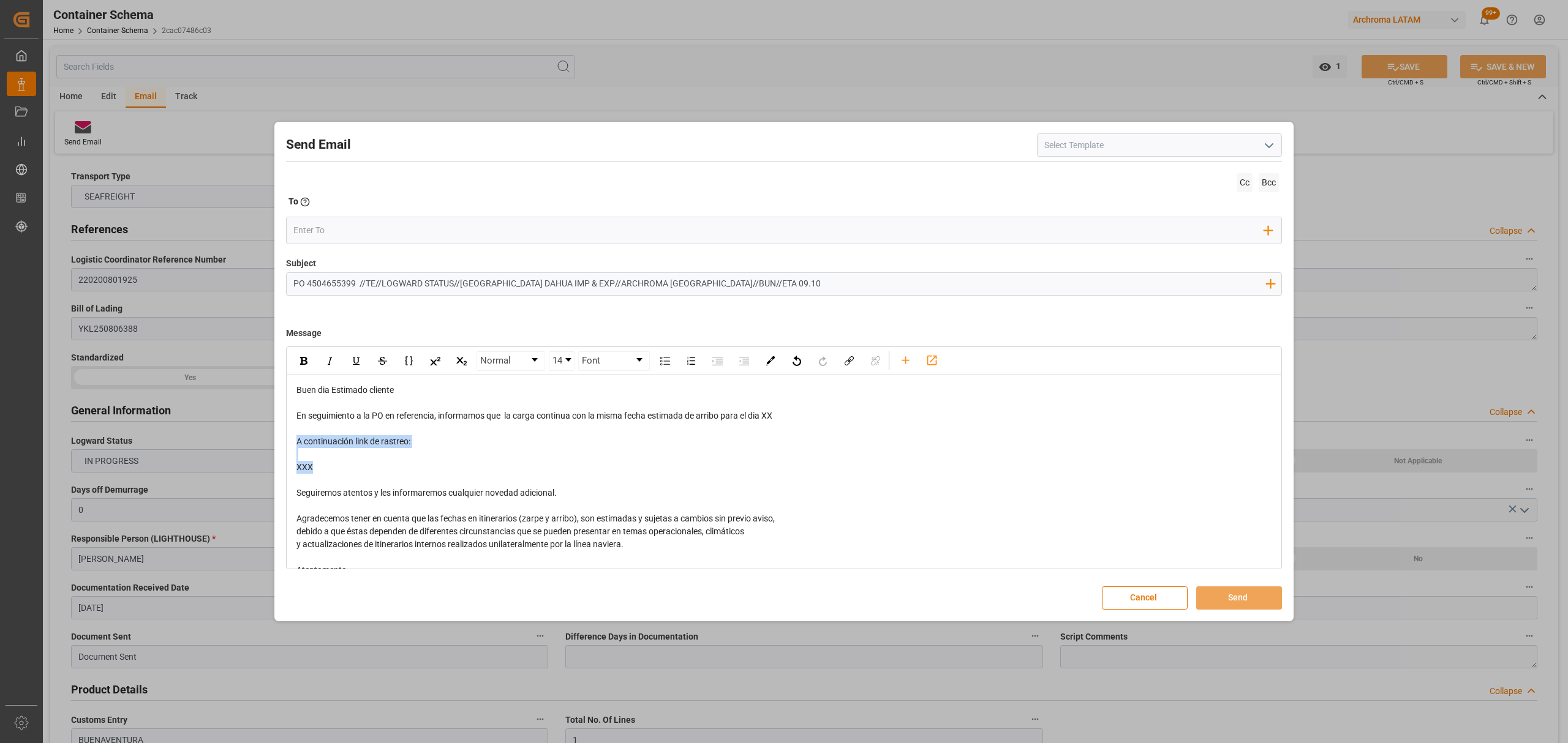
drag, startPoint x: 350, startPoint y: 474, endPoint x: 285, endPoint y: 440, distance: 73.4
click at [286, 440] on div "Normal 14 Font Buen dia Estimado cliente En seguimiento a la PO en referencia, …" at bounding box center [784, 458] width 996 height 223
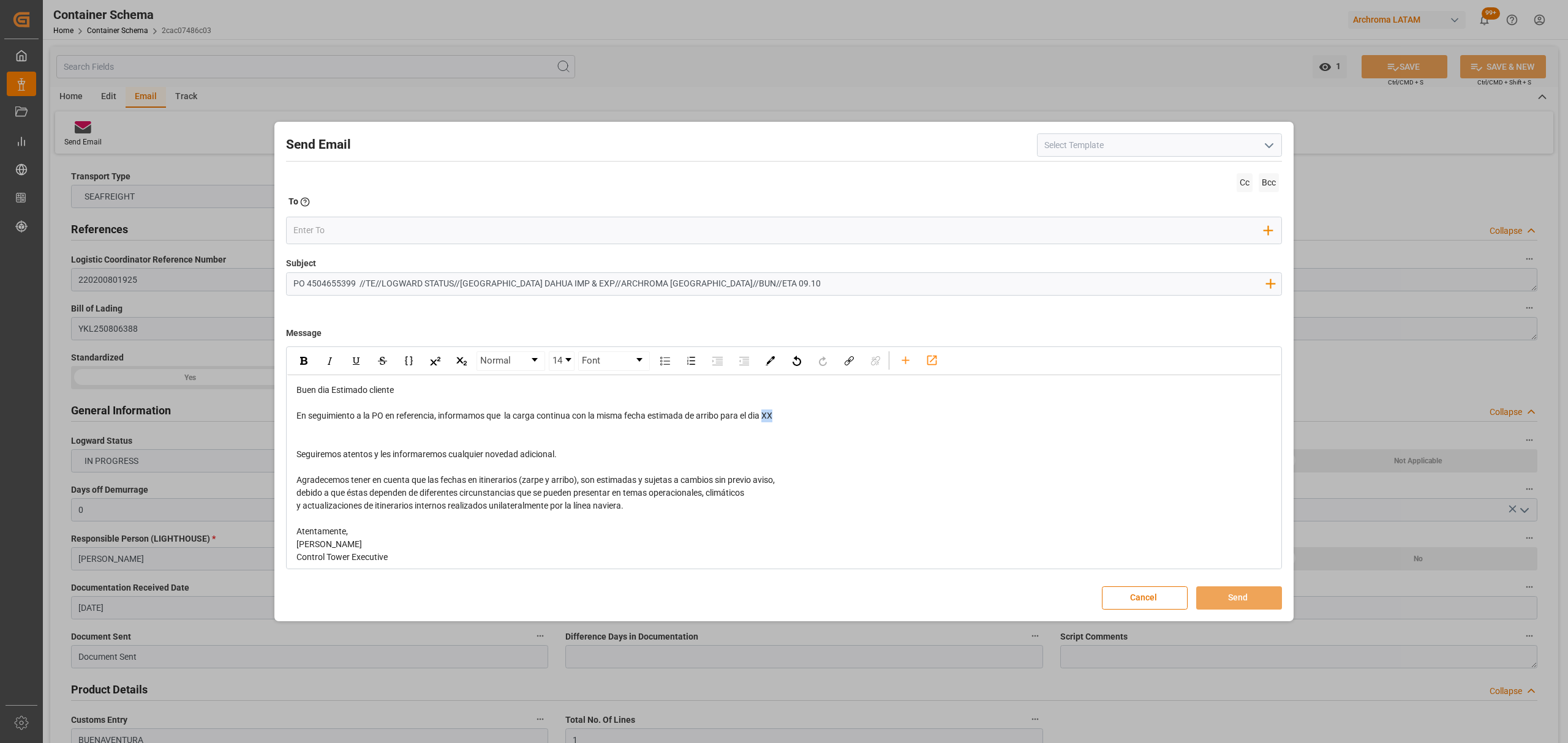
drag, startPoint x: 785, startPoint y: 416, endPoint x: 768, endPoint y: 419, distance: 17.3
click at [768, 419] on div "En seguimiento a la PO en referencia, informamos que la carga continua con la m…" at bounding box center [784, 416] width 976 height 13
click at [415, 244] on div "Add Field to To" at bounding box center [784, 230] width 996 height 28
click at [415, 241] on div "Add Field to To" at bounding box center [784, 230] width 996 height 28
click at [414, 235] on input "email" at bounding box center [779, 231] width 972 height 19
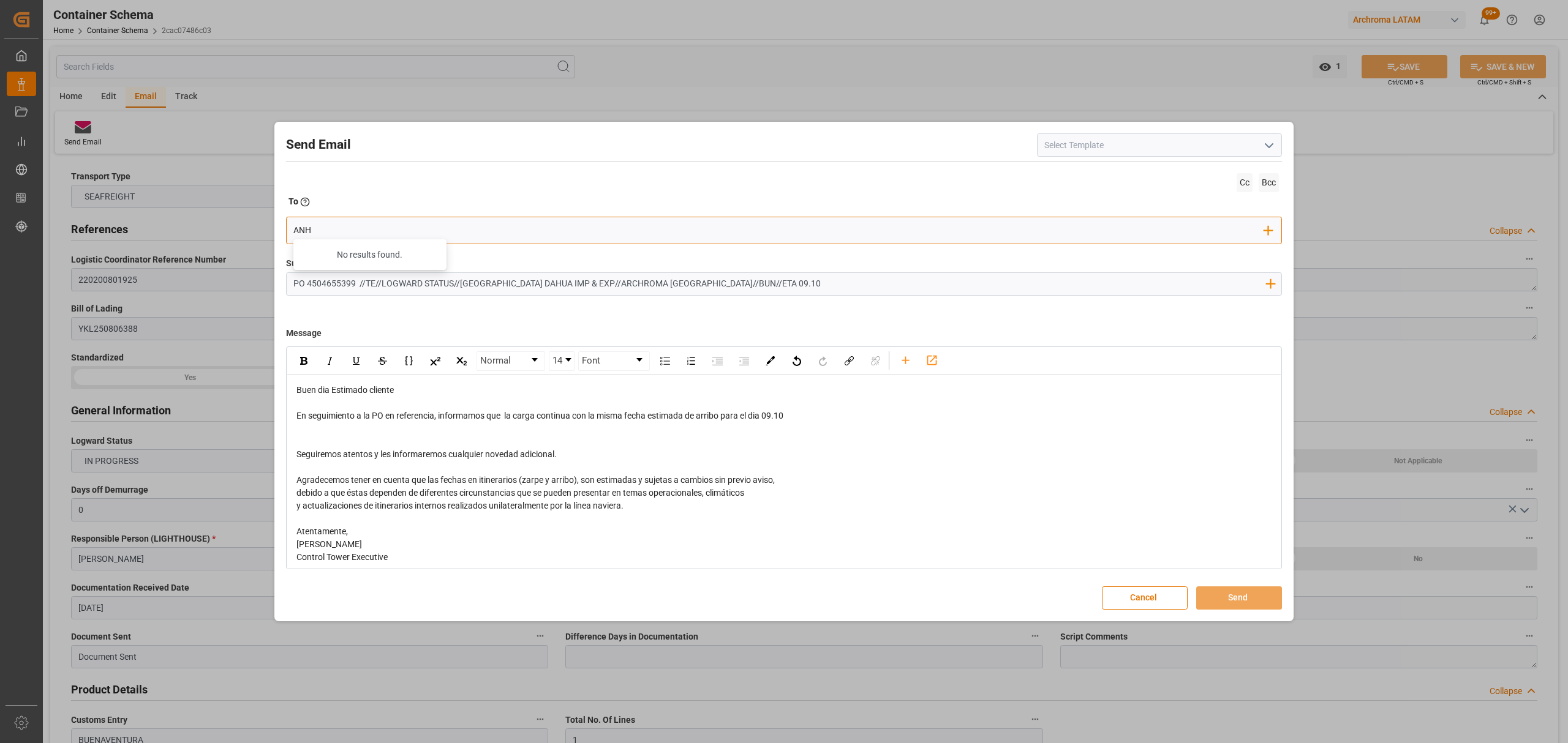
drag, startPoint x: 368, startPoint y: 228, endPoint x: 89, endPoint y: 235, distance: 279.1
click at [89, 235] on div "Send Email Cc Bcc To Enter the TO Email address ANH No results found. Add Field…" at bounding box center [784, 371] width 1568 height 743
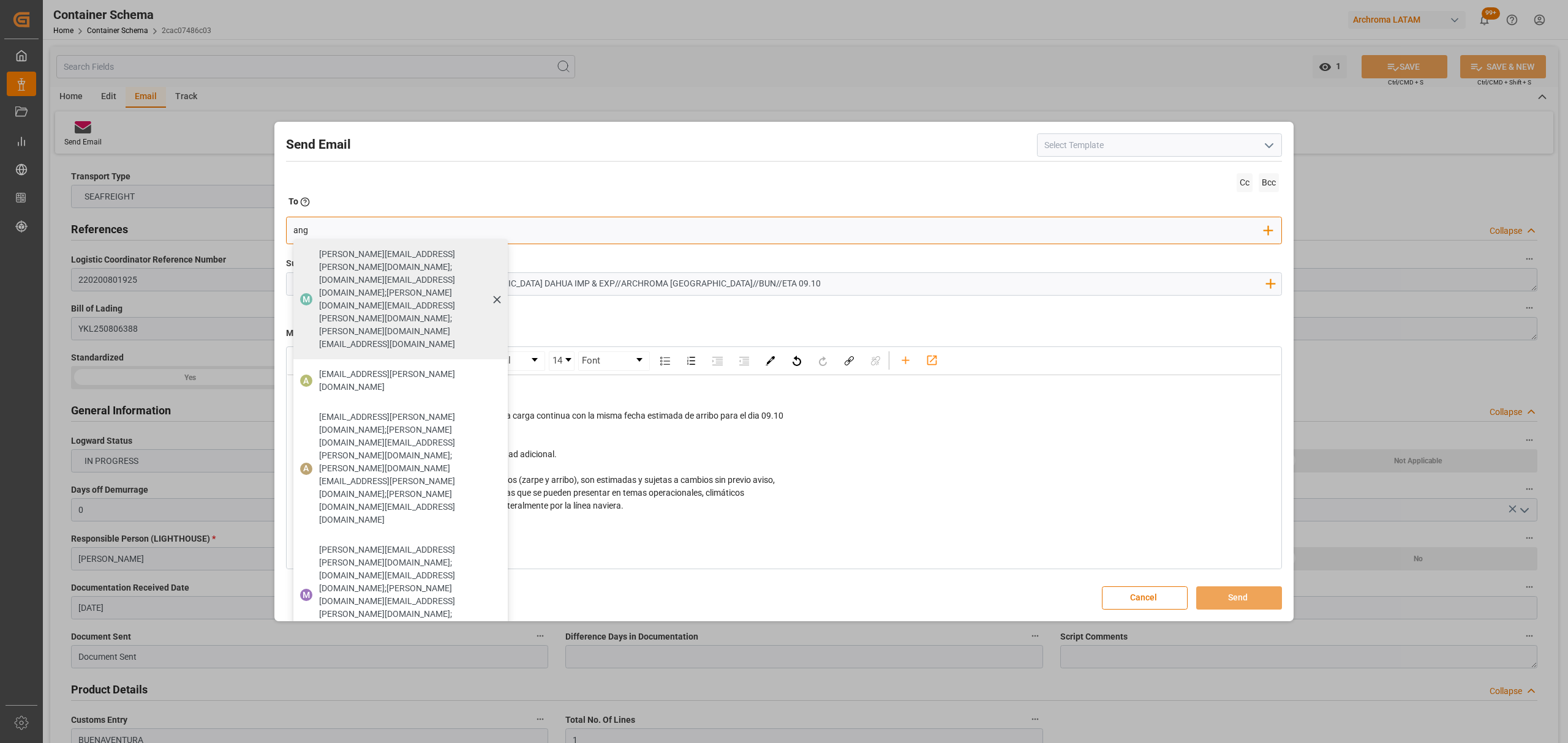
type input "angie"
click at [373, 368] on span "[EMAIL_ADDRESS][PERSON_NAME][DOMAIN_NAME]" at bounding box center [409, 381] width 180 height 26
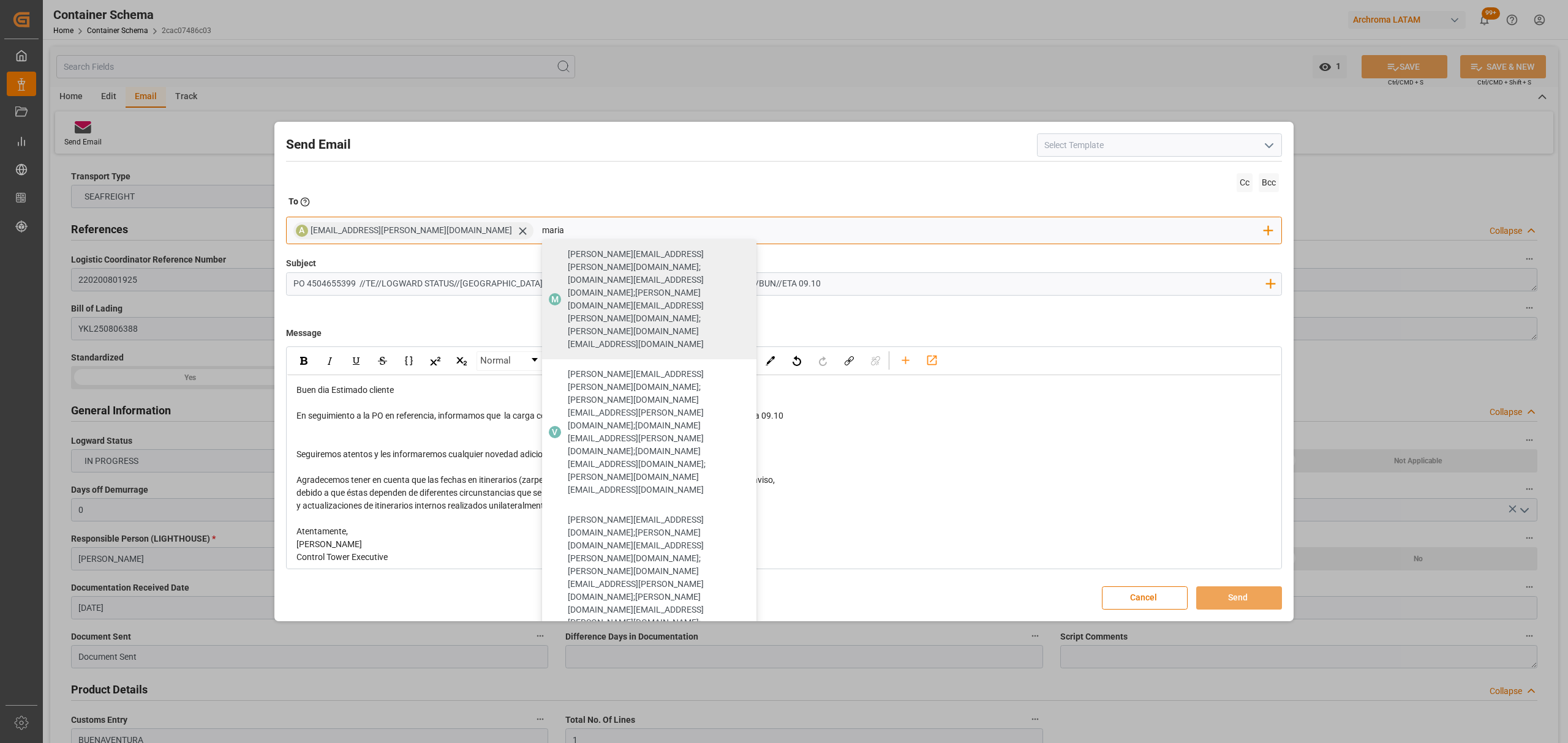
type input "maria"
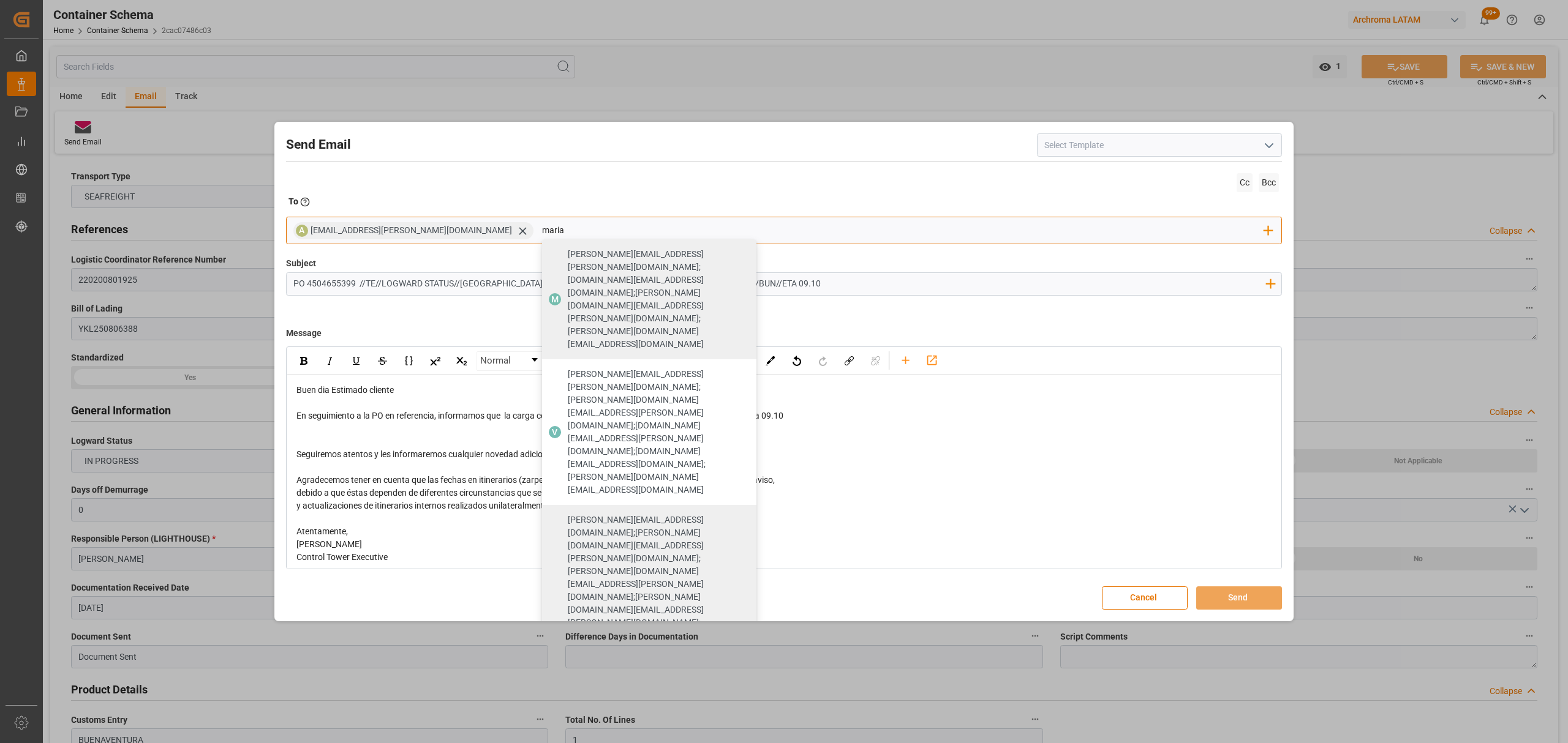
drag, startPoint x: 574, startPoint y: 377, endPoint x: 604, endPoint y: 317, distance: 67.1
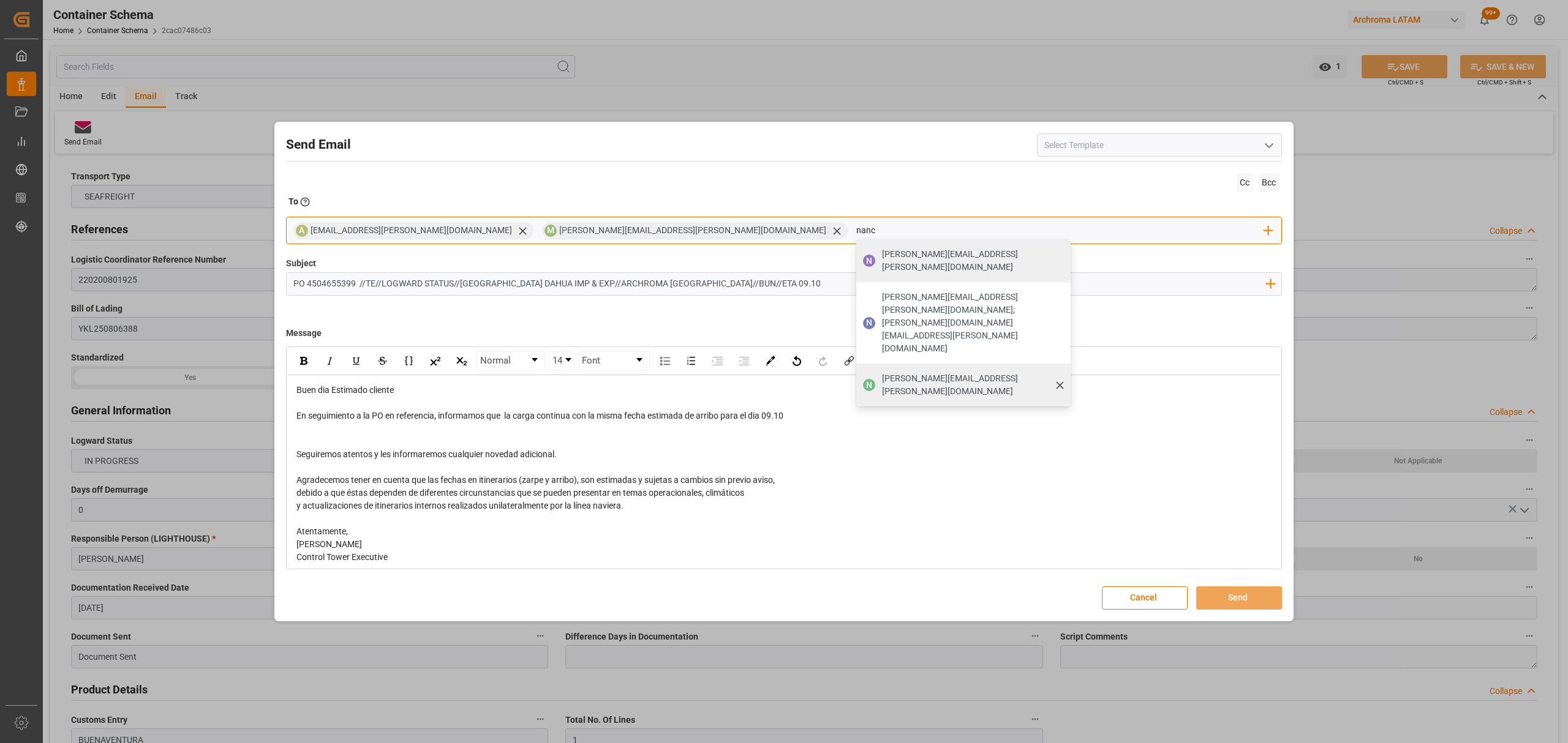
type input "nanc"
click at [882, 372] on span "[PERSON_NAME][EMAIL_ADDRESS][PERSON_NAME][DOMAIN_NAME]" at bounding box center [972, 385] width 180 height 26
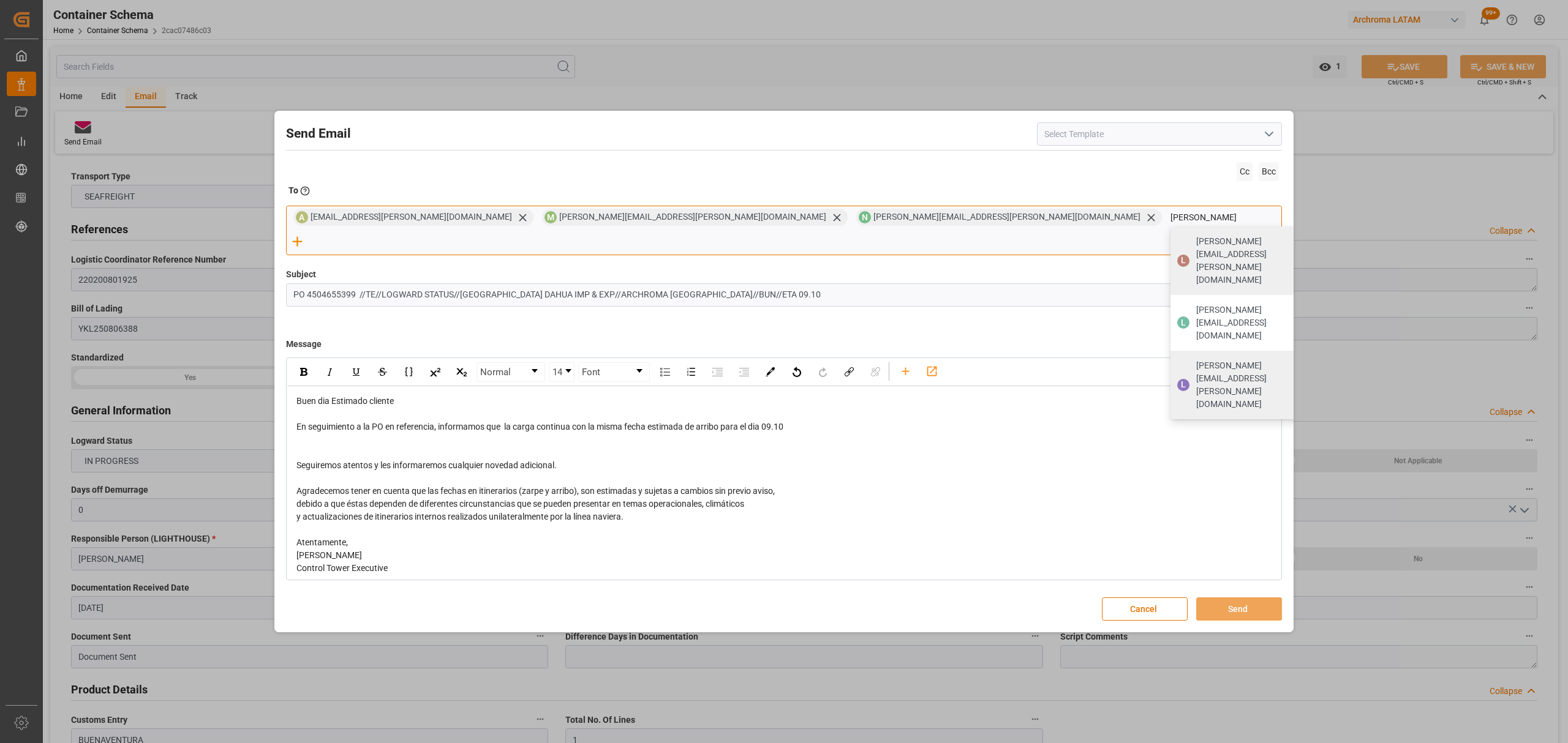
type input "[PERSON_NAME]"
click at [1192, 355] on div "[PERSON_NAME][EMAIL_ADDRESS][PERSON_NAME][DOMAIN_NAME]" at bounding box center [1256, 385] width 128 height 60
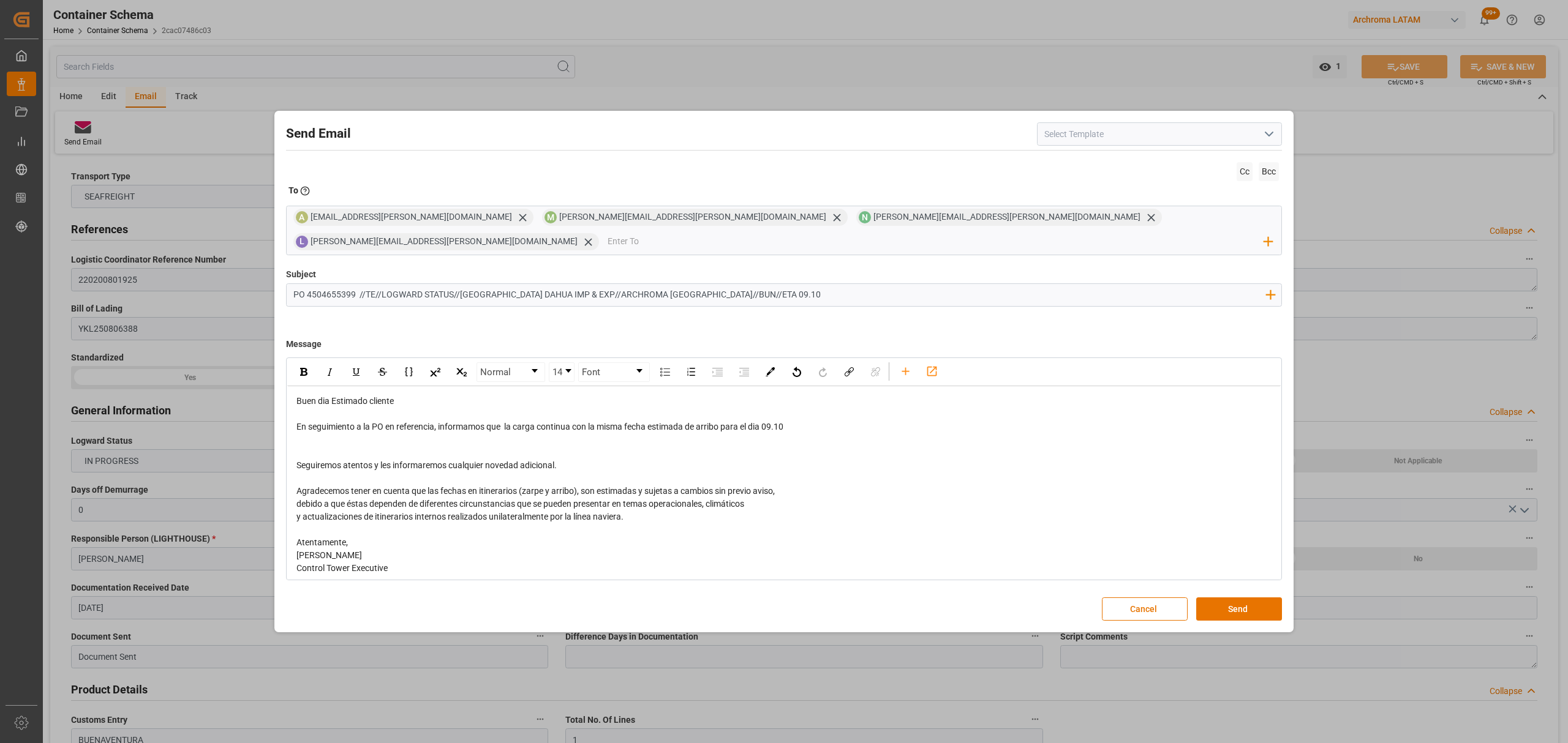
click at [405, 434] on div "rdw-editor" at bounding box center [784, 440] width 976 height 13
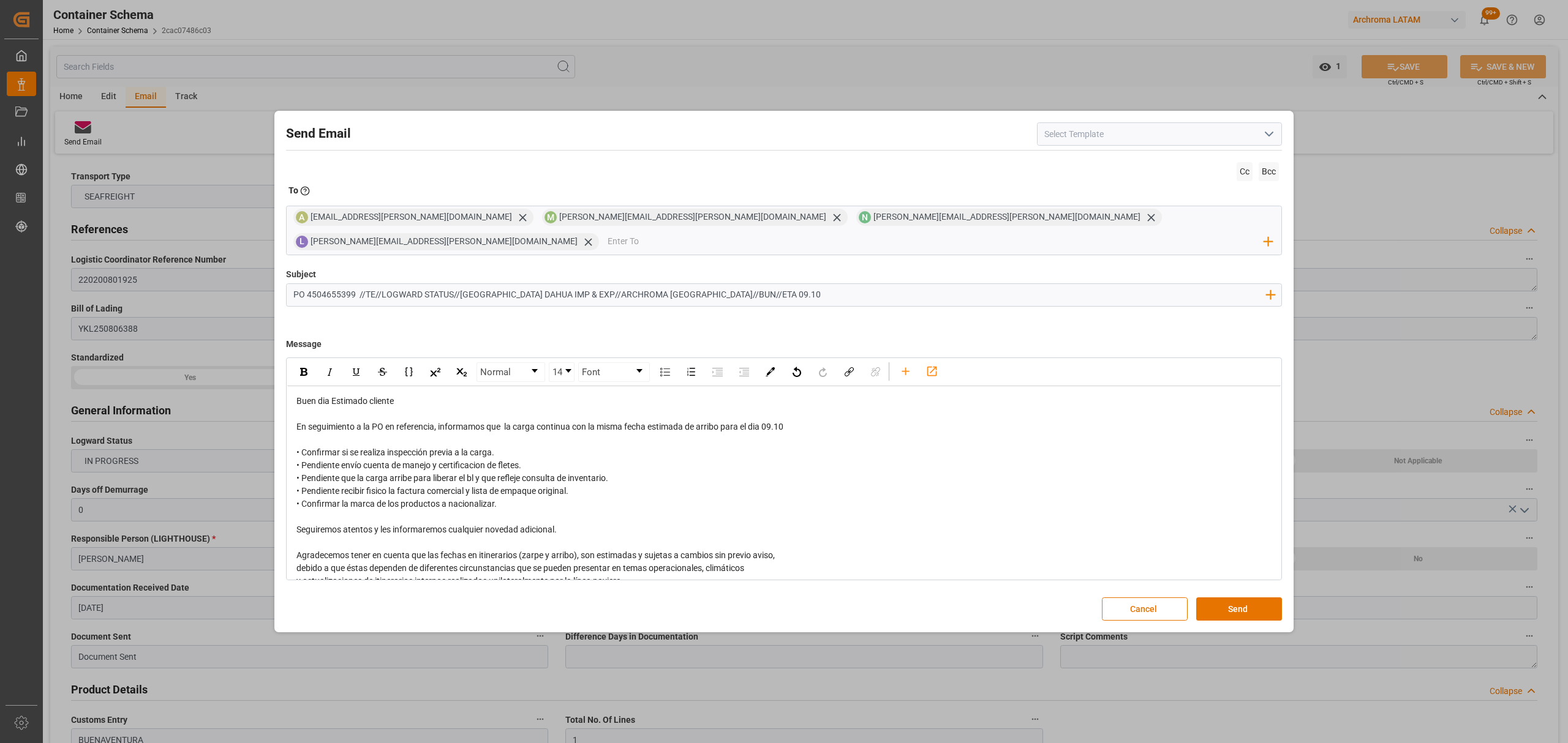
click at [587, 485] on div "• Pendiente recibir fisico la factura comercial y lista de empaque original." at bounding box center [784, 491] width 976 height 13
drag, startPoint x: 800, startPoint y: 476, endPoint x: 729, endPoint y: 480, distance: 71.1
click at [729, 485] on div "• Pendiente recibir fisico la factura comercial y lista de empaque original. (P…" at bounding box center [784, 491] width 976 height 13
drag, startPoint x: 807, startPoint y: 418, endPoint x: 768, endPoint y: 420, distance: 39.1
click at [768, 421] on div "En seguimiento a la PO en referencia, informamos que la carga continua con la m…" at bounding box center [784, 427] width 976 height 13
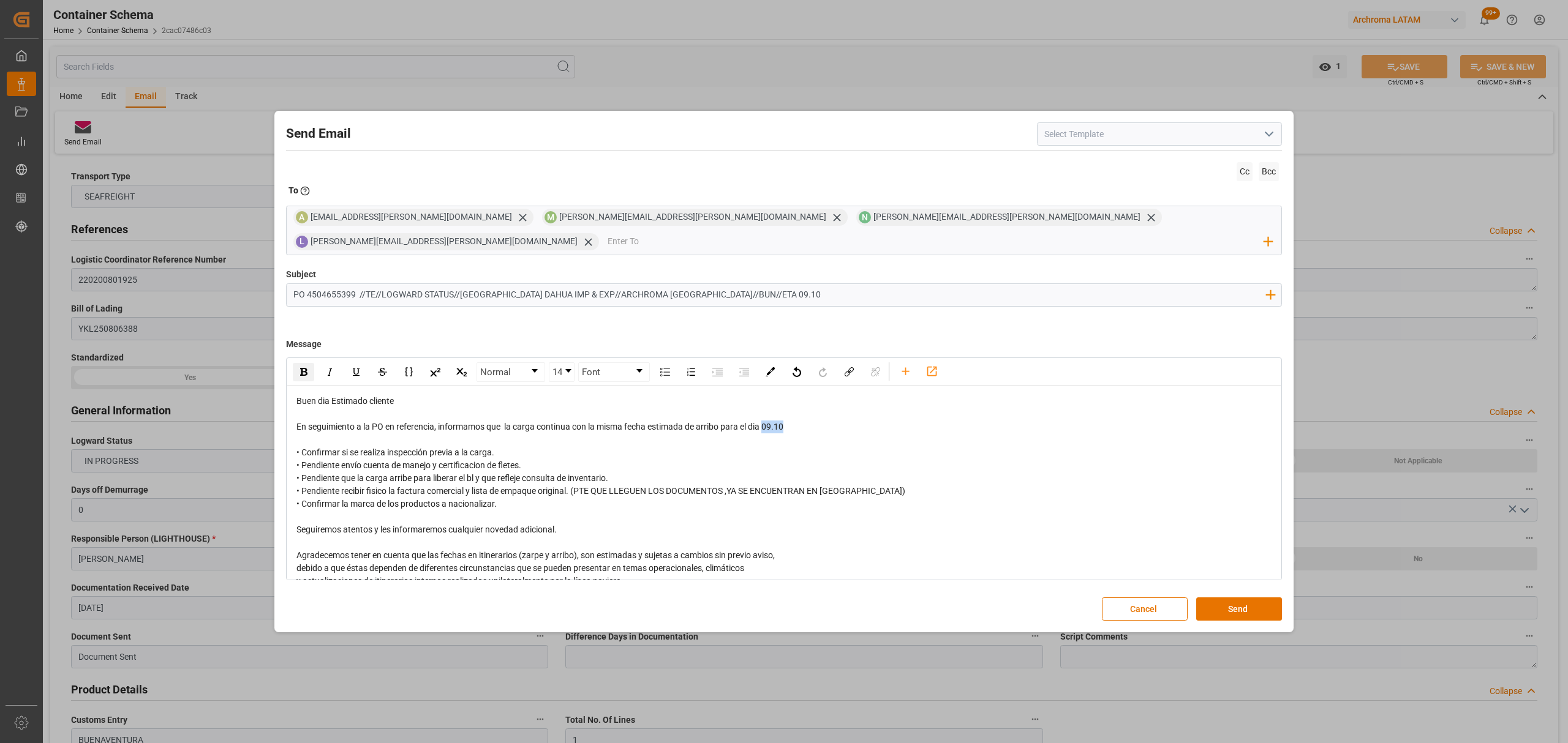
drag, startPoint x: 310, startPoint y: 363, endPoint x: 324, endPoint y: 367, distance: 14.6
click at [310, 364] on div "rdw-inline-control" at bounding box center [303, 372] width 22 height 19
click at [1260, 601] on button "Send" at bounding box center [1239, 609] width 86 height 24
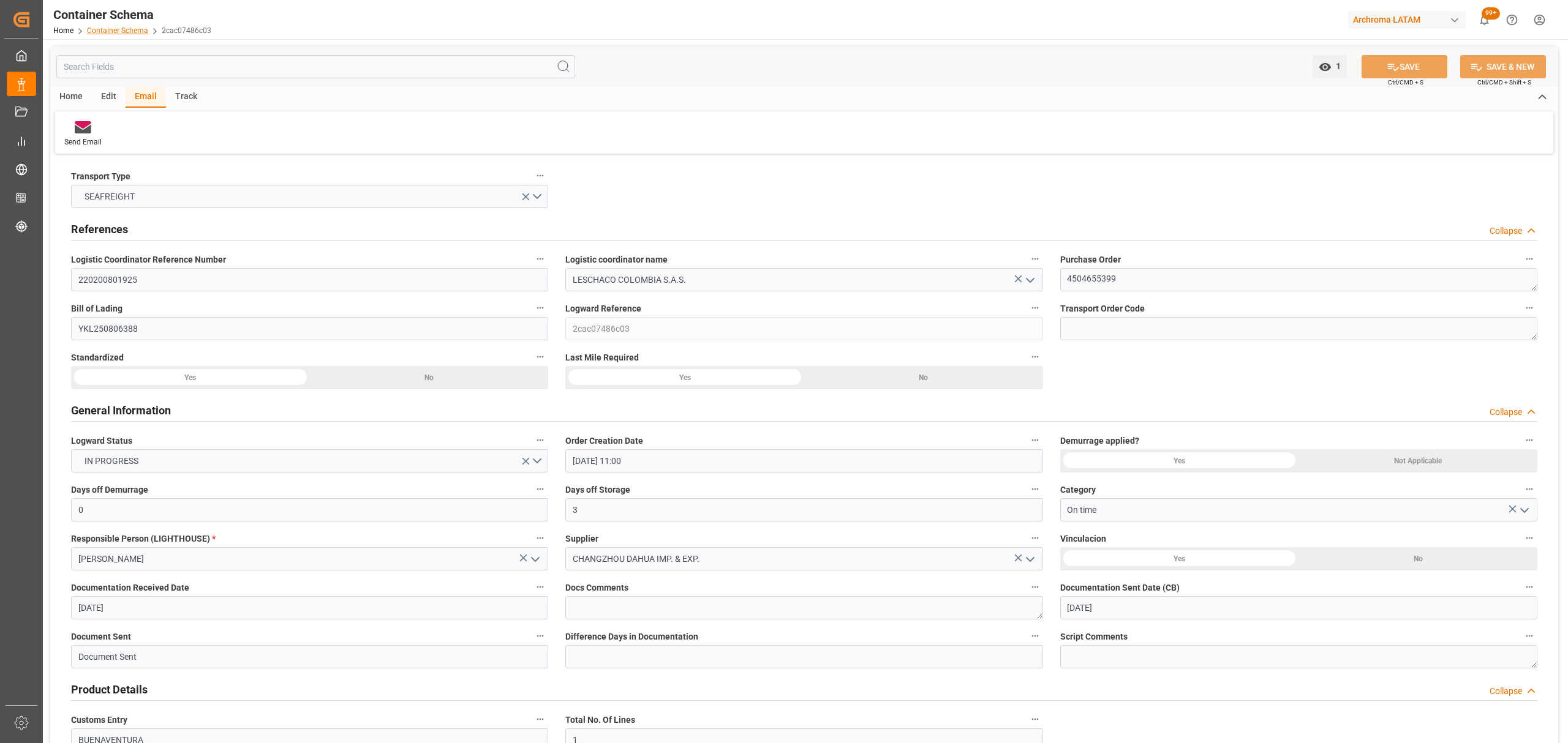
click at [138, 28] on link "Container Schema" at bounding box center [118, 31] width 61 height 9
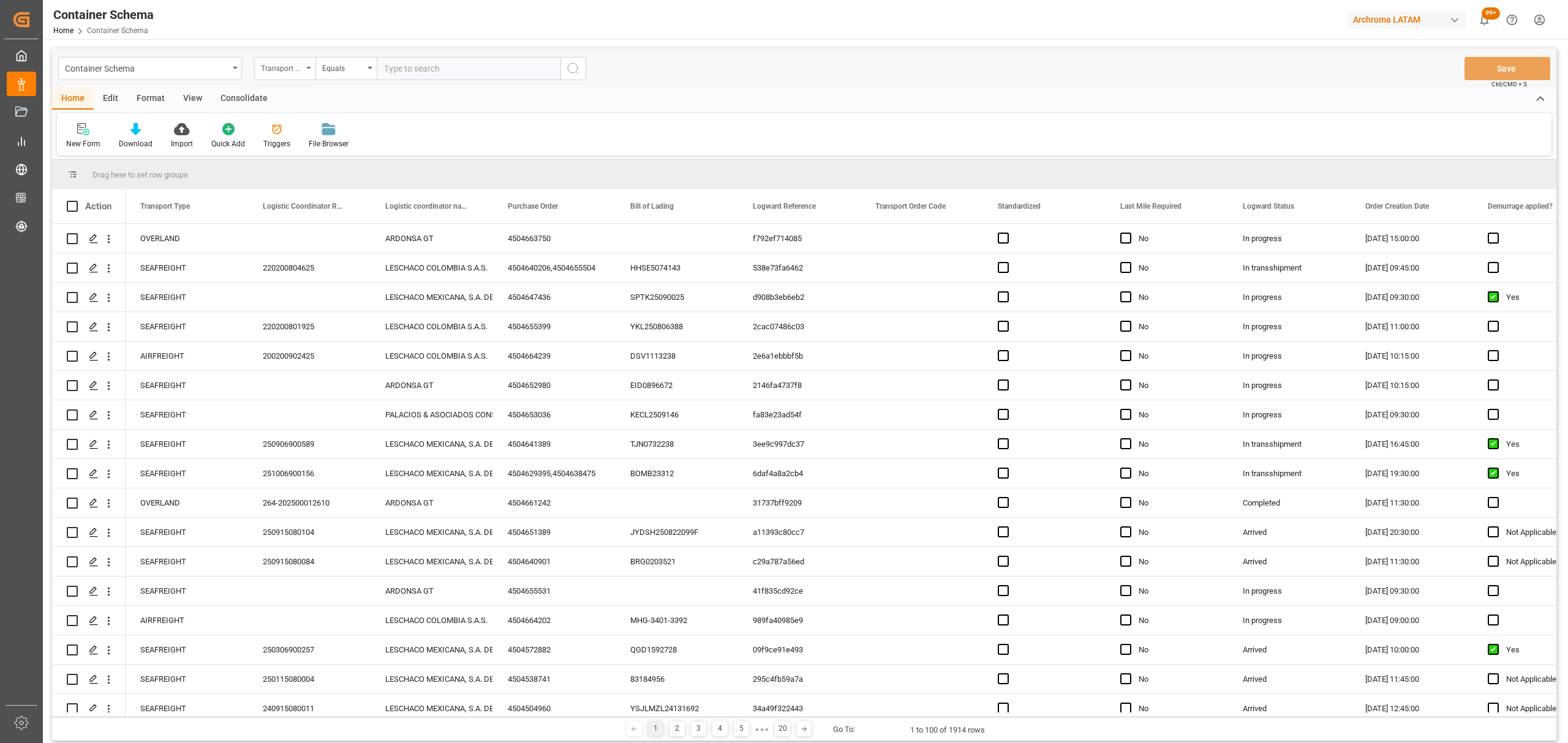
click at [293, 71] on div "Transport Type" at bounding box center [282, 67] width 41 height 14
click at [299, 206] on div "Purchase Order" at bounding box center [346, 202] width 183 height 26
drag, startPoint x: 338, startPoint y: 61, endPoint x: 340, endPoint y: 70, distance: 9.2
click at [339, 62] on div "Equals" at bounding box center [343, 67] width 41 height 14
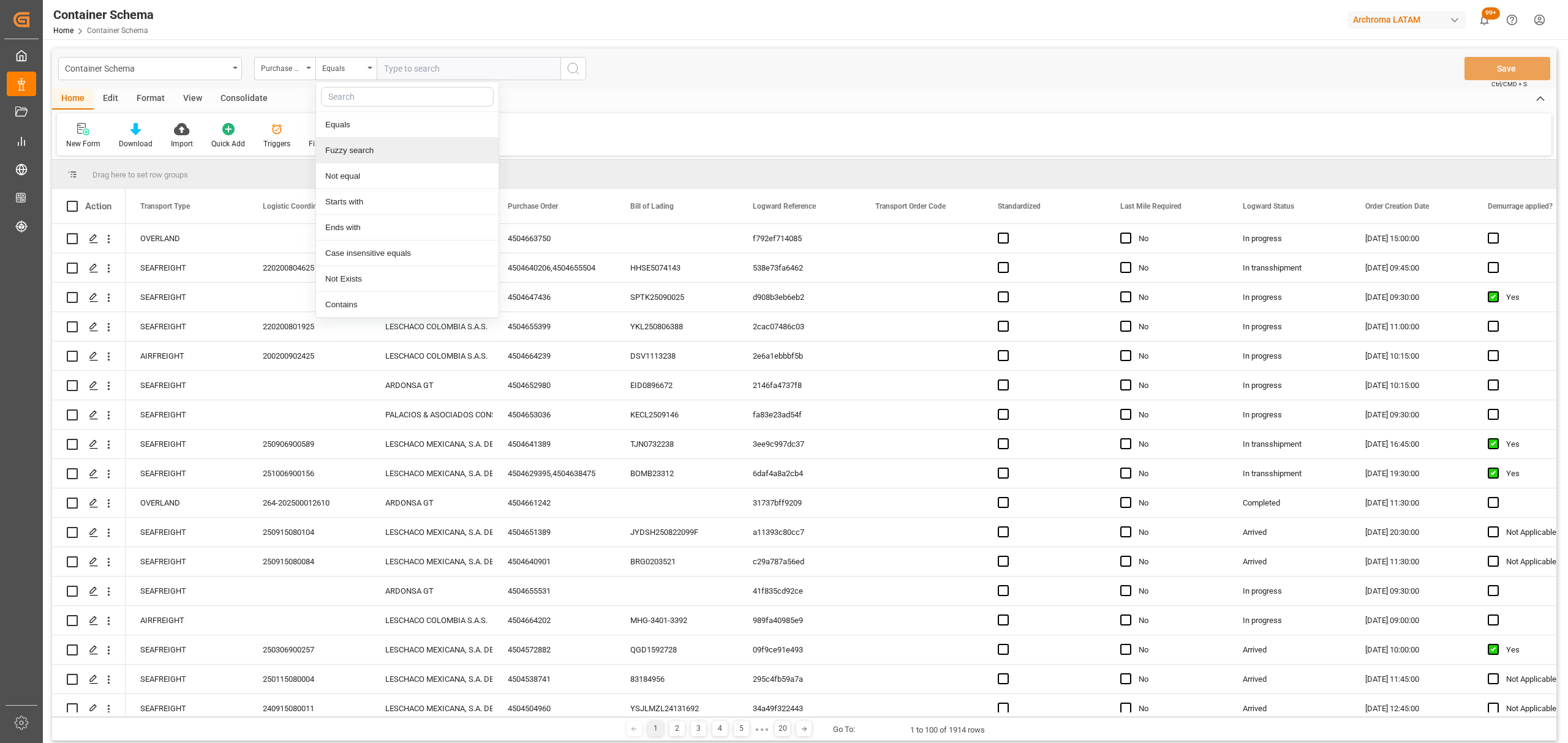
drag, startPoint x: 359, startPoint y: 148, endPoint x: 366, endPoint y: 128, distance: 21.2
click at [360, 148] on div "Fuzzy search" at bounding box center [407, 151] width 183 height 26
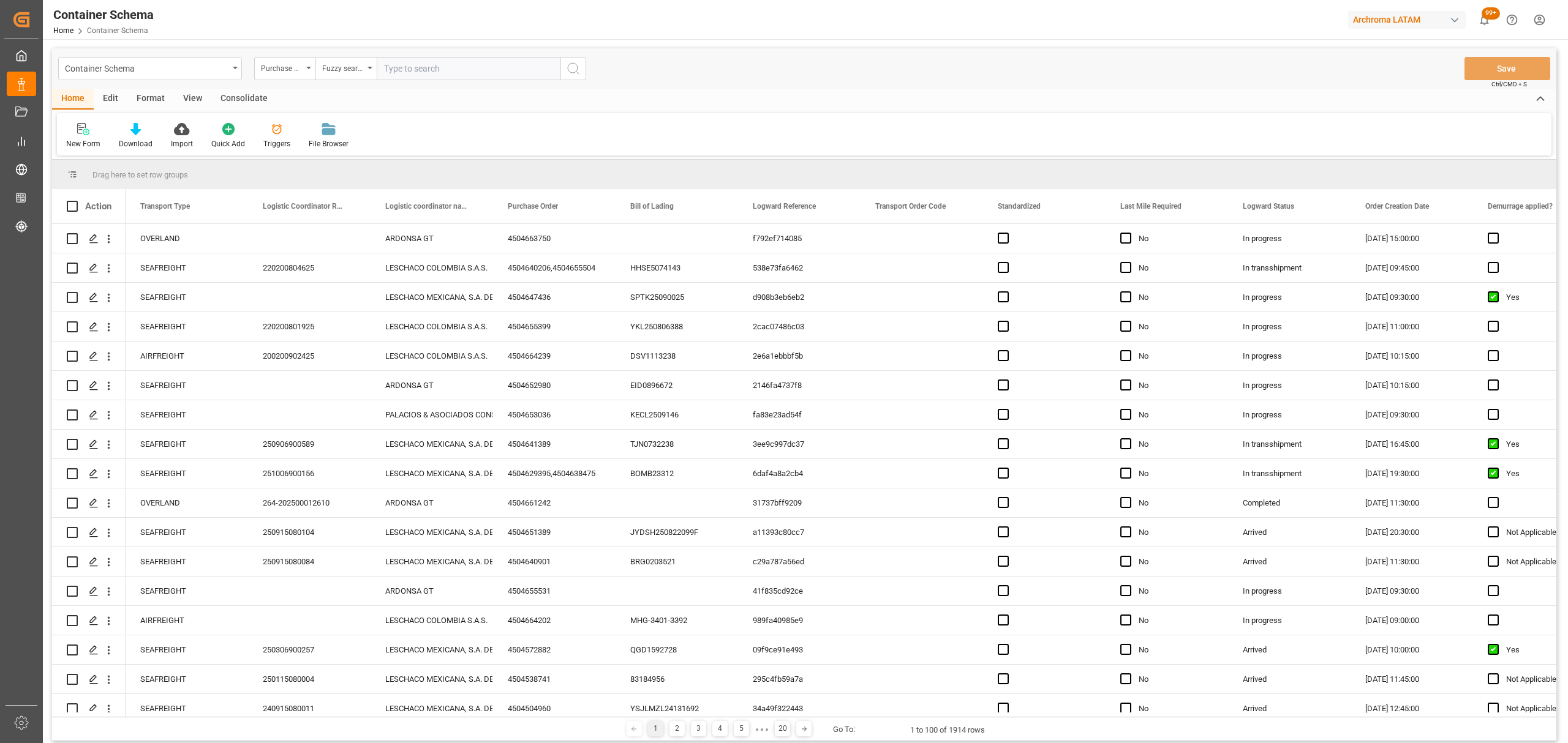
click at [399, 62] on input "text" at bounding box center [469, 69] width 184 height 24
paste input "4504621578"
type input "4504621578"
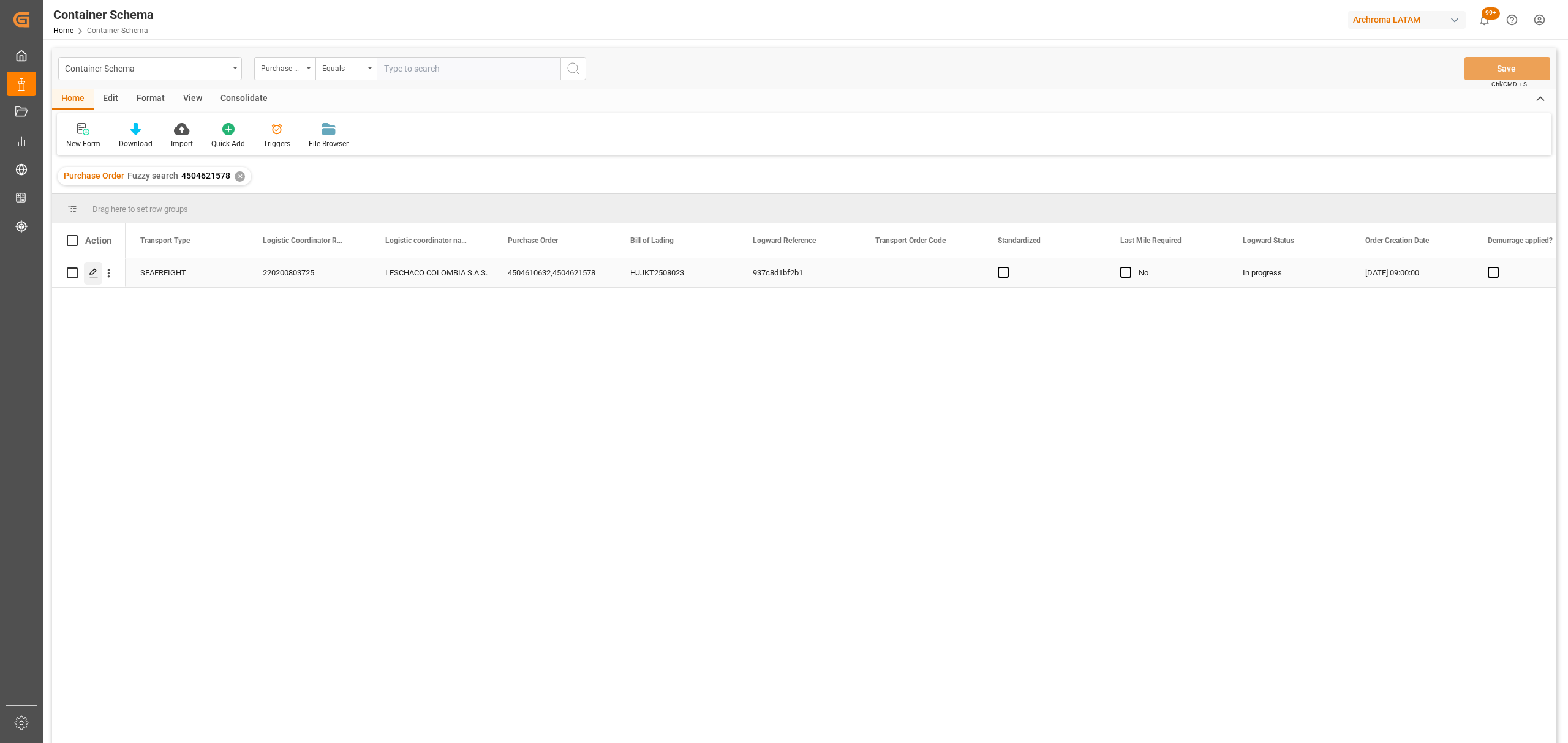
click at [92, 275] on icon "Press SPACE to select this row." at bounding box center [93, 273] width 10 height 10
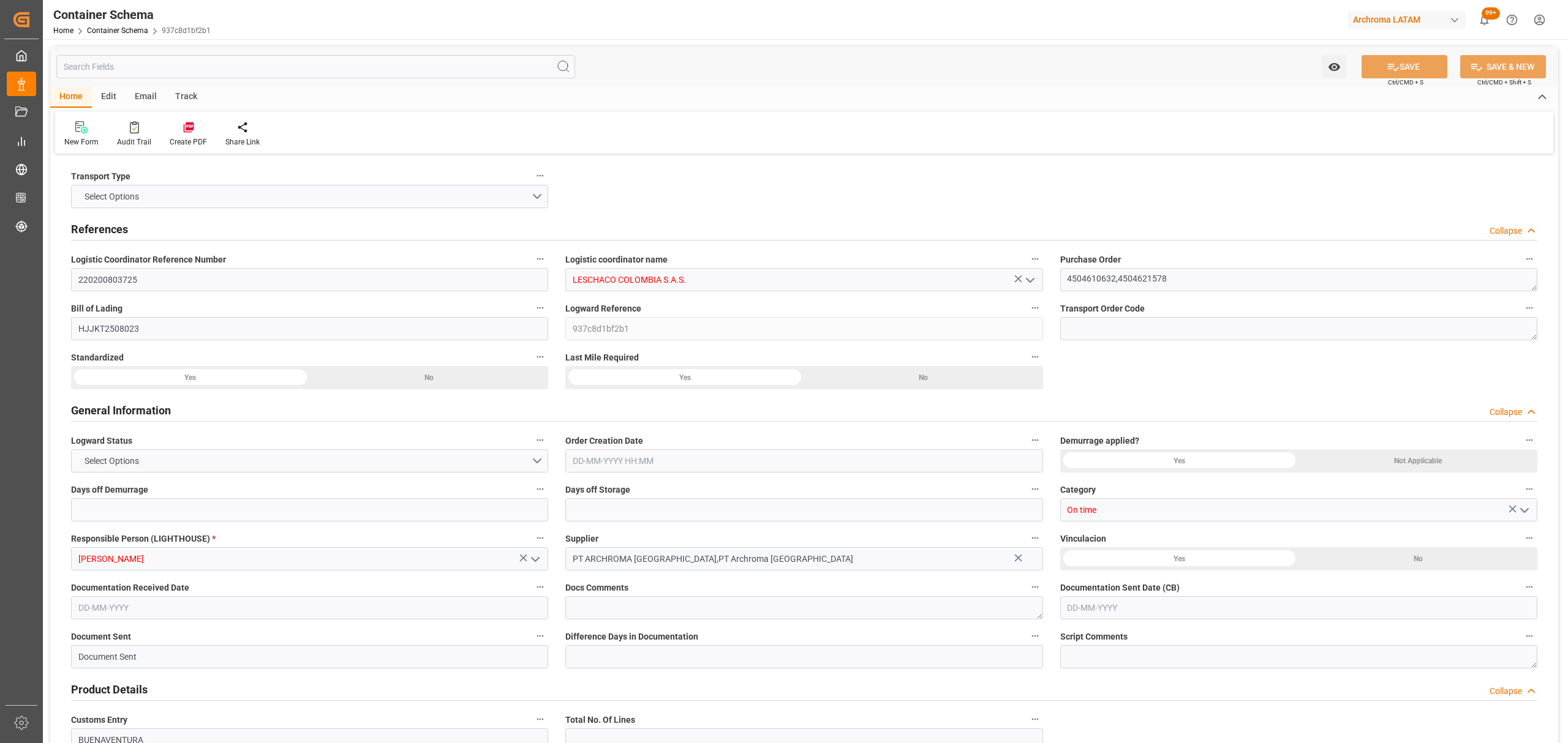
type input "0"
type input "3"
type input "2"
type input "6"
type input "3220"
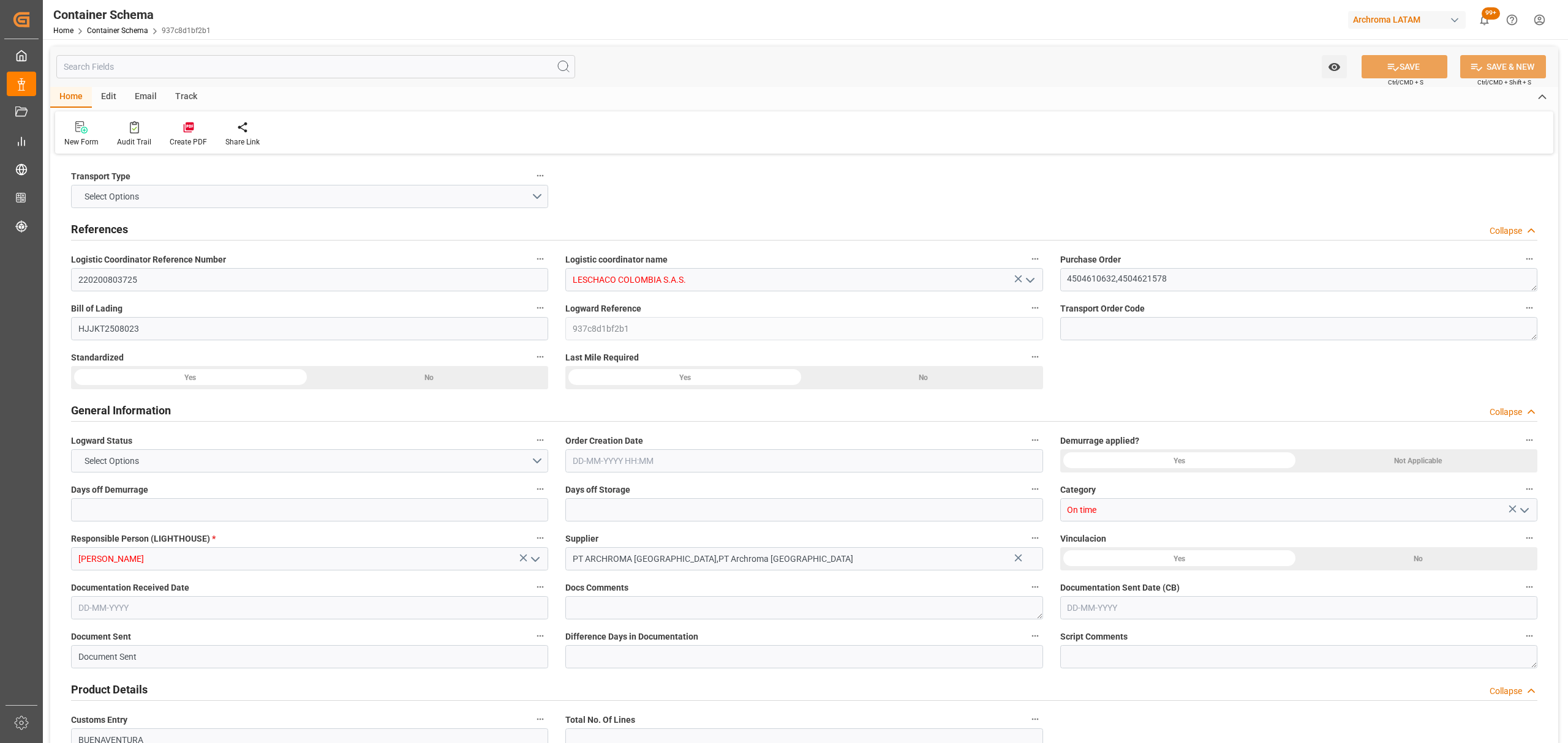
type input "3368.12"
type input "IDJKT"
type input "COBUN"
type input "9893589"
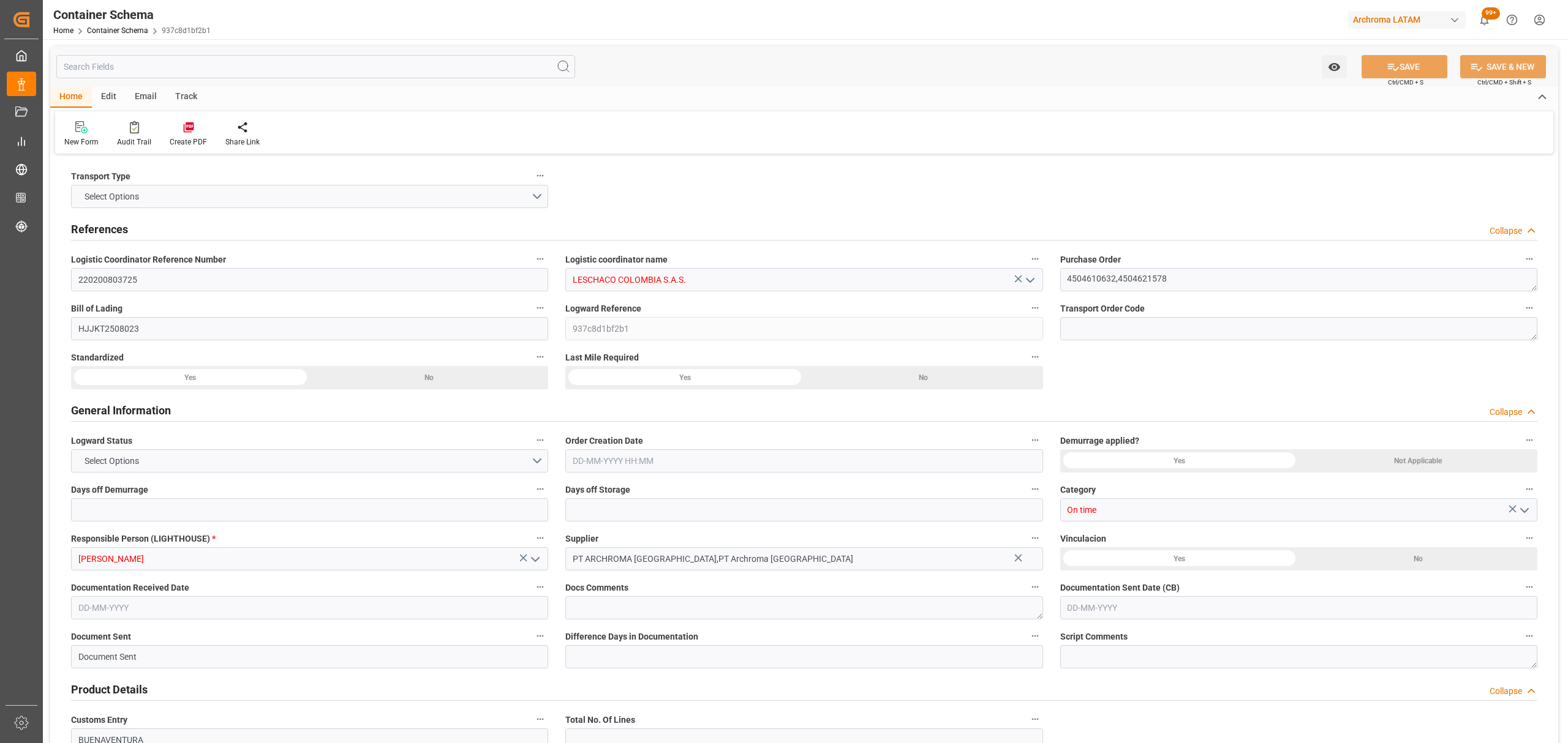
type input "9893589"
type input "[DATE] 09:00"
type input "[DATE]"
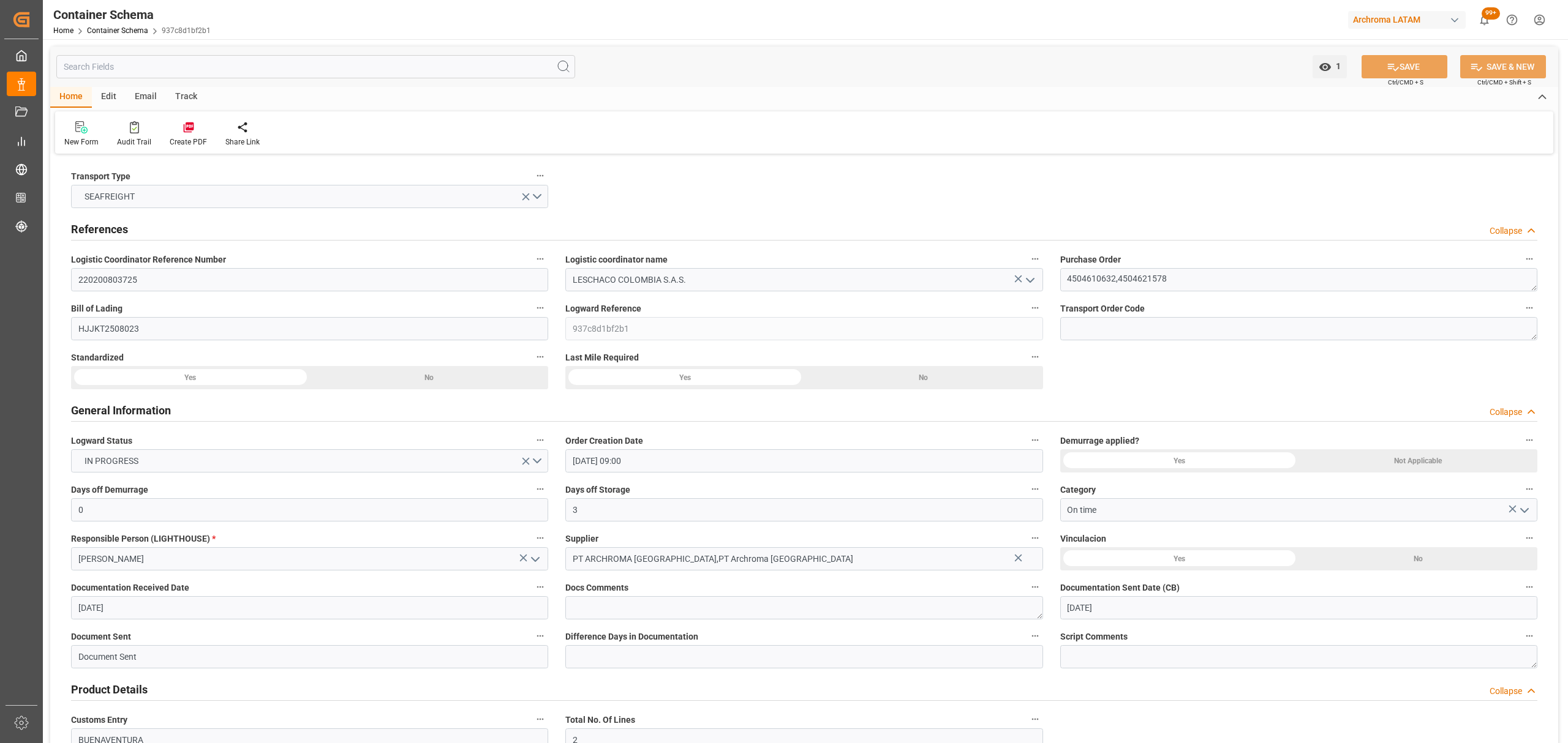
type input "[DATE] 00:00"
click at [173, 90] on div "Track" at bounding box center [186, 98] width 40 height 21
click at [67, 145] on div "Tracking" at bounding box center [79, 142] width 29 height 11
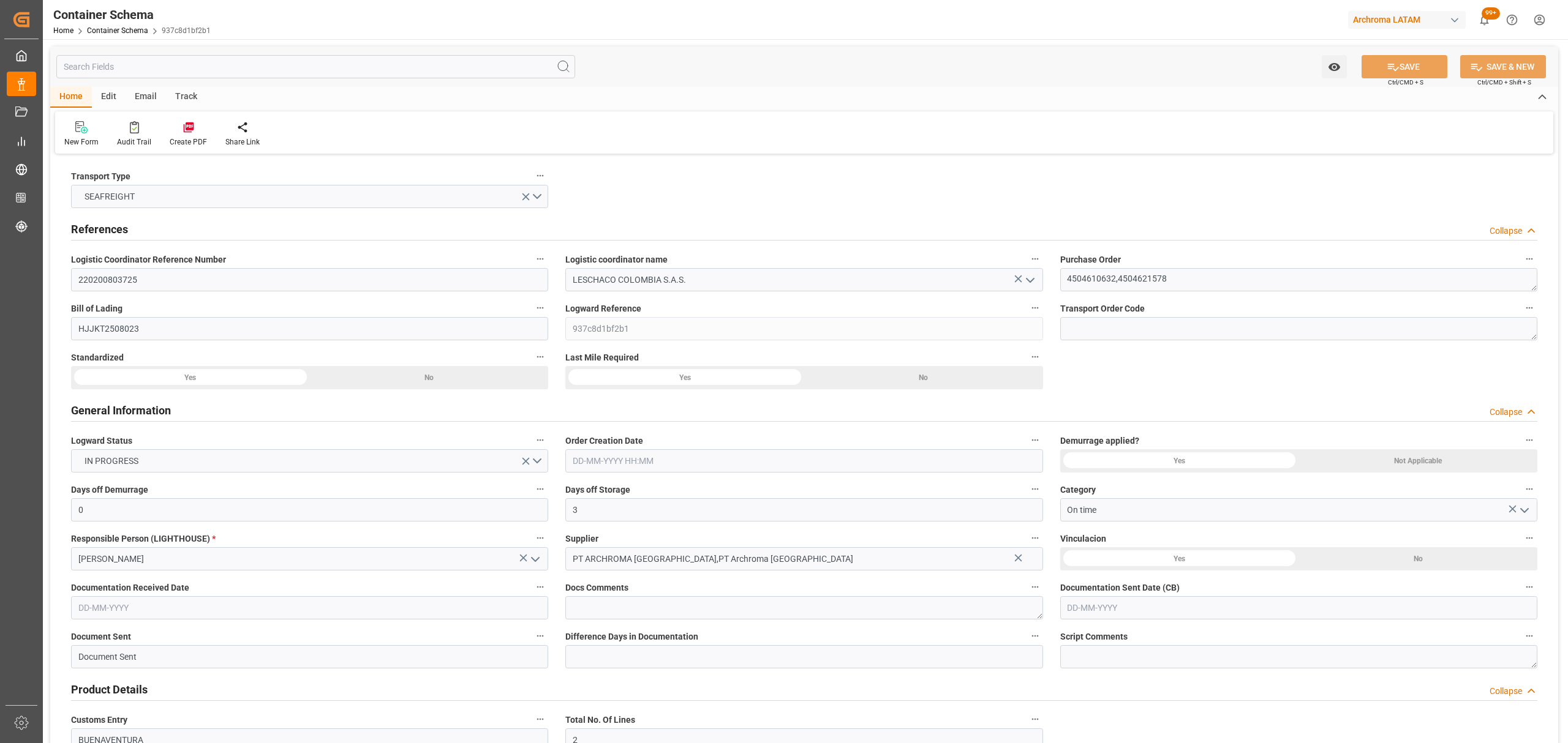
type input "0"
type input "3"
type input "2"
type input "6"
type input "3220"
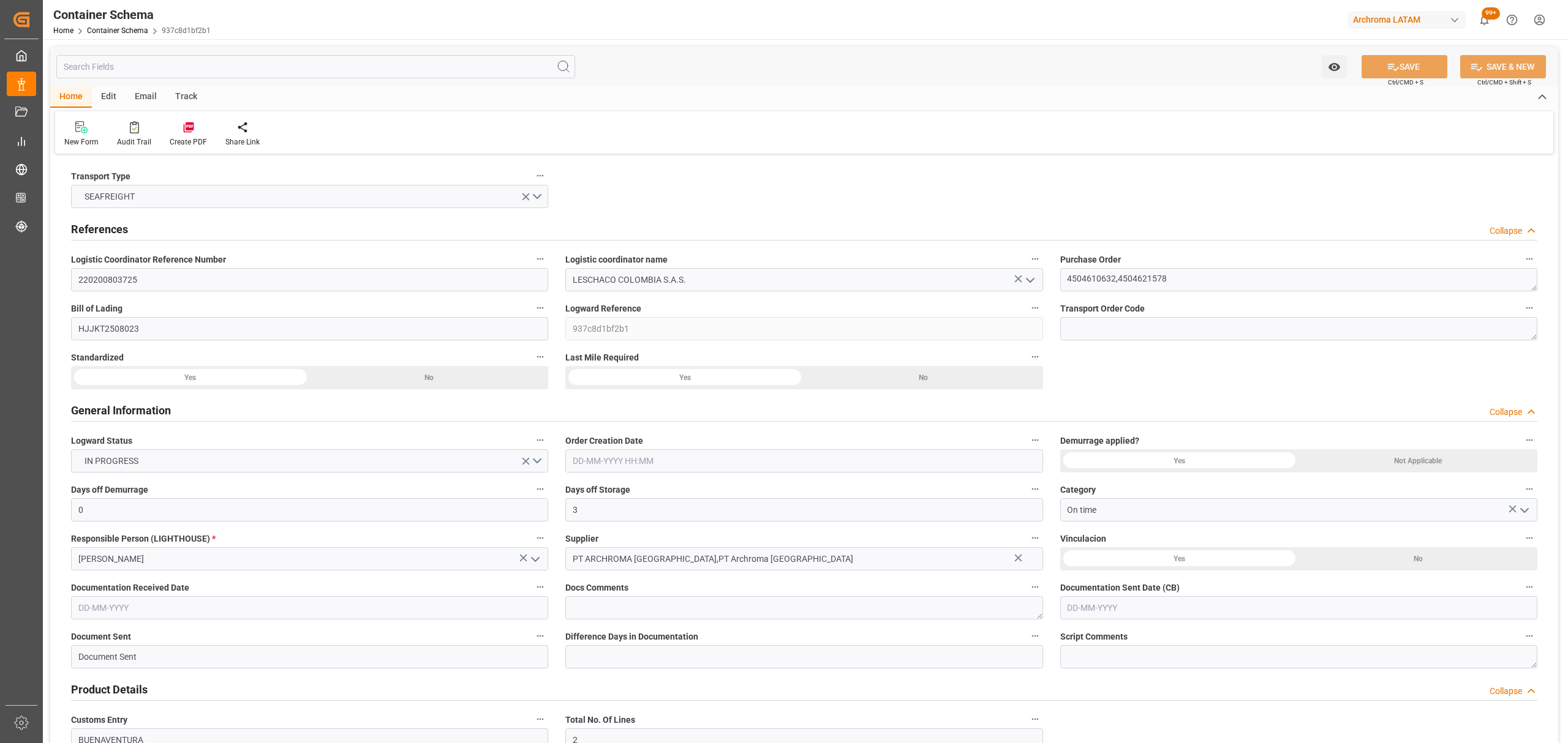
type input "3368.12"
type input "IDJKT"
type input "COBUN"
type input "9893589"
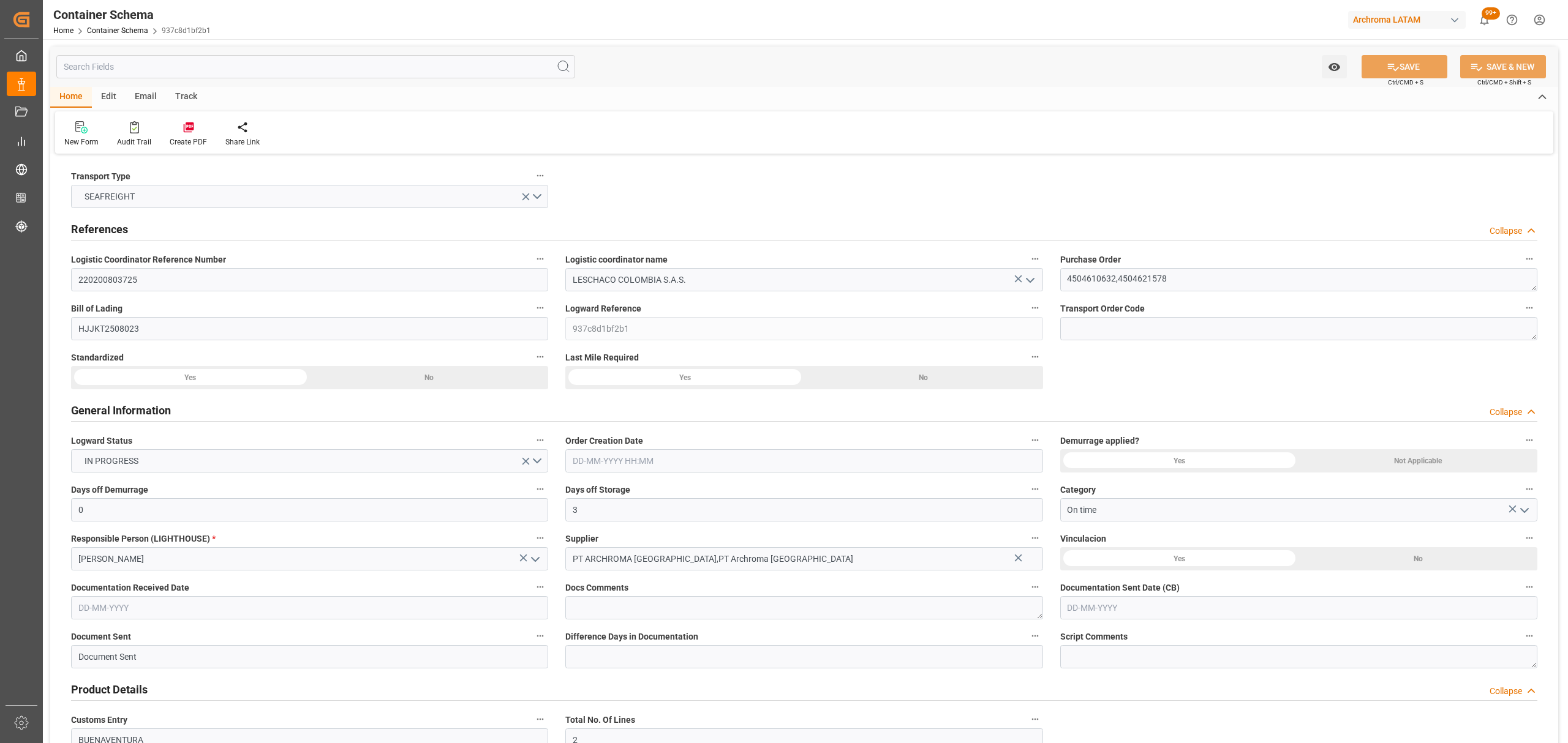
type input "9893589"
type input "[DATE] 09:00"
type input "[DATE]"
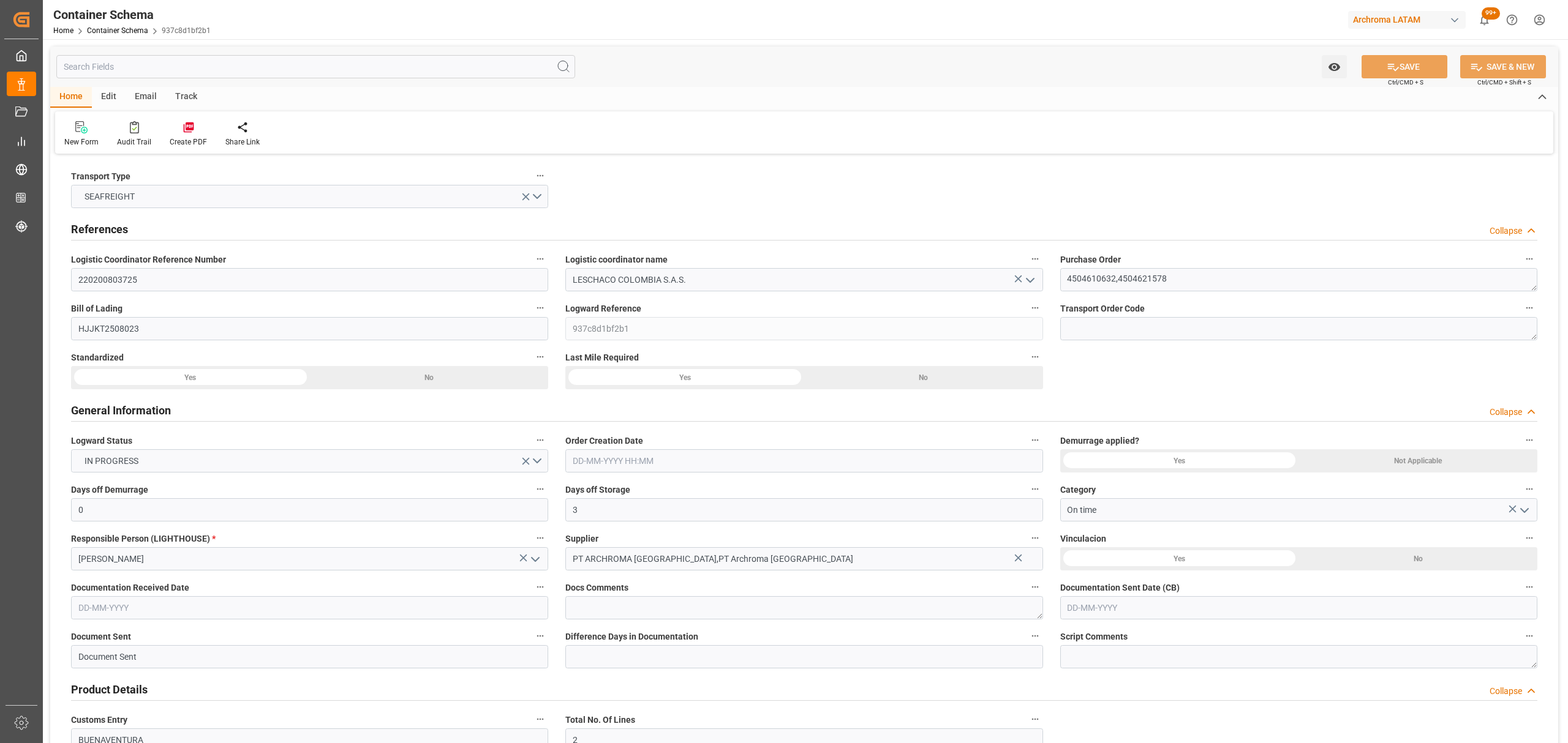
type input "[DATE] 00:00"
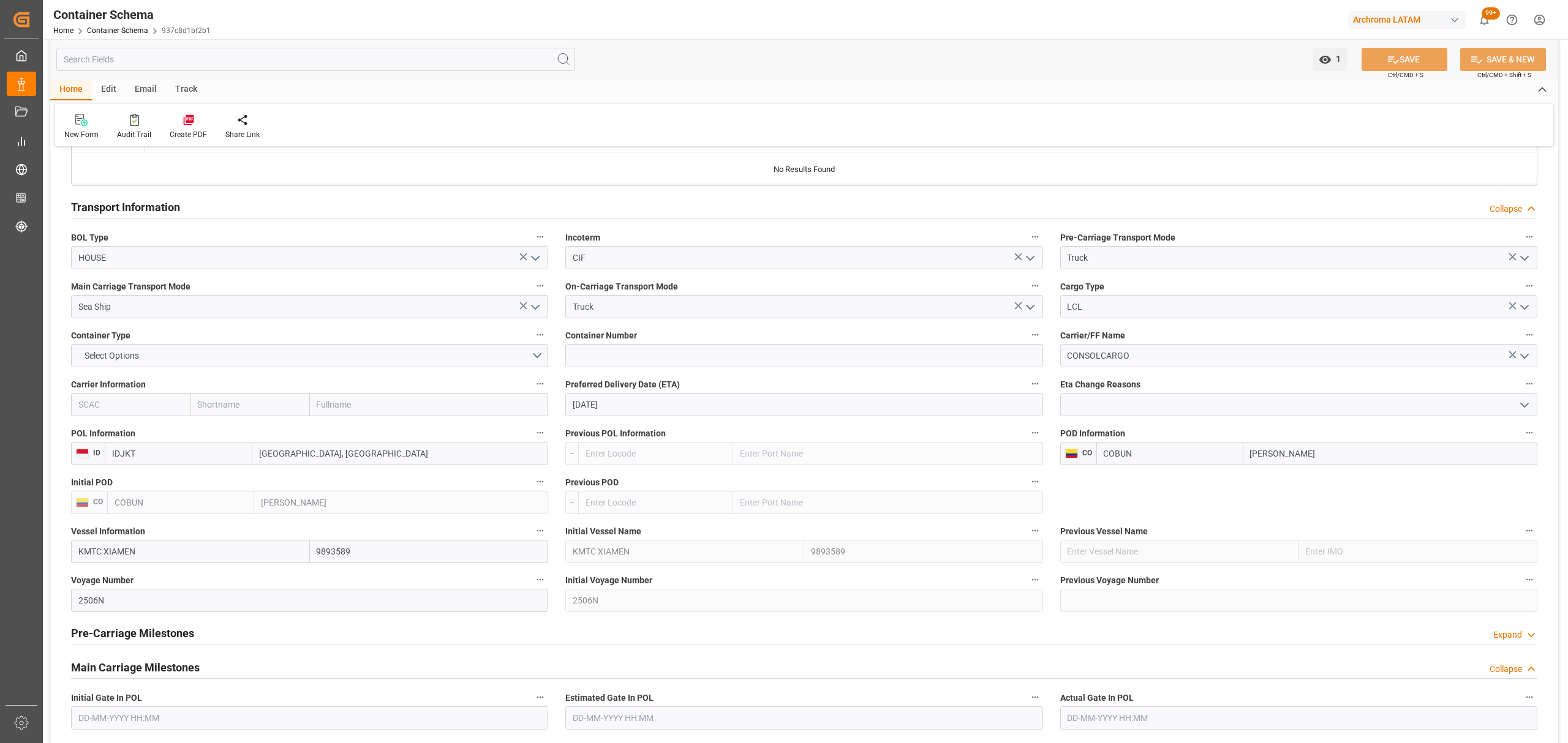
scroll to position [1061, 0]
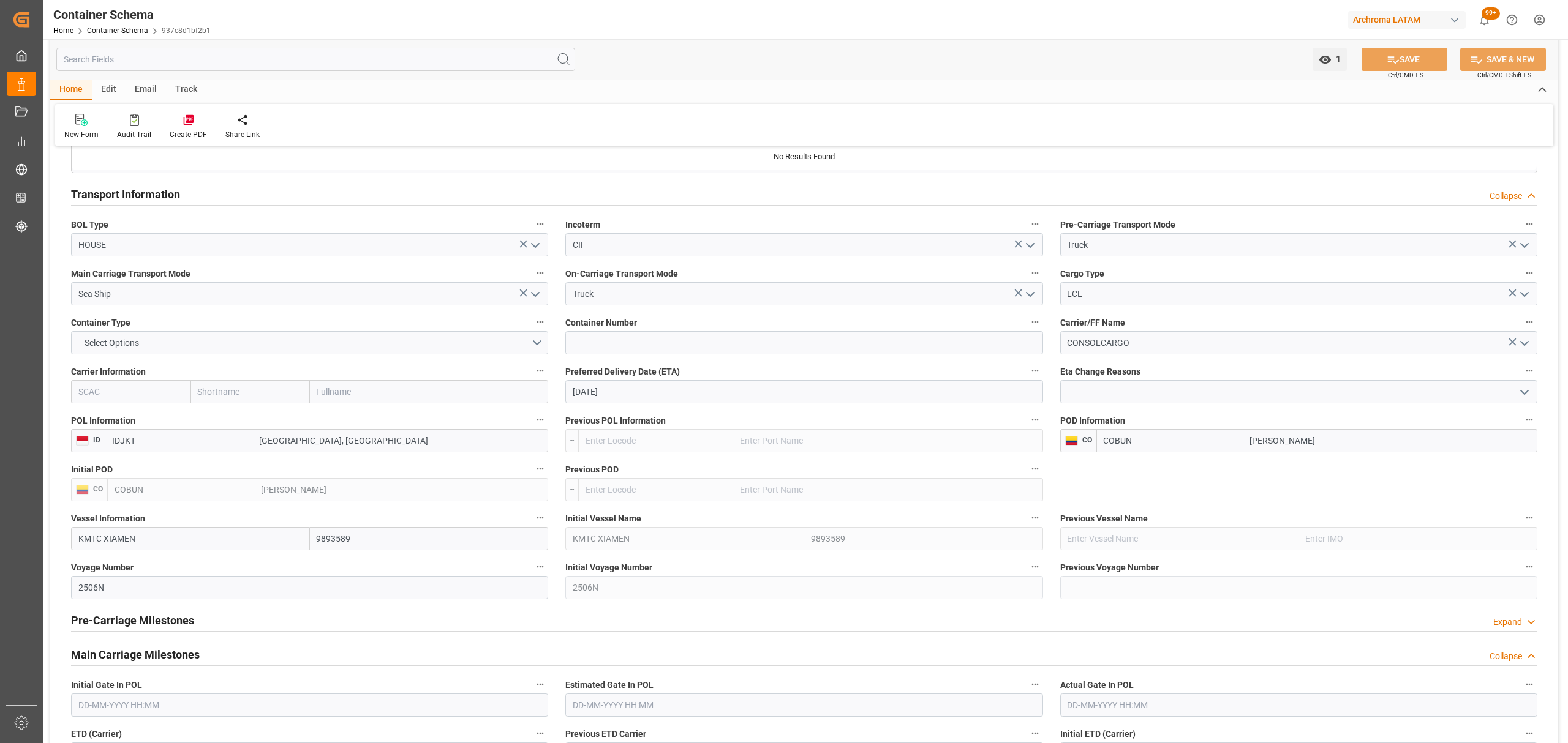
drag, startPoint x: 155, startPoint y: 541, endPoint x: 64, endPoint y: 537, distance: 91.1
click at [64, 537] on div "Vessel Information KMTC XIAMEN 9893589" at bounding box center [310, 530] width 495 height 49
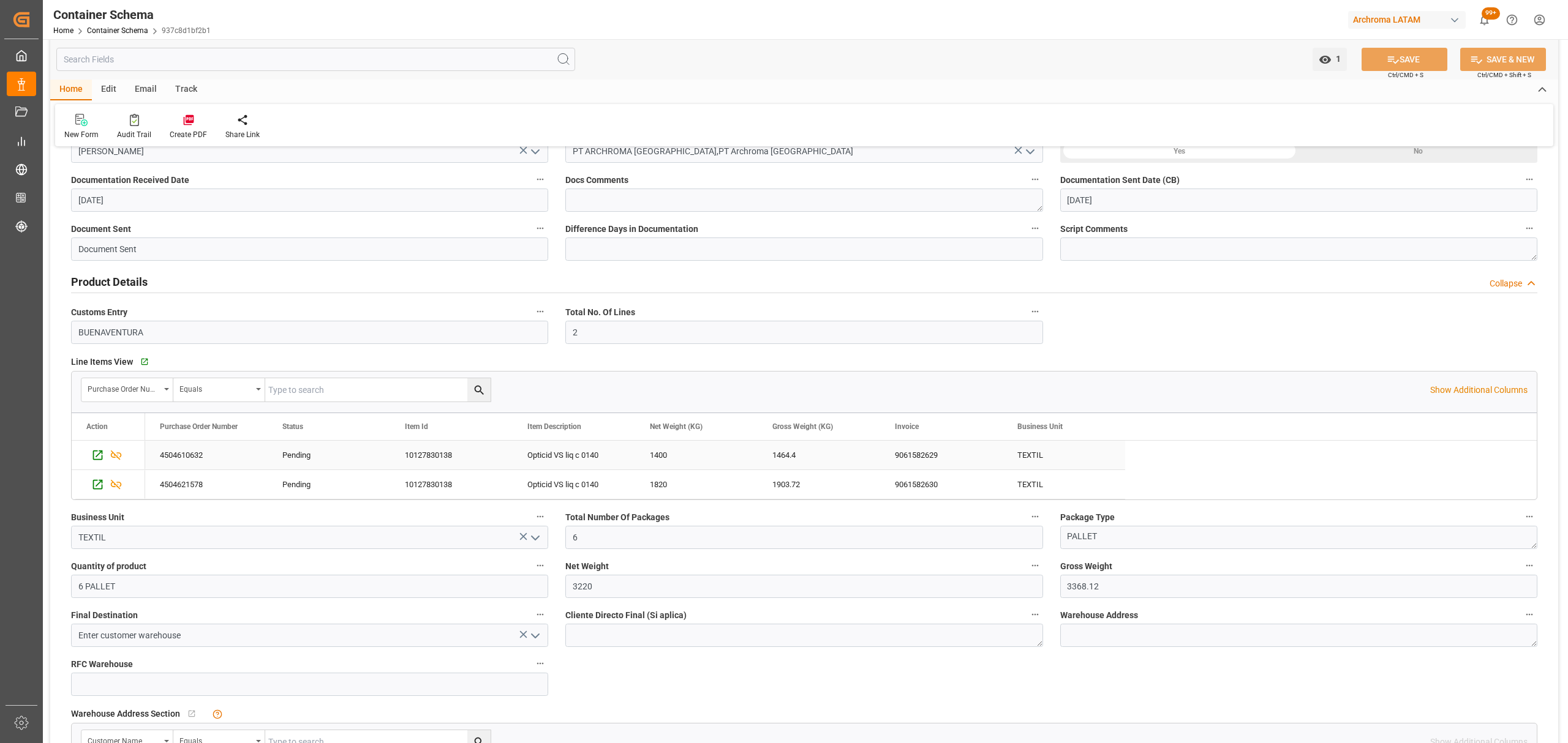
scroll to position [0, 0]
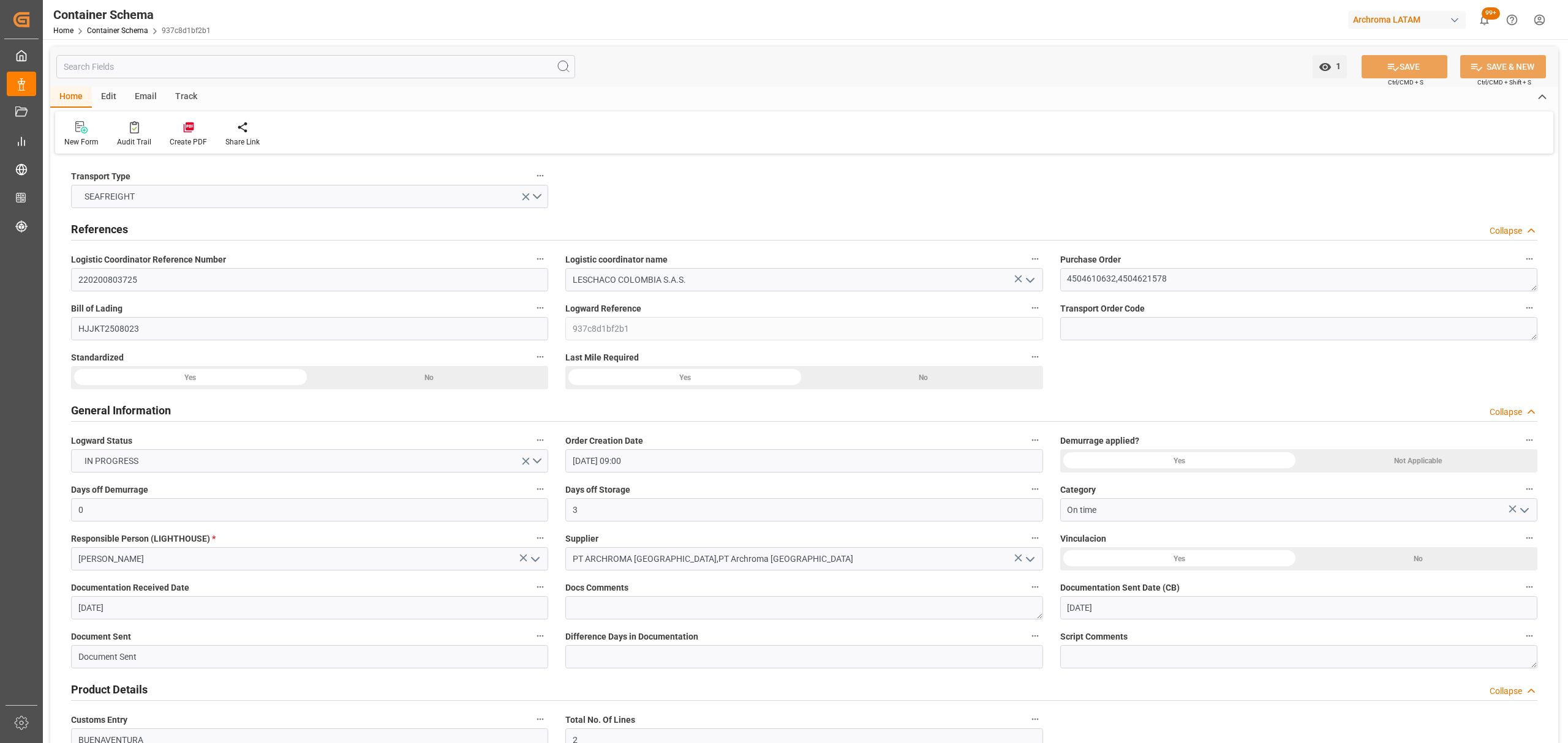
click at [141, 95] on div "Email" at bounding box center [145, 98] width 40 height 21
click at [89, 126] on icon at bounding box center [83, 129] width 17 height 9
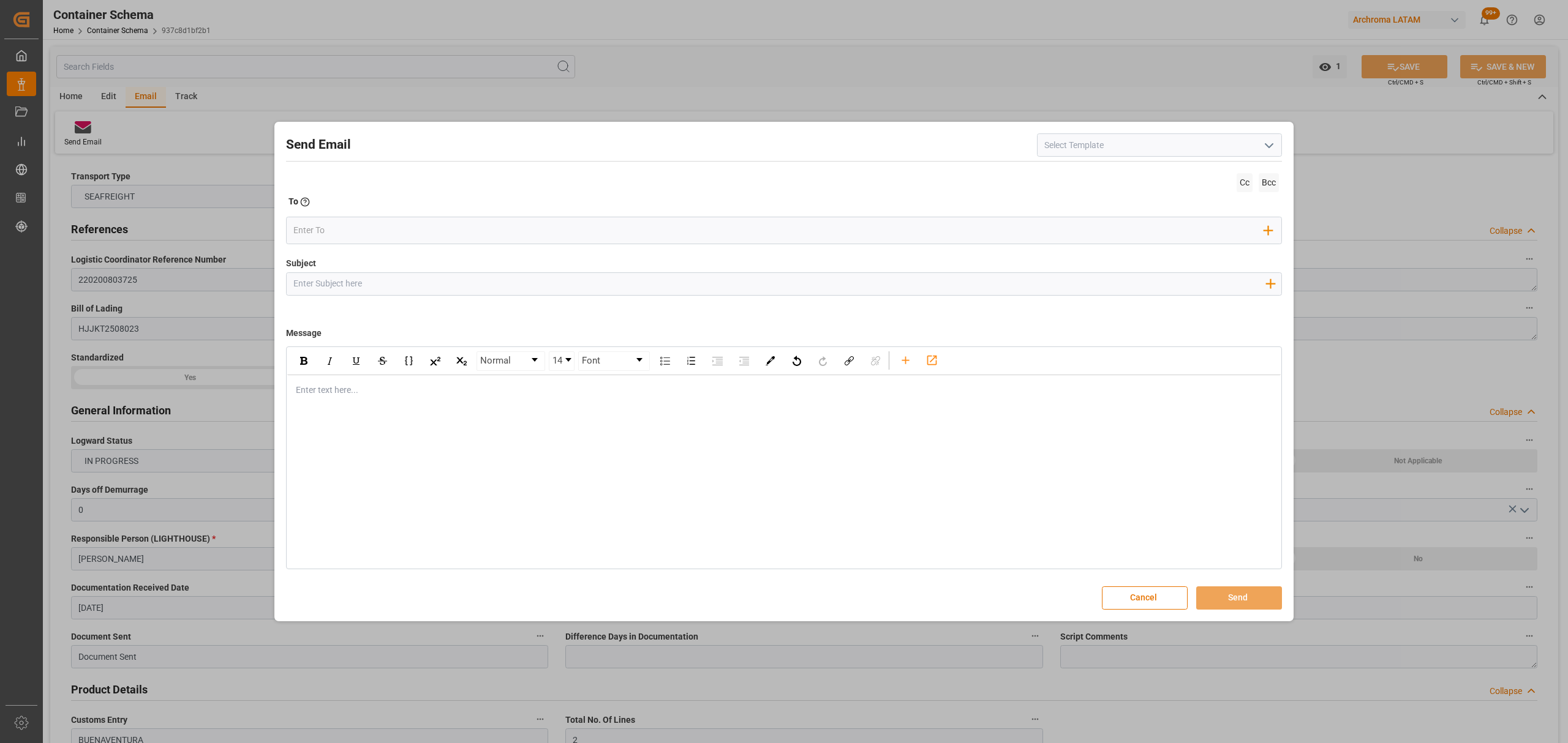
drag, startPoint x: 397, startPoint y: 283, endPoint x: 192, endPoint y: 66, distance: 298.5
click at [397, 284] on input "Subject" at bounding box center [779, 283] width 985 height 22
paste input "PO 4504621578, 4504610632 // TE //LOGWARD STATUS// ARCHROMA [GEOGRAPHIC_DATA] /…"
type input "PO 4504621578, 4504610632 // TE //LOGWARD STATUS// ARCHROMA [GEOGRAPHIC_DATA] /…"
click at [376, 407] on div "Normal 14 Font Enter text here..." at bounding box center [784, 458] width 996 height 223
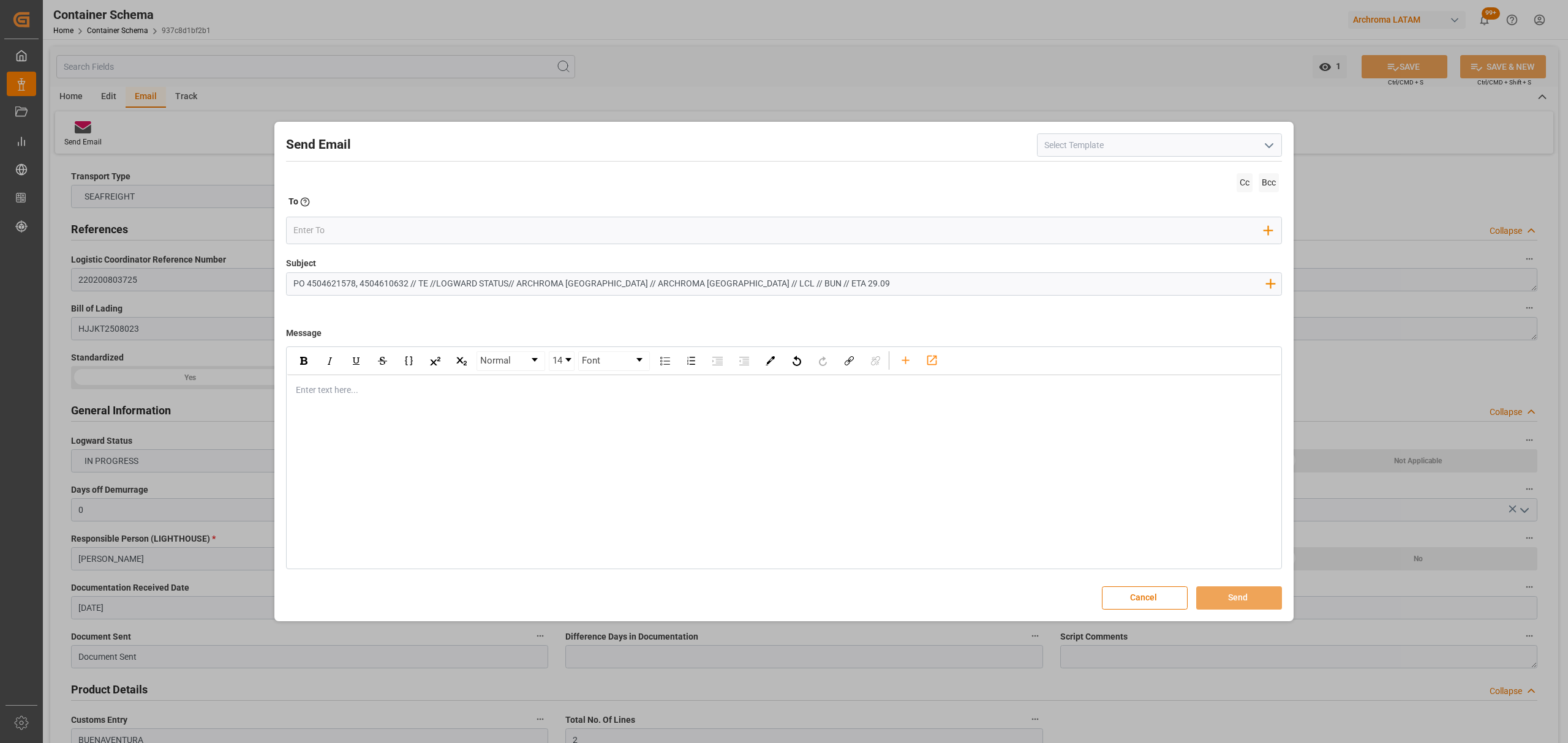
click at [387, 394] on div "rdw-editor" at bounding box center [784, 390] width 976 height 13
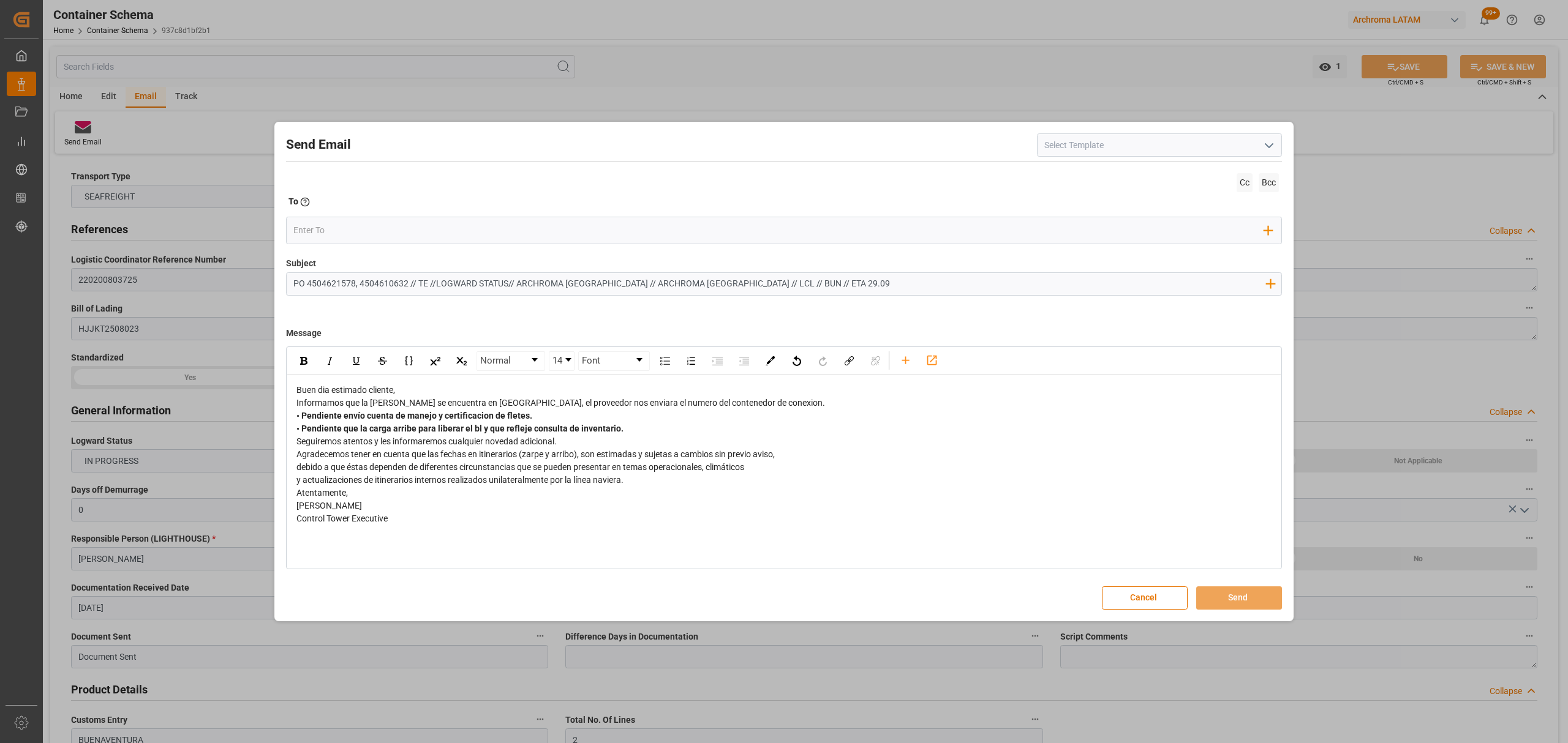
click at [427, 388] on div "Buen dia estimado cliente," at bounding box center [784, 390] width 976 height 13
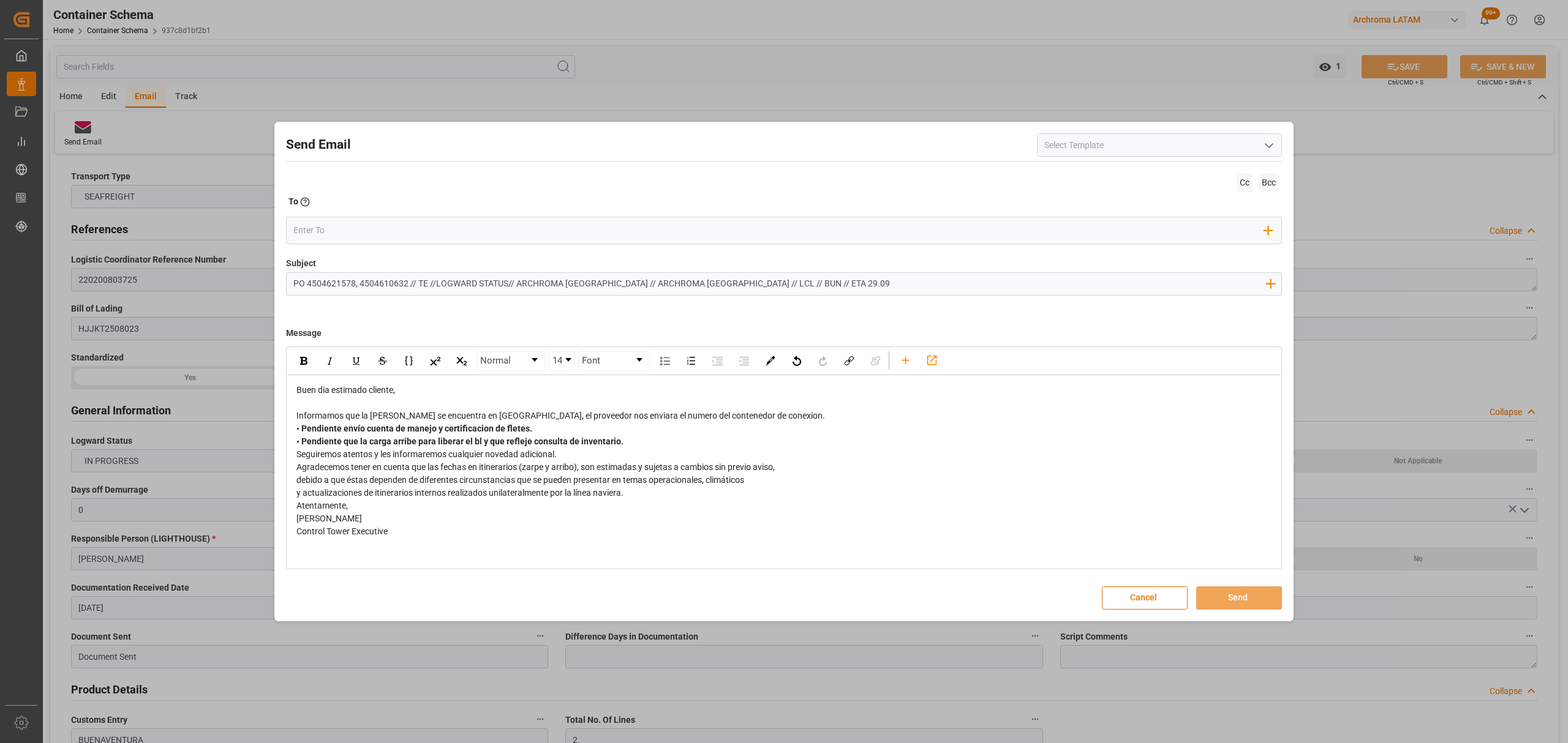
click at [758, 419] on div "Informamos que la [PERSON_NAME] se encuentra en [GEOGRAPHIC_DATA], el proveedor…" at bounding box center [784, 416] width 976 height 13
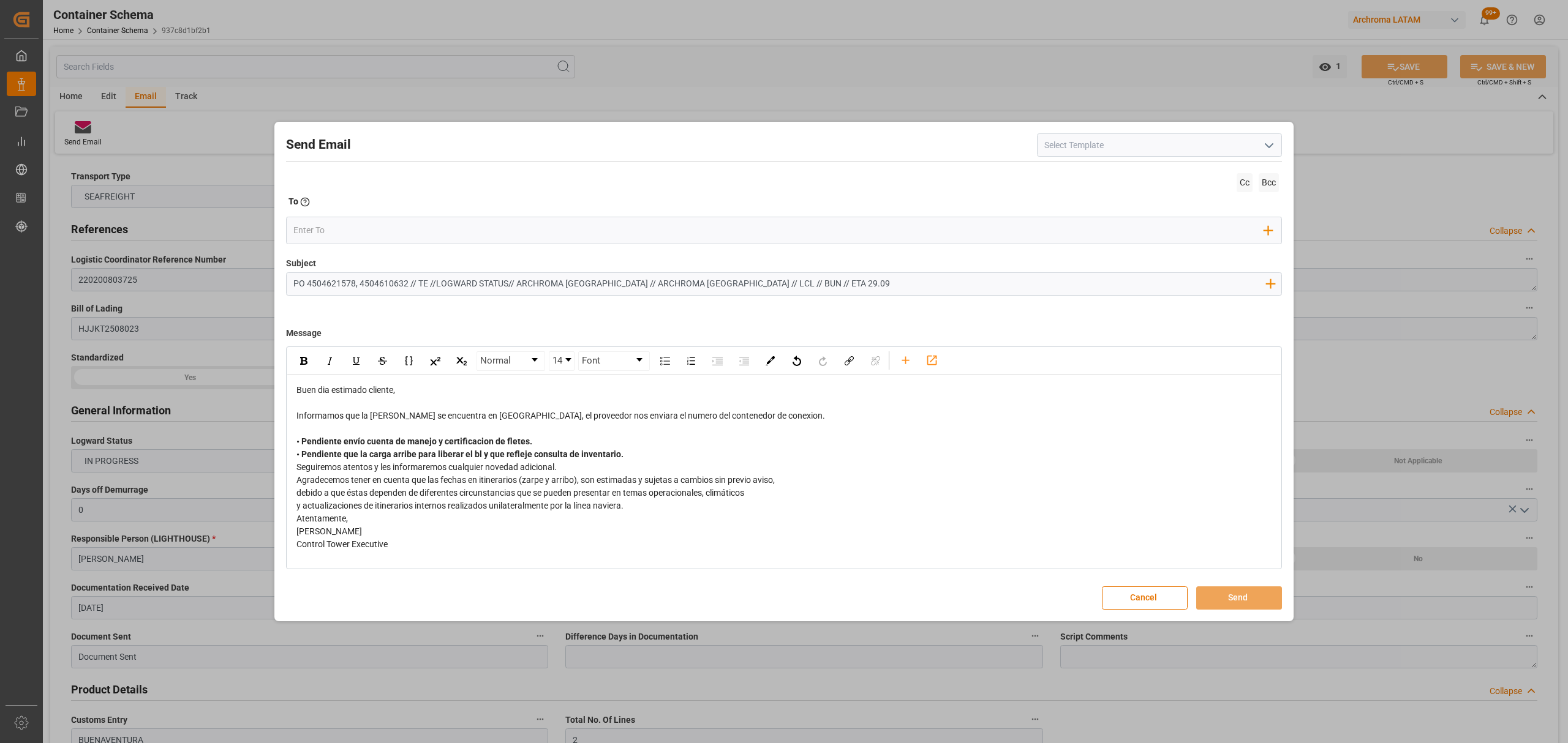
click at [649, 451] on div "• Pendiente envío cuenta de manejo y certificacion de fletes. • Pendiente que l…" at bounding box center [784, 449] width 976 height 26
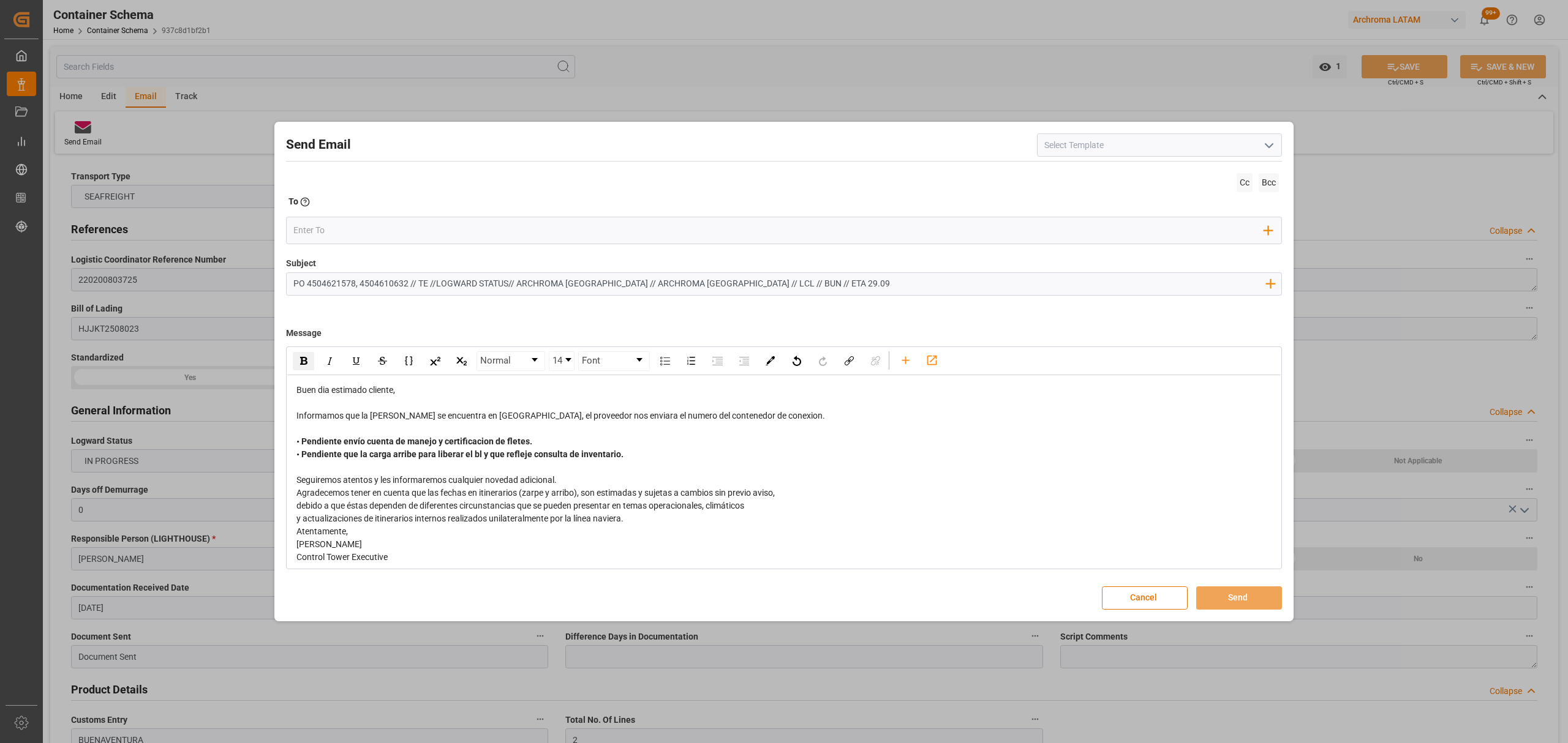
click at [596, 480] on div "Seguiremos atentos y les informaremos cualquier novedad adicional." at bounding box center [784, 480] width 976 height 13
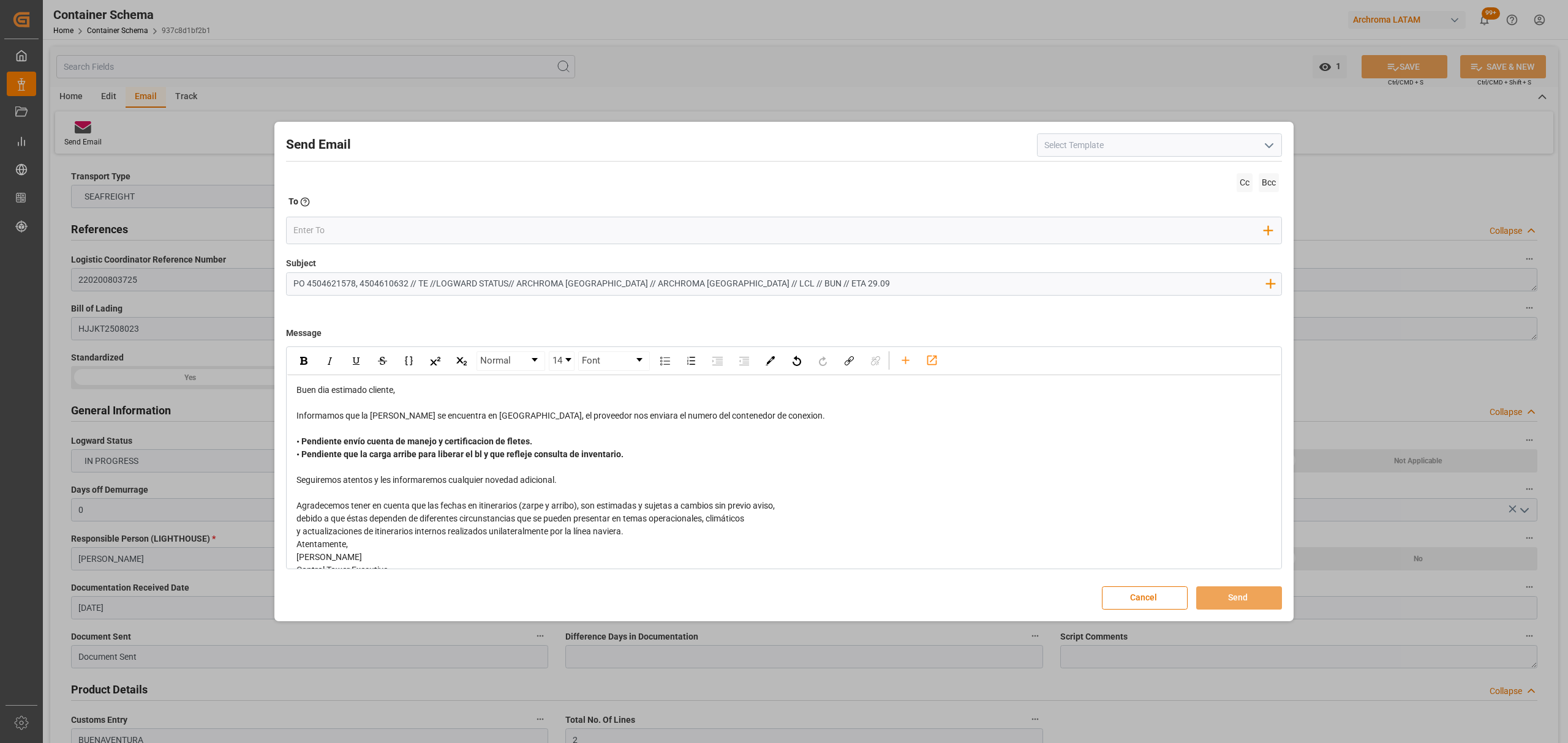
click at [648, 532] on div "y actualizaciones de itinerarios internos realizados unilateralmente por la lín…" at bounding box center [784, 531] width 976 height 13
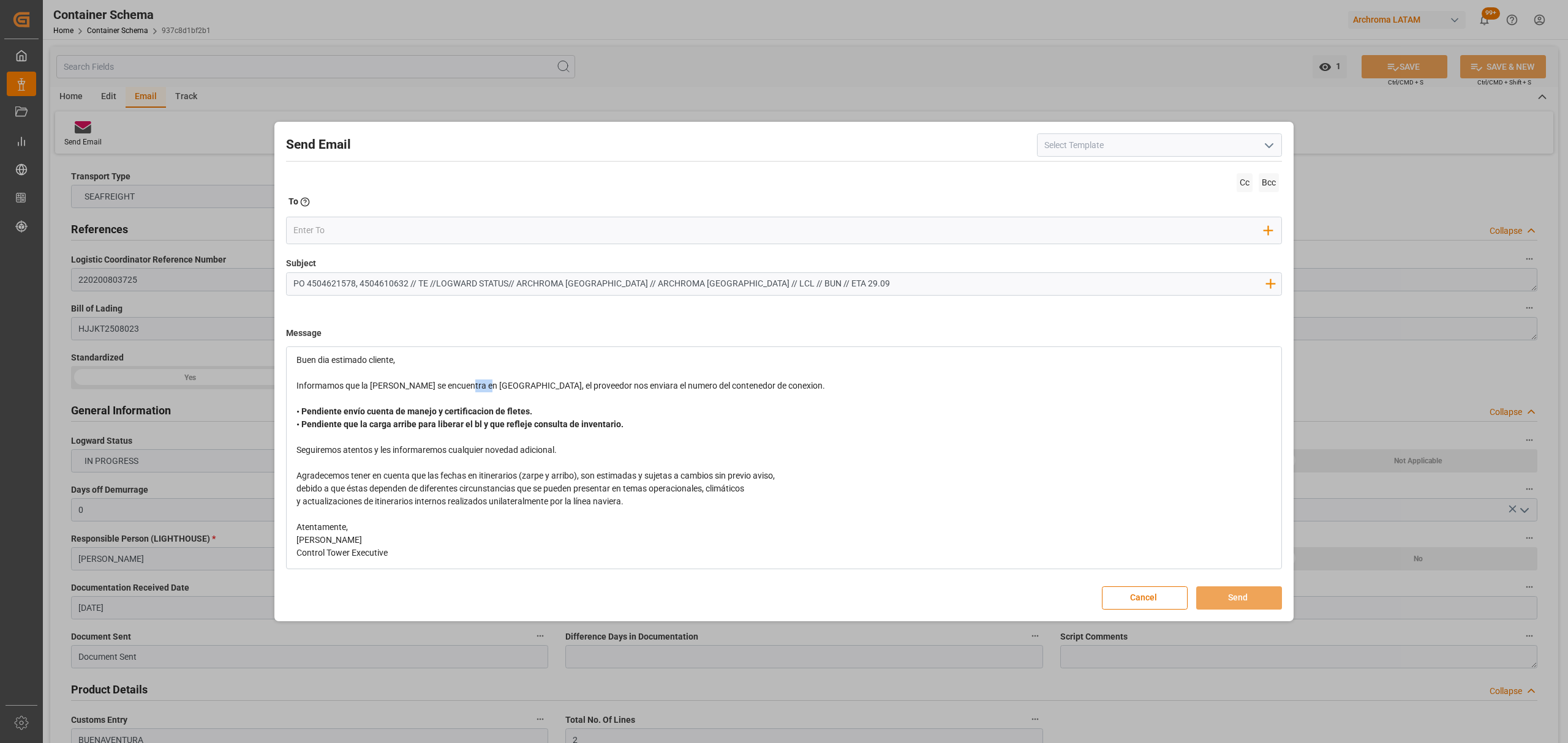
drag, startPoint x: 489, startPoint y: 387, endPoint x: 467, endPoint y: 381, distance: 22.8
click at [467, 381] on span "Informamos que la [PERSON_NAME] se encuentra en [GEOGRAPHIC_DATA], el proveedor…" at bounding box center [561, 386] width 529 height 10
click at [346, 233] on input "email" at bounding box center [779, 231] width 972 height 19
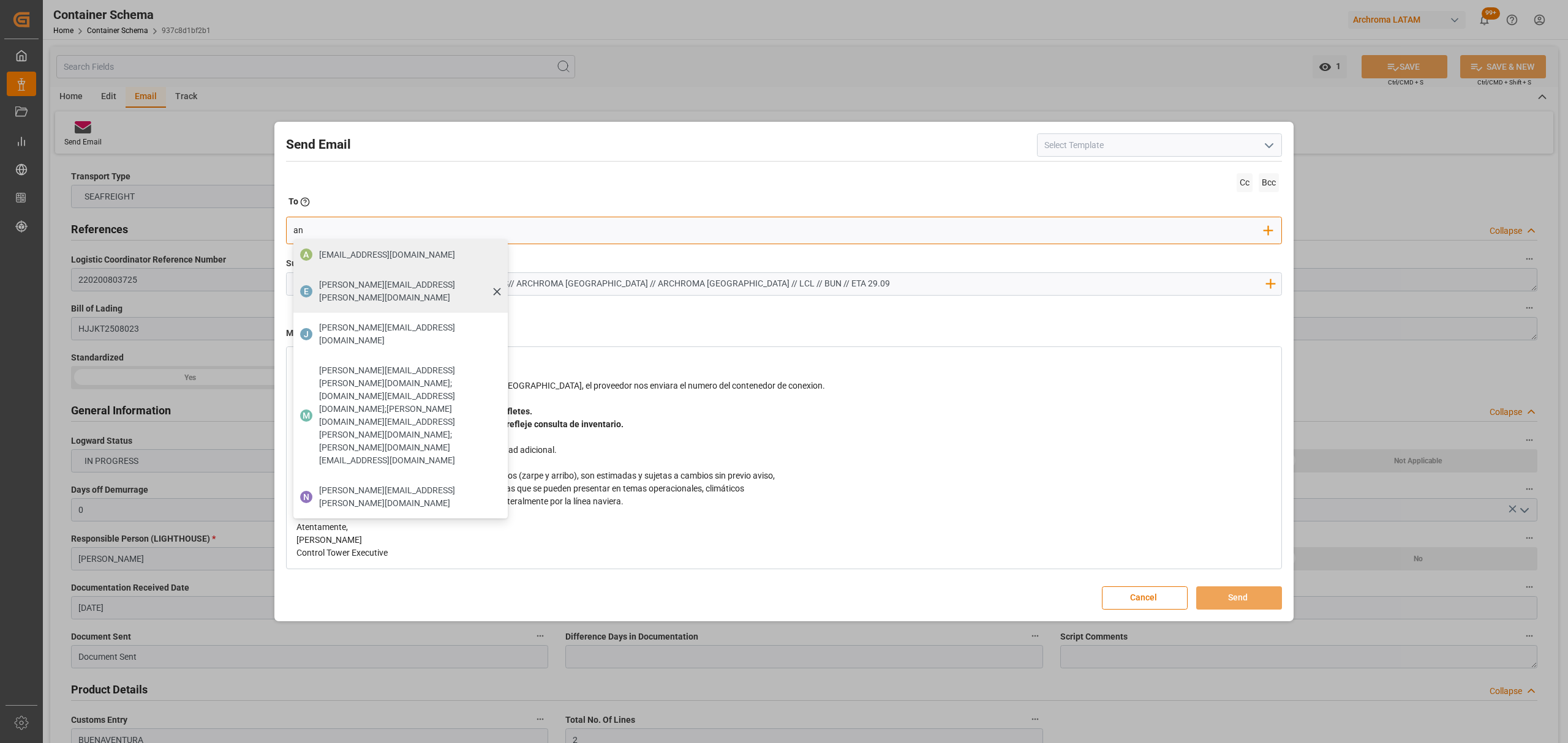
type input "angie"
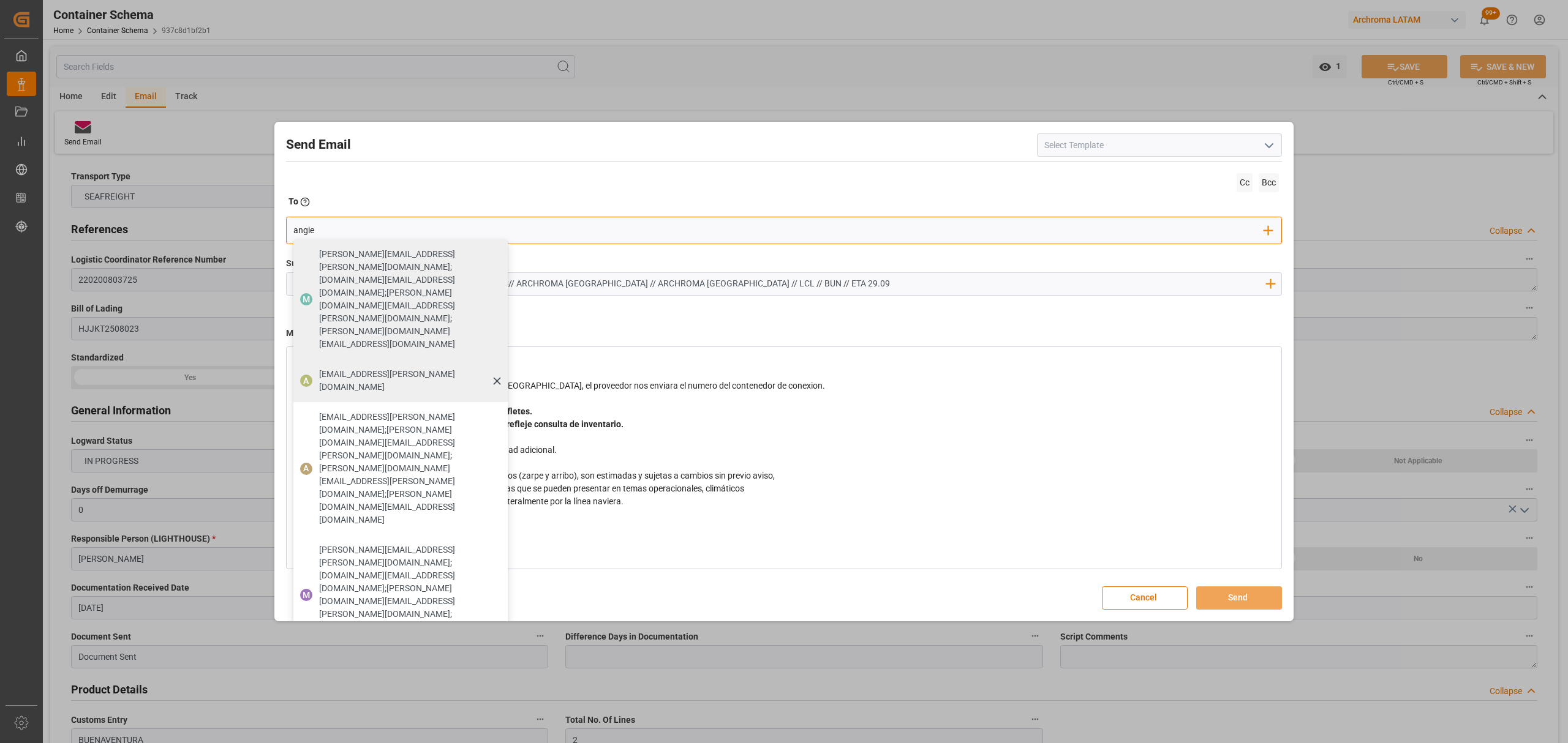
click at [381, 368] on span "[EMAIL_ADDRESS][PERSON_NAME][DOMAIN_NAME]" at bounding box center [409, 381] width 180 height 26
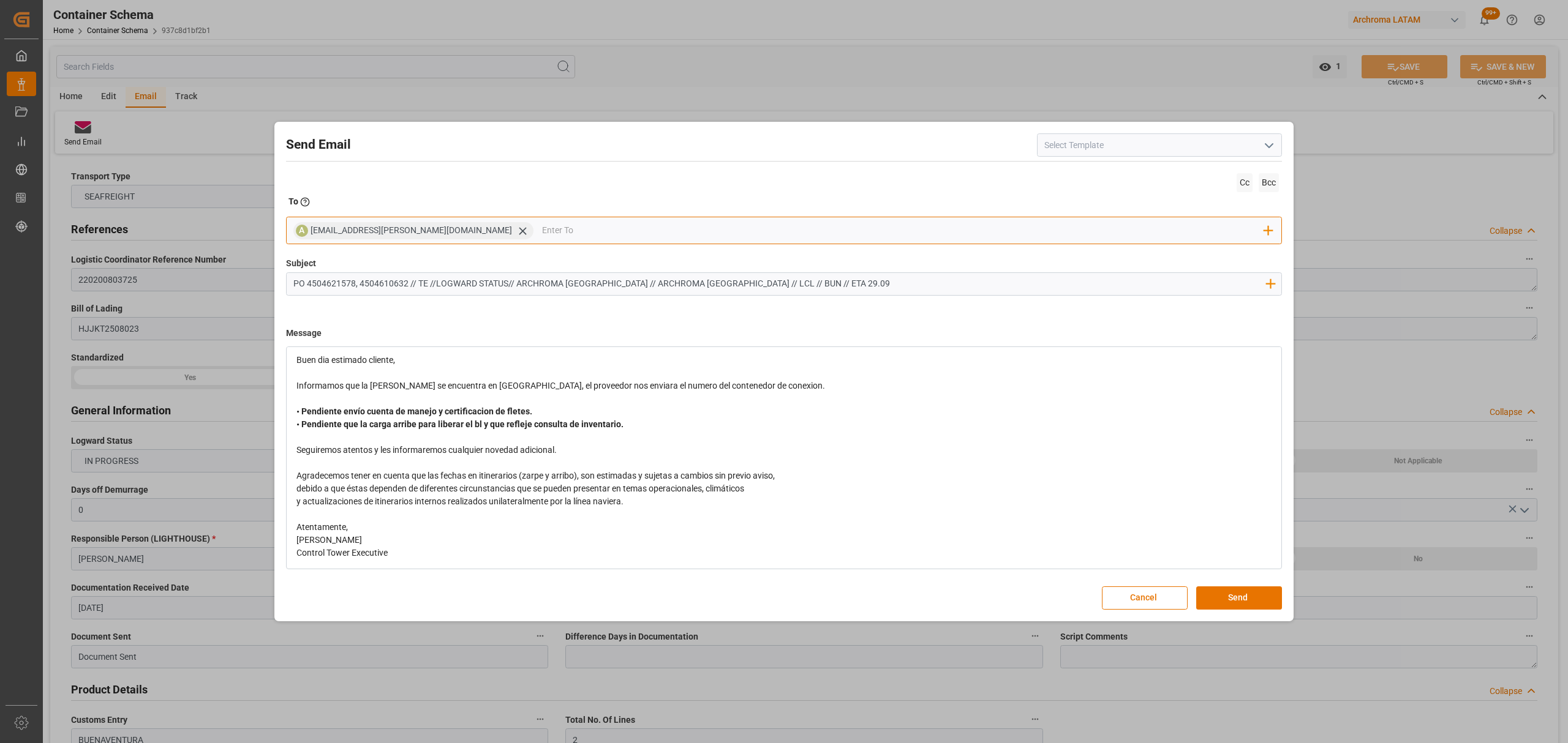
click at [542, 231] on input "email" at bounding box center [904, 231] width 723 height 19
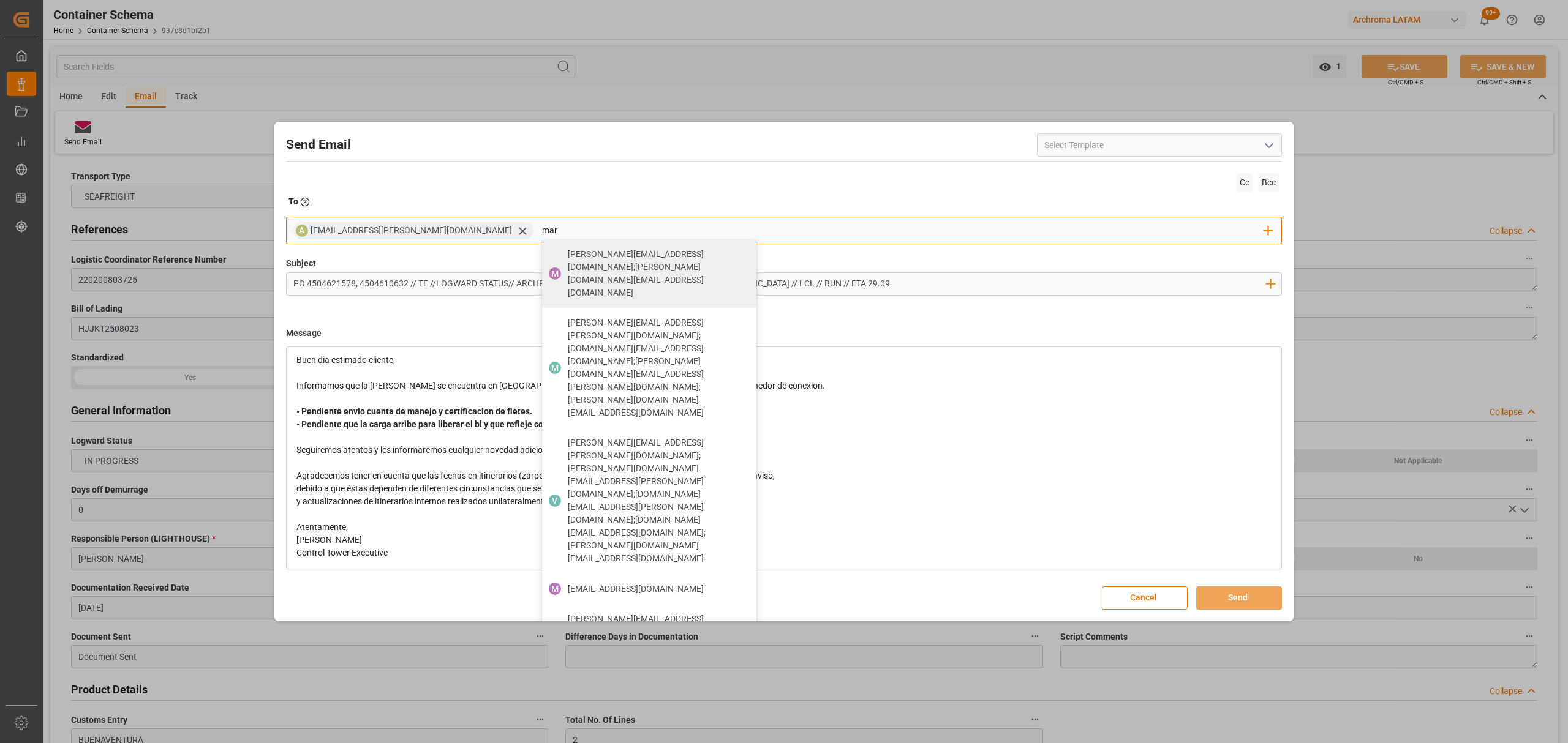
type input "maria"
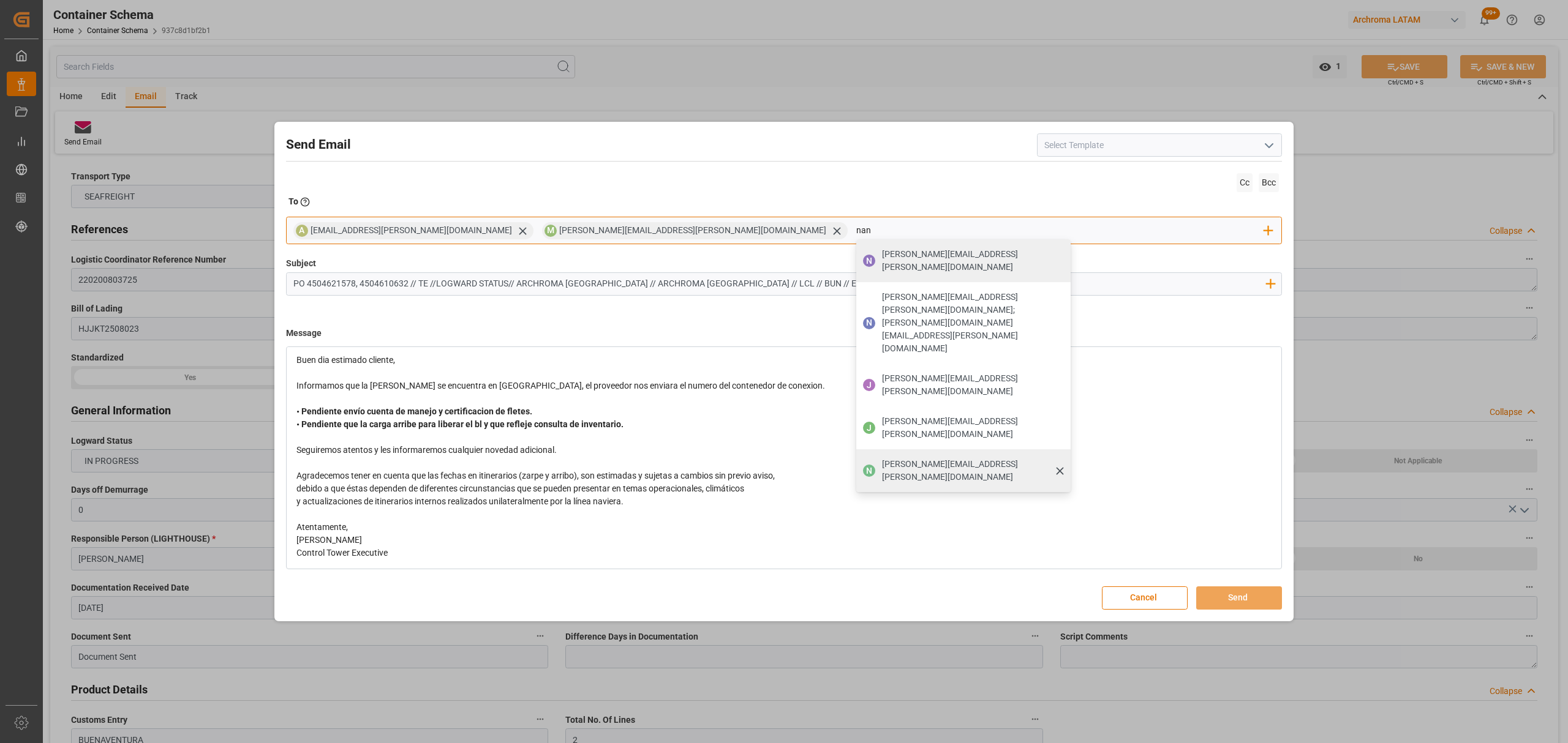
type input "nan"
click at [882, 458] on span "[PERSON_NAME][EMAIL_ADDRESS][PERSON_NAME][DOMAIN_NAME]" at bounding box center [972, 471] width 180 height 26
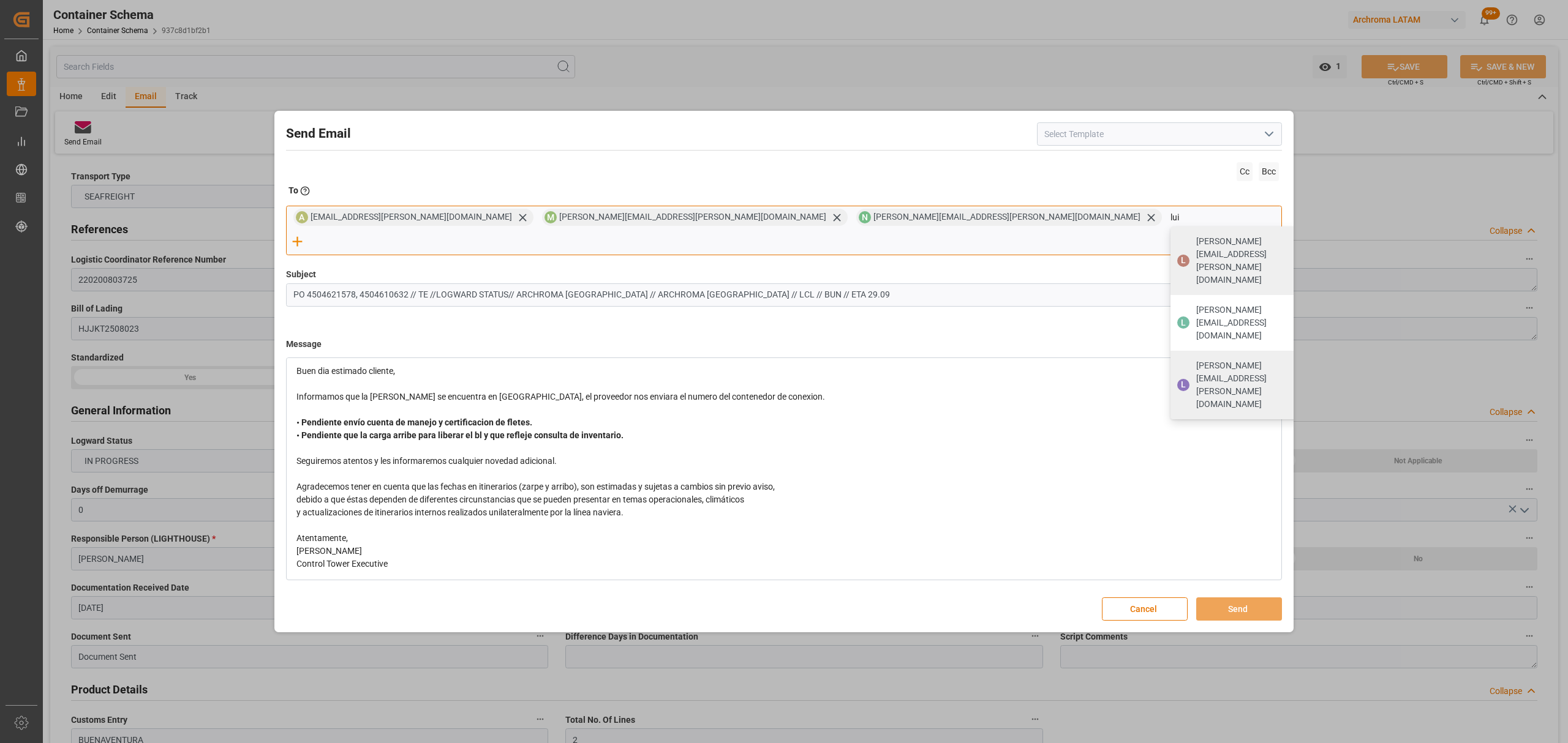
type input "lui"
click at [1197, 359] on span "[PERSON_NAME][EMAIL_ADDRESS][PERSON_NAME][DOMAIN_NAME]" at bounding box center [1256, 385] width 119 height 51
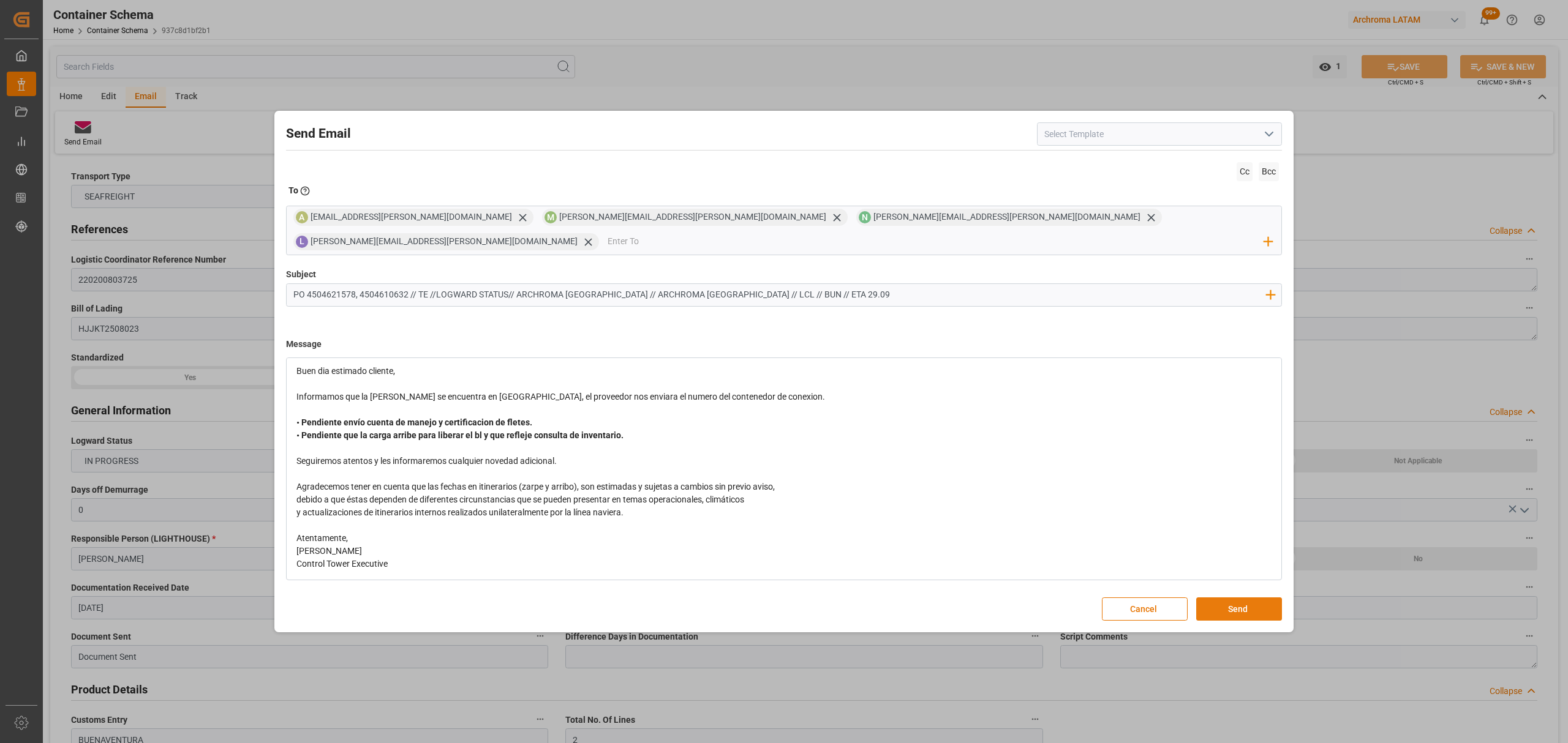
click at [1262, 604] on button "Send" at bounding box center [1239, 609] width 86 height 24
